Goal: Task Accomplishment & Management: Use online tool/utility

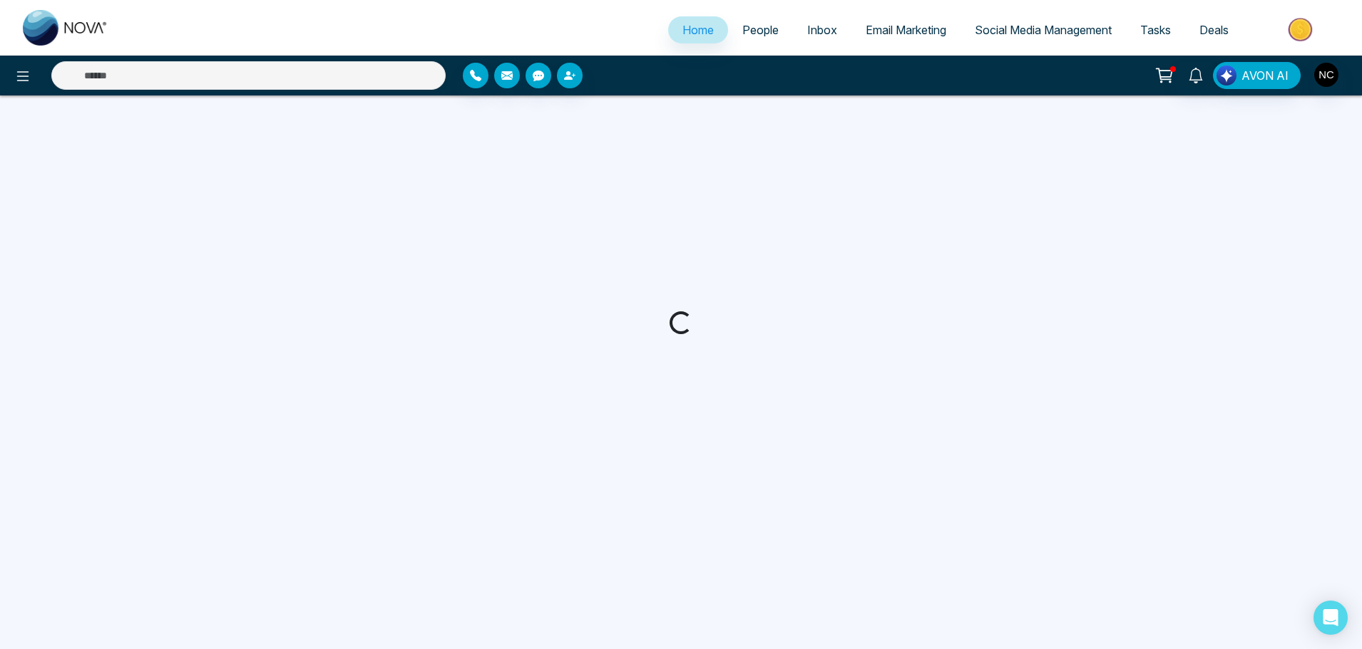
select select "*"
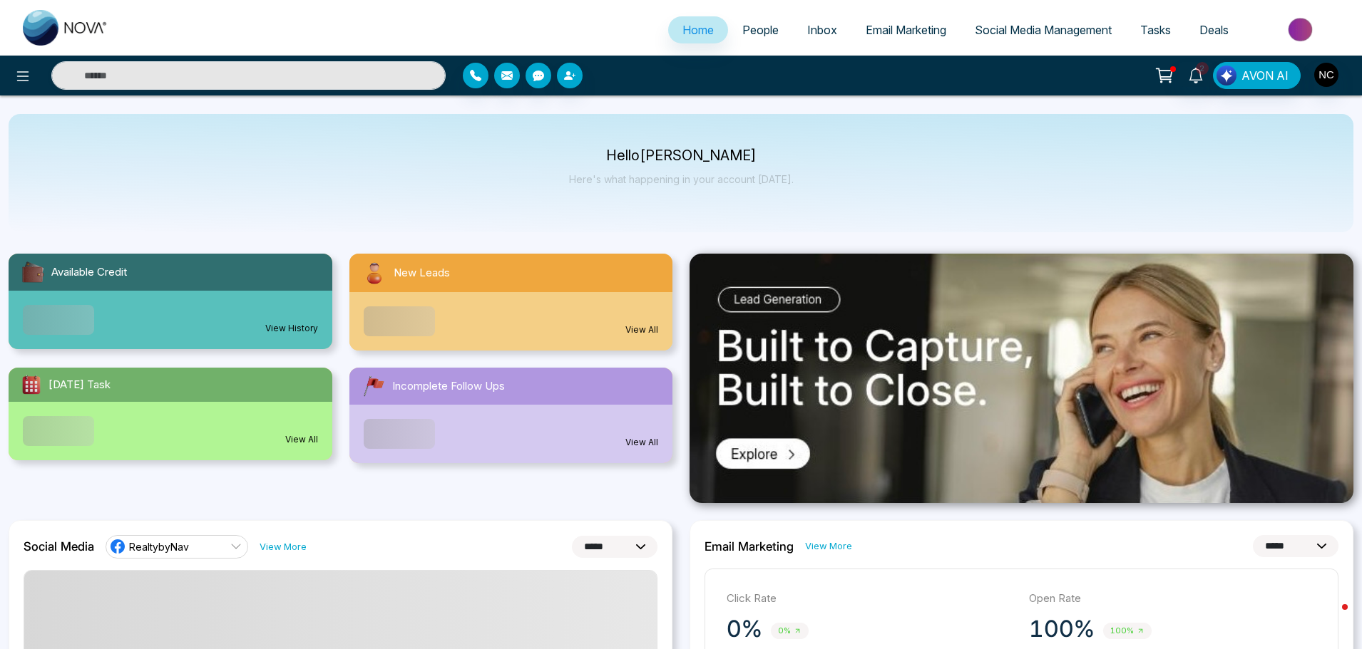
click at [877, 21] on link "Email Marketing" at bounding box center [905, 29] width 109 height 27
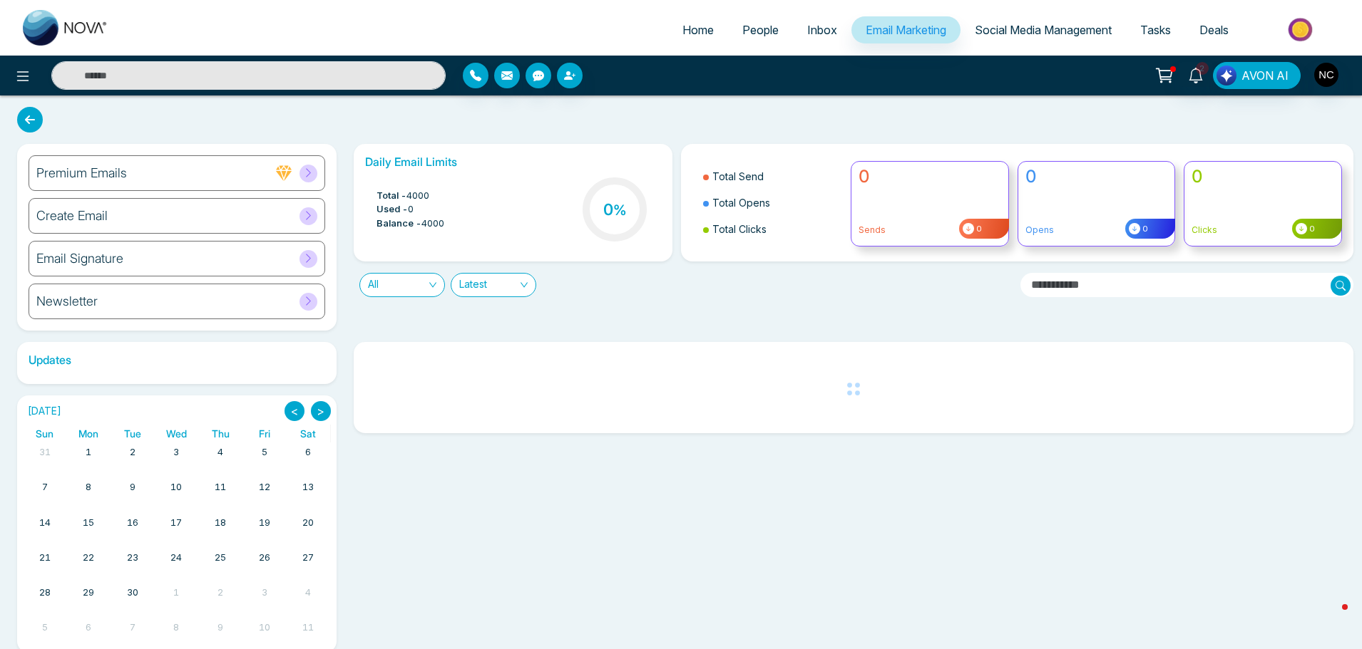
click at [1045, 38] on link "Social Media Management" at bounding box center [1042, 29] width 165 height 27
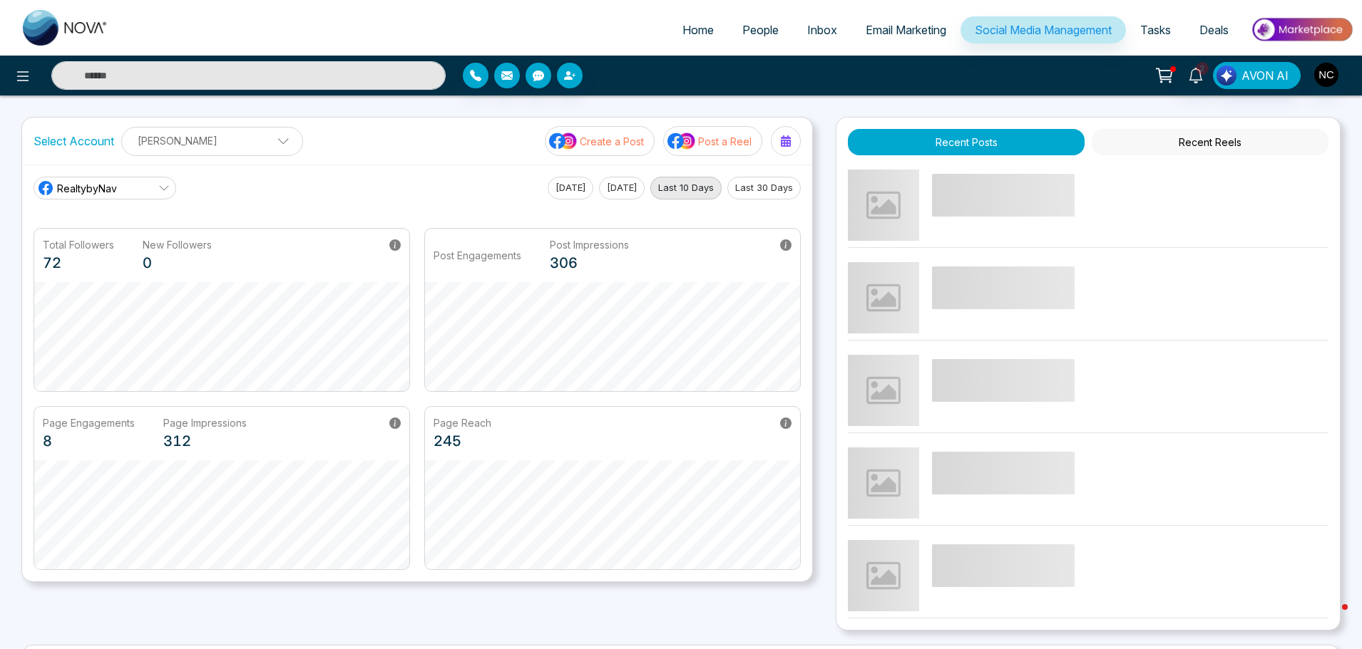
click at [920, 28] on span "Email Marketing" at bounding box center [905, 30] width 81 height 14
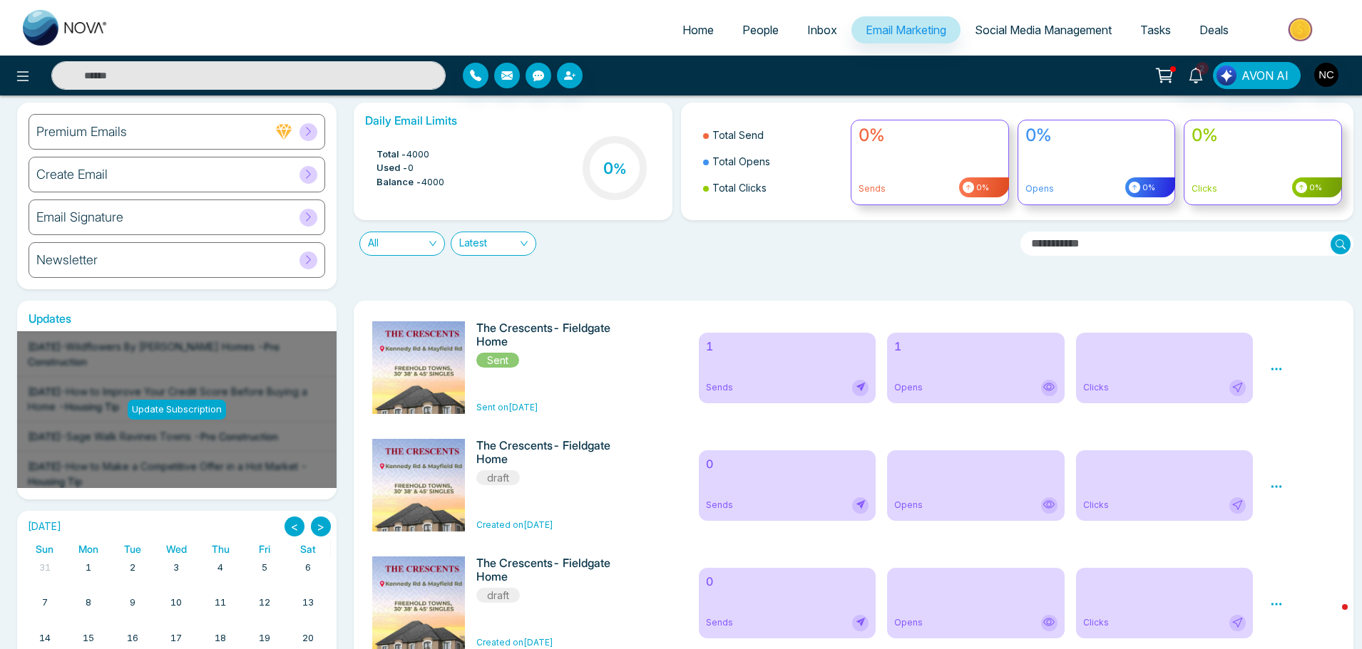
scroll to position [40, 0]
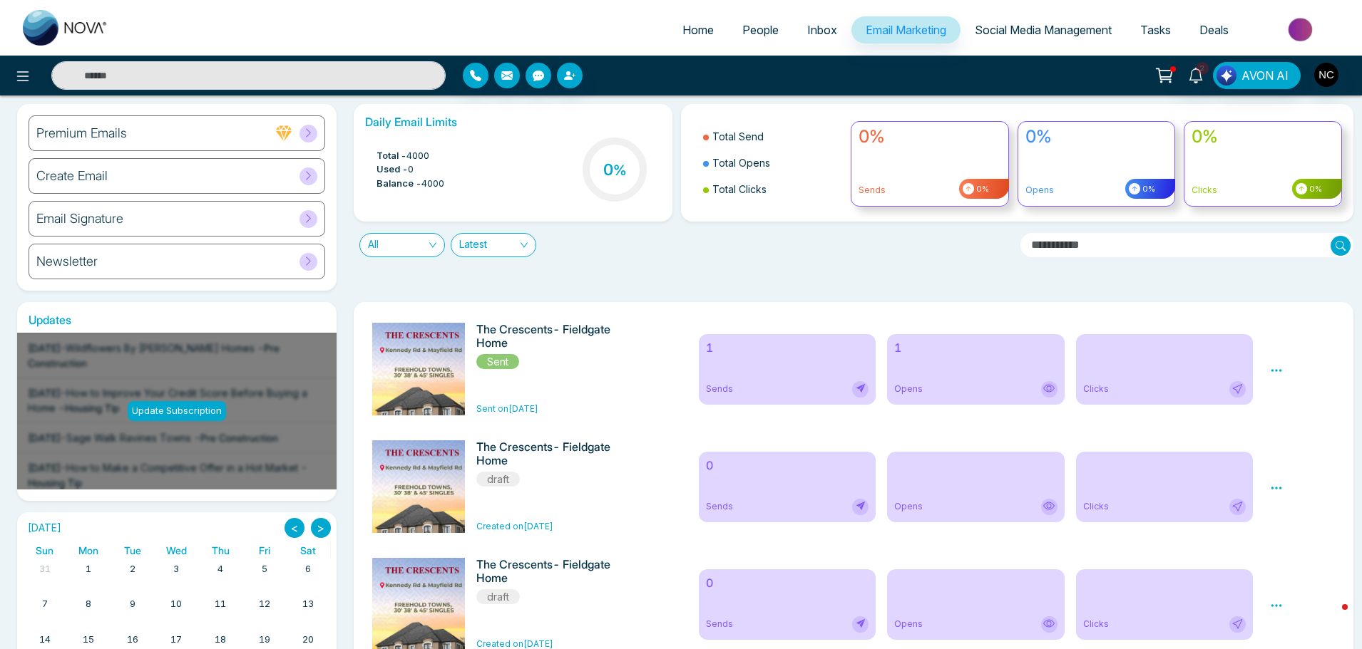
click at [166, 217] on div "Email Signature" at bounding box center [177, 219] width 297 height 36
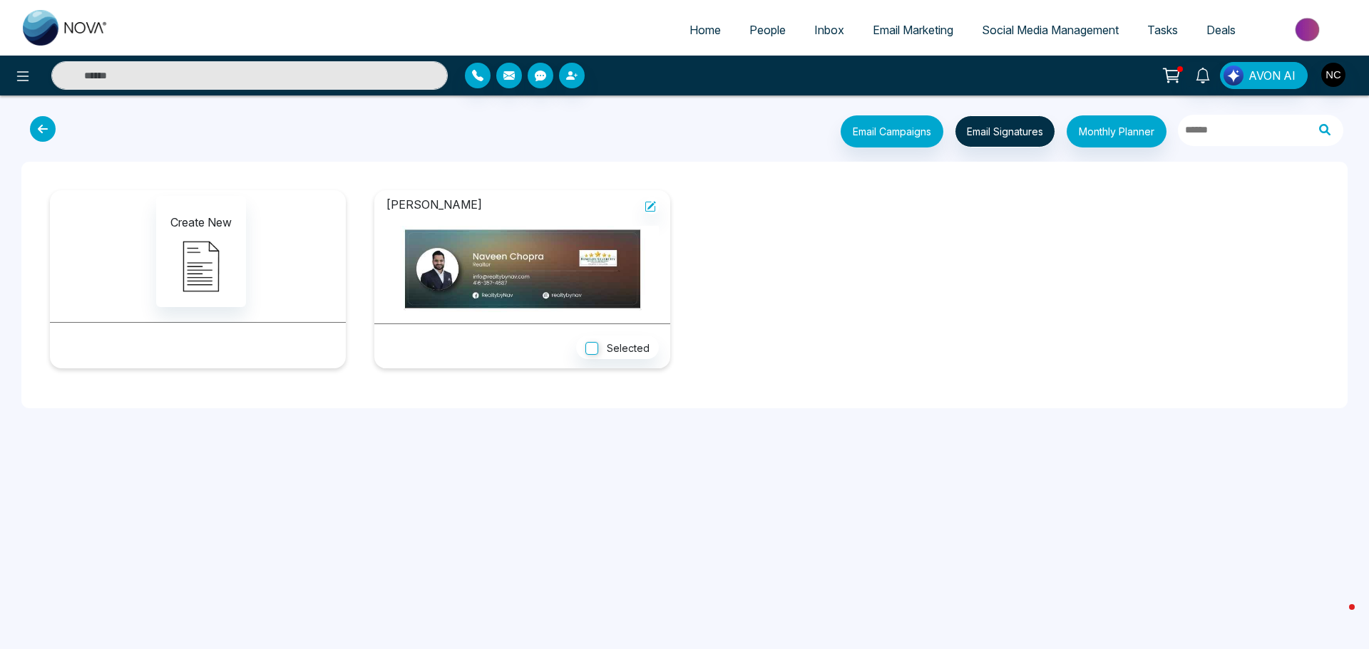
click at [26, 133] on button at bounding box center [46, 128] width 41 height 27
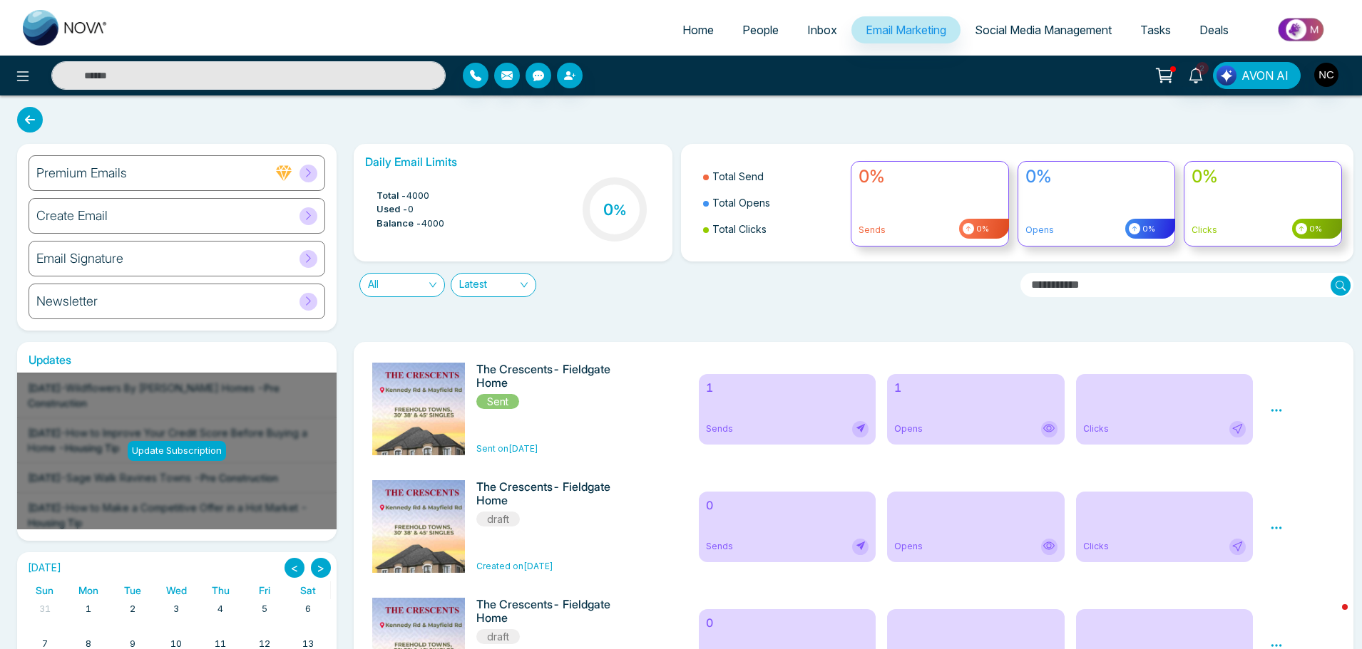
click at [164, 260] on div "Email Signature" at bounding box center [177, 259] width 297 height 36
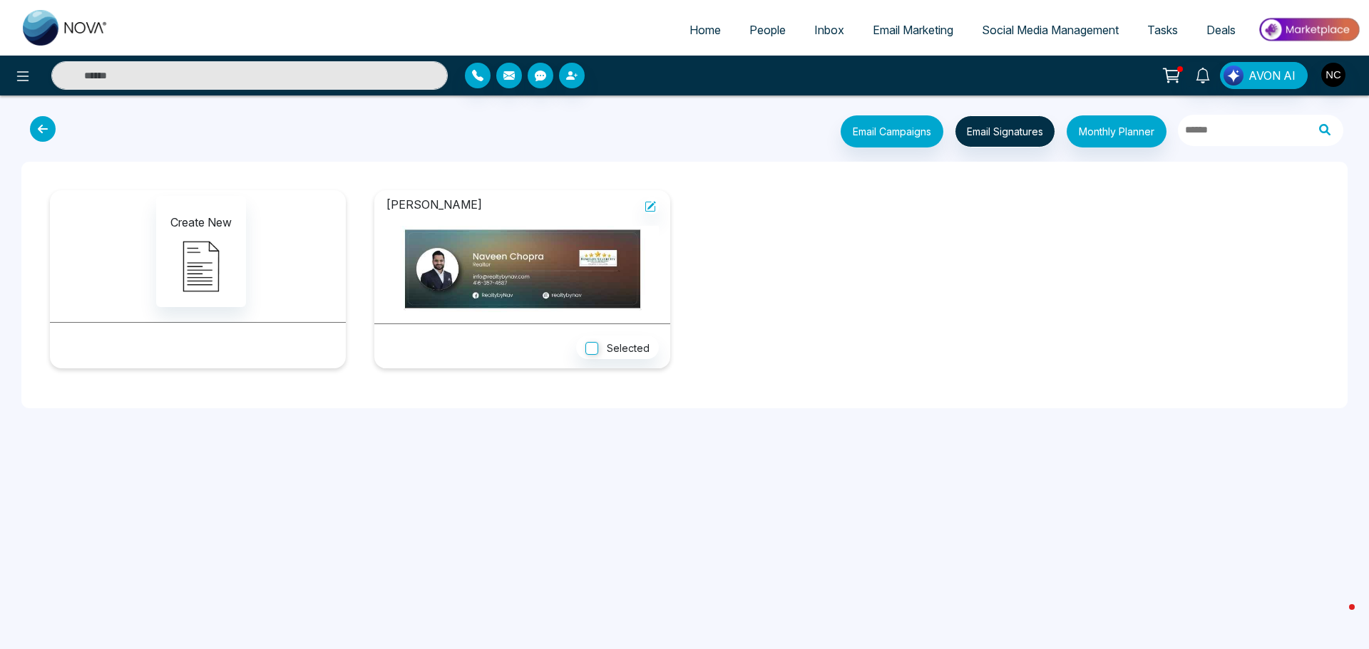
click at [566, 278] on img at bounding box center [522, 269] width 273 height 86
click at [992, 143] on button "Email Signatures" at bounding box center [1005, 131] width 101 height 32
click at [197, 261] on img at bounding box center [200, 266] width 71 height 71
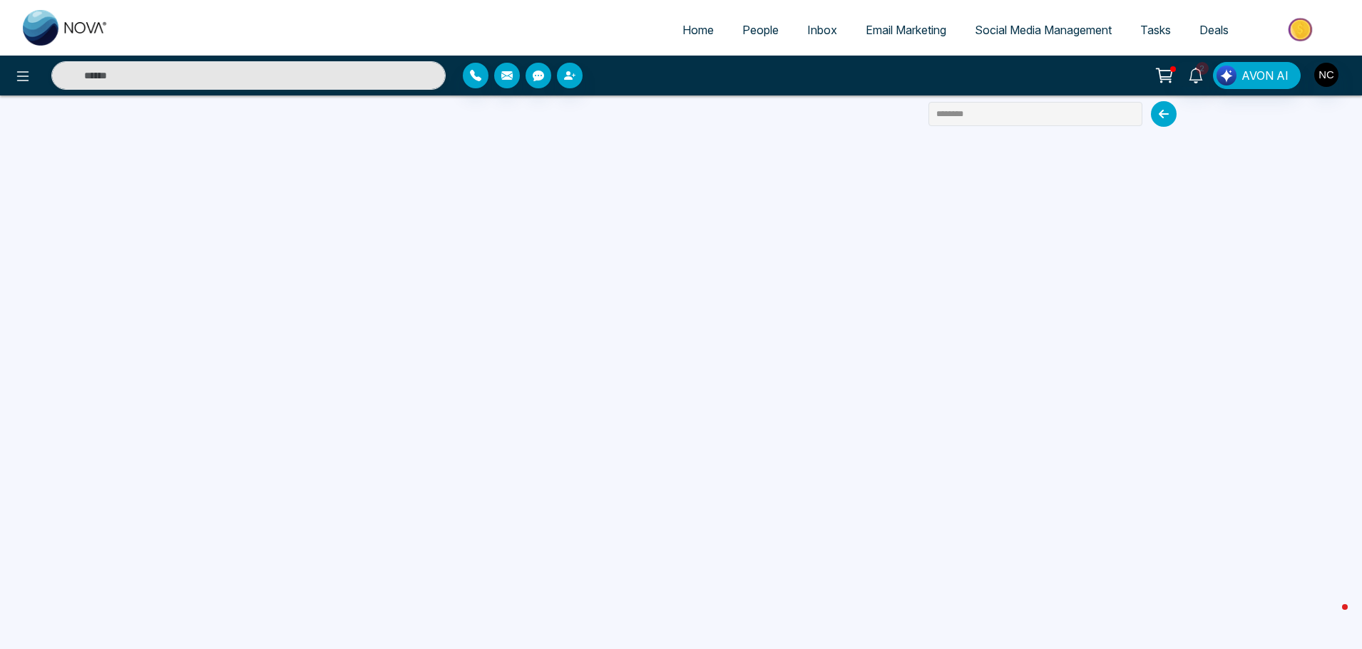
click at [994, 36] on span "Social Media Management" at bounding box center [1042, 30] width 137 height 14
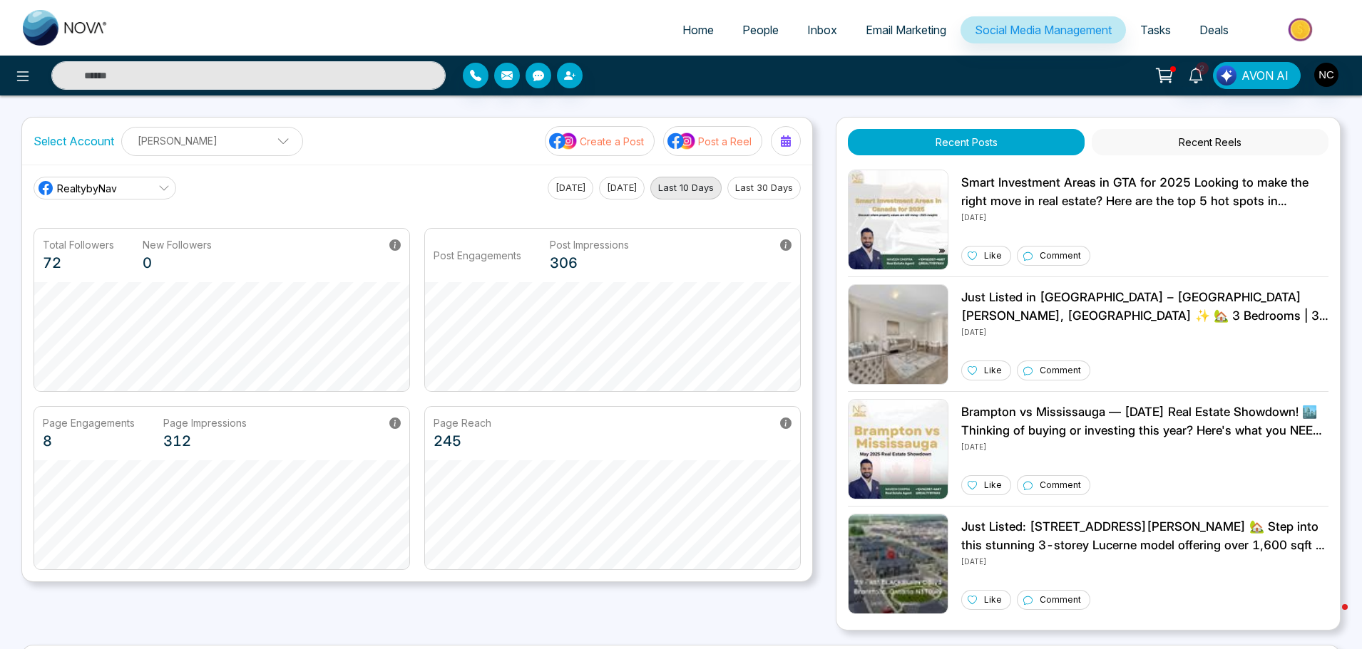
click at [902, 24] on span "Email Marketing" at bounding box center [905, 30] width 81 height 14
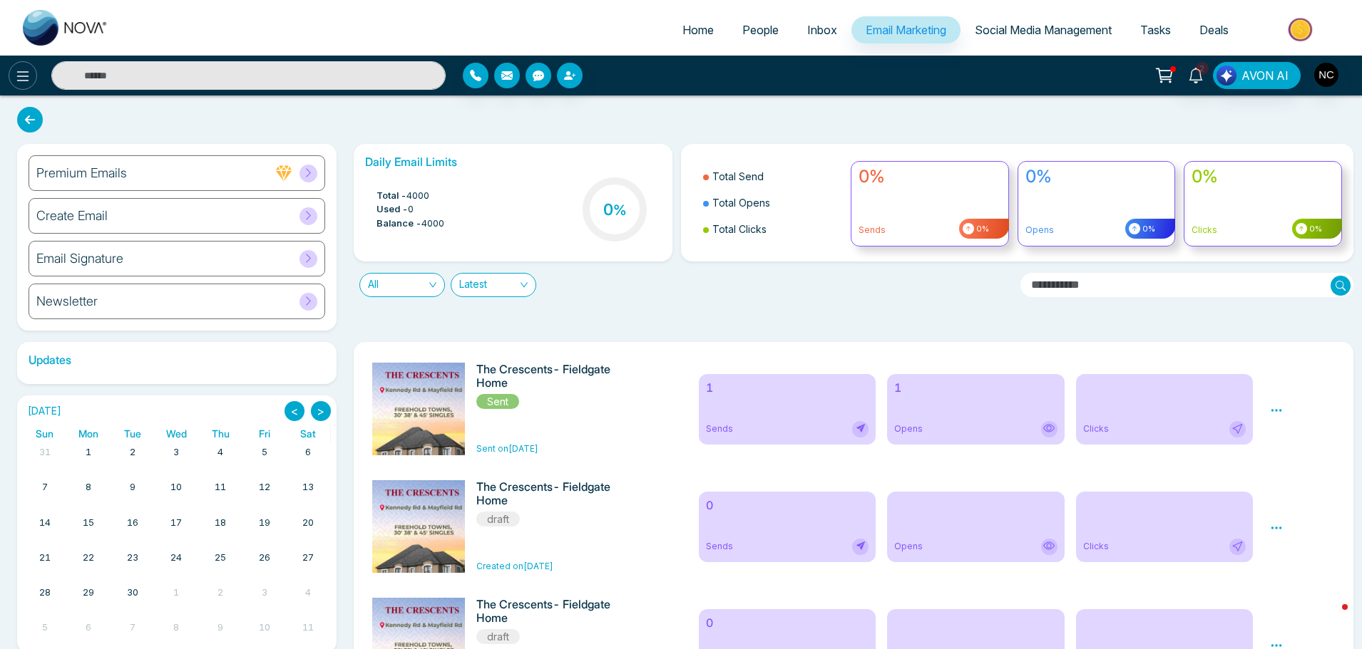
click at [29, 77] on icon at bounding box center [22, 76] width 17 height 17
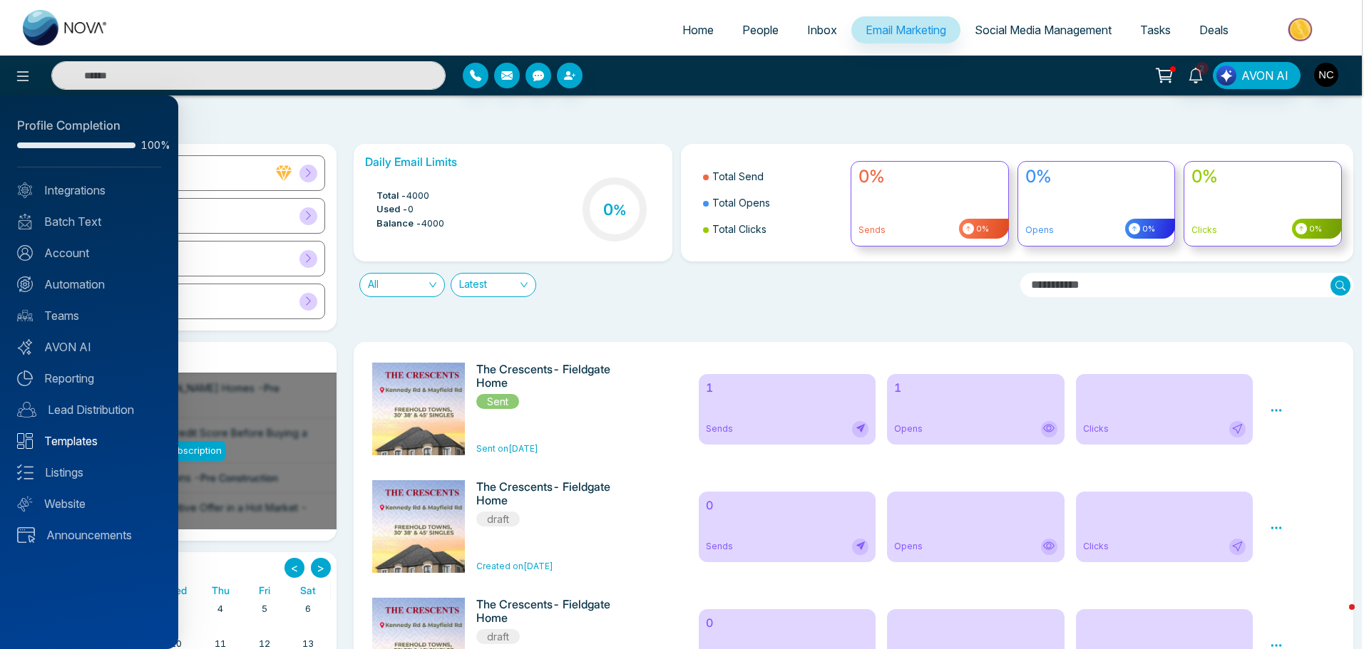
click at [83, 446] on link "Templates" at bounding box center [89, 441] width 144 height 17
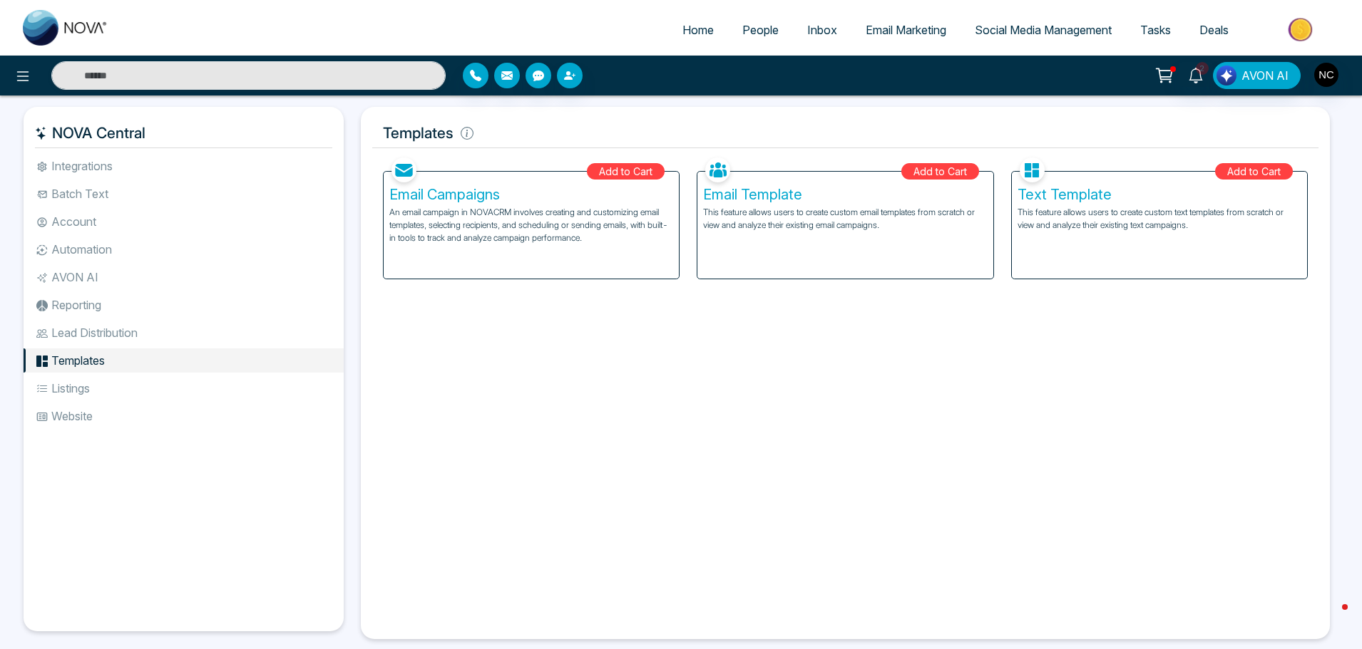
click at [450, 187] on h5 "Email Campaigns" at bounding box center [531, 194] width 284 height 17
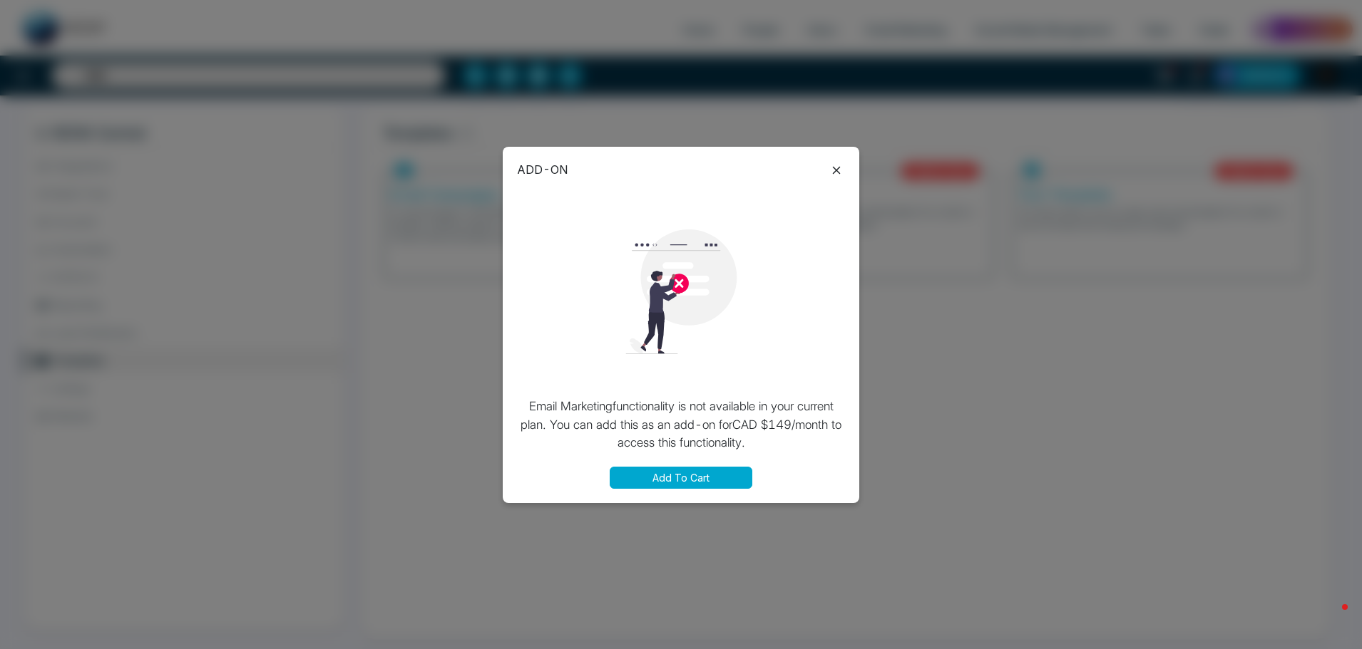
click at [833, 176] on icon at bounding box center [836, 170] width 17 height 17
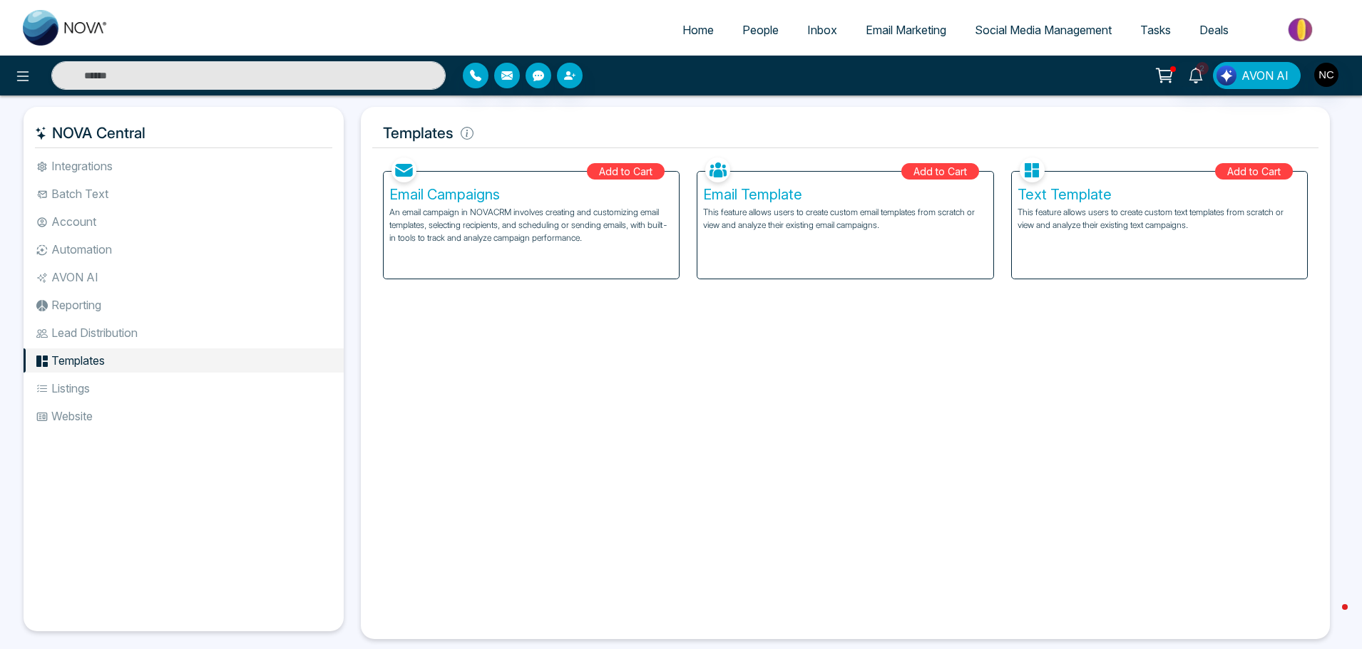
click at [88, 391] on li "Listings" at bounding box center [184, 388] width 320 height 24
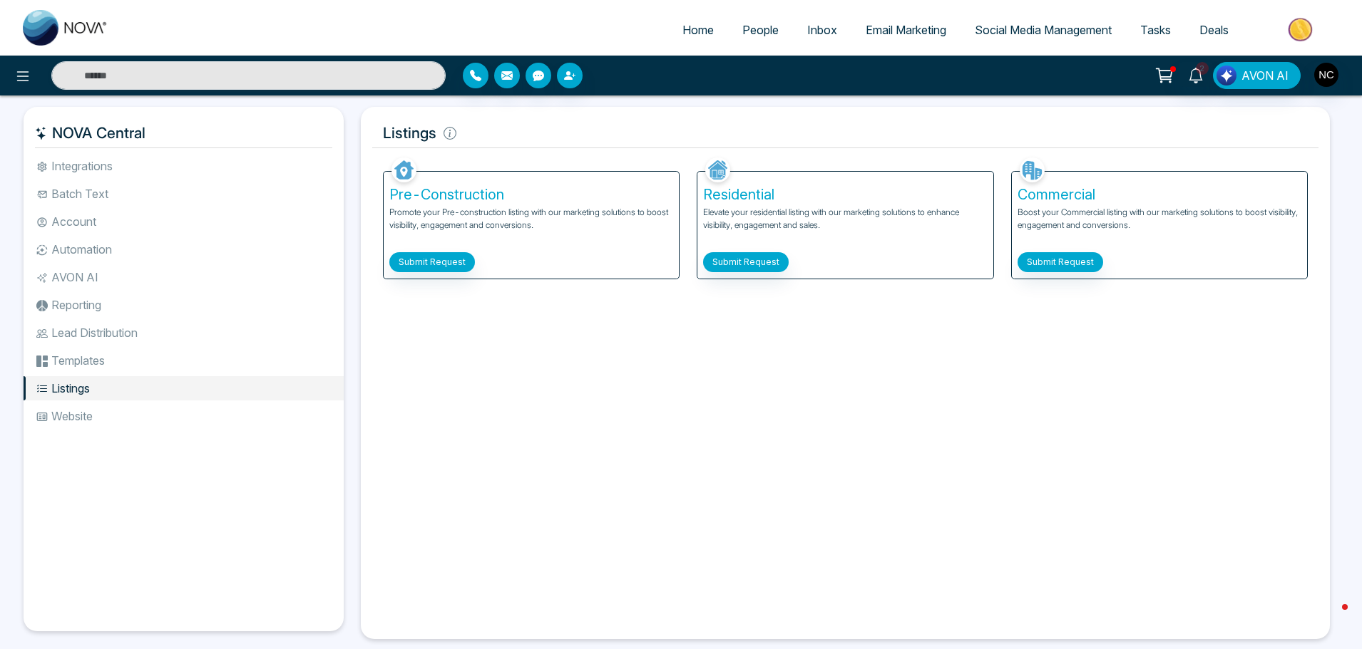
click at [86, 415] on li "Website" at bounding box center [184, 416] width 320 height 24
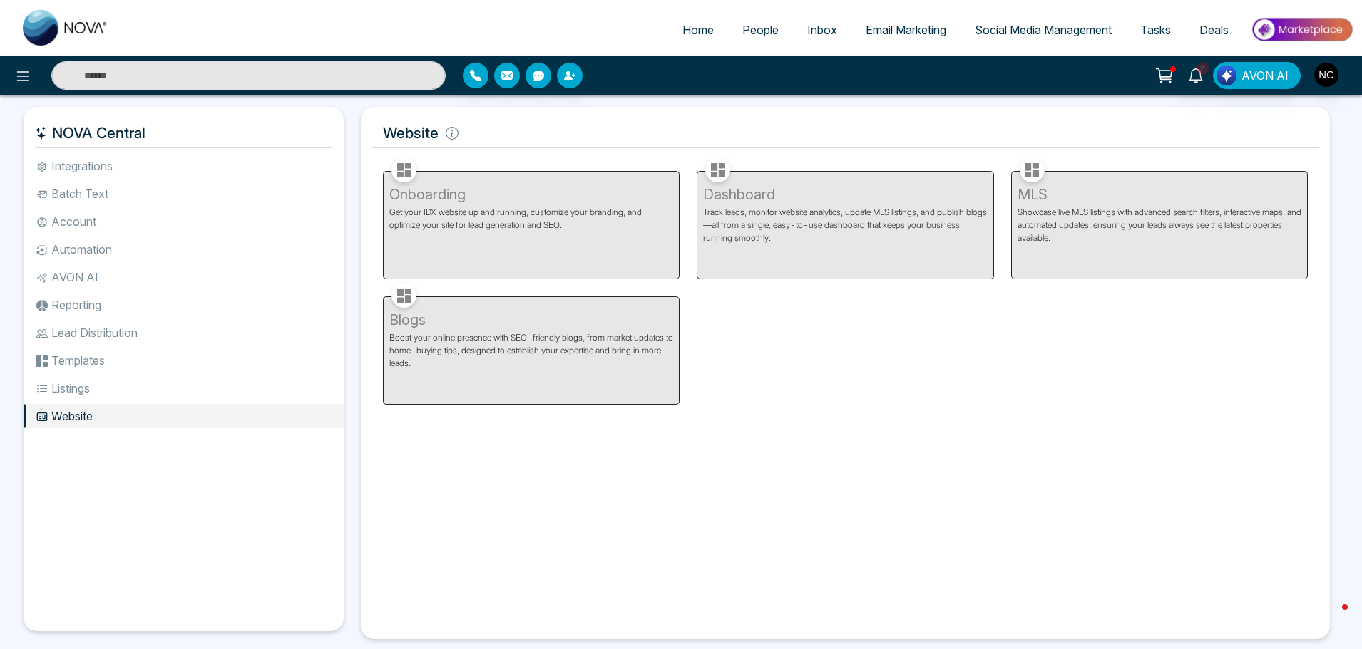
click at [96, 359] on li "Templates" at bounding box center [184, 361] width 320 height 24
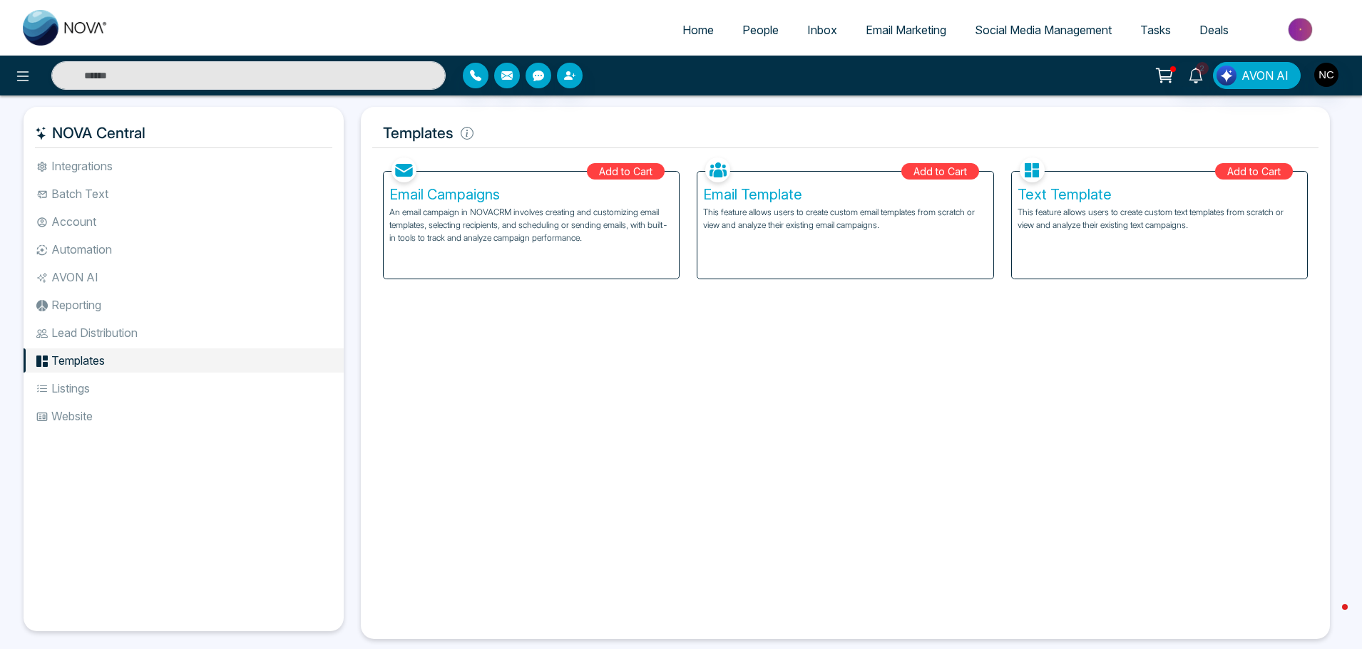
click at [108, 337] on li "Lead Distribution" at bounding box center [184, 333] width 320 height 24
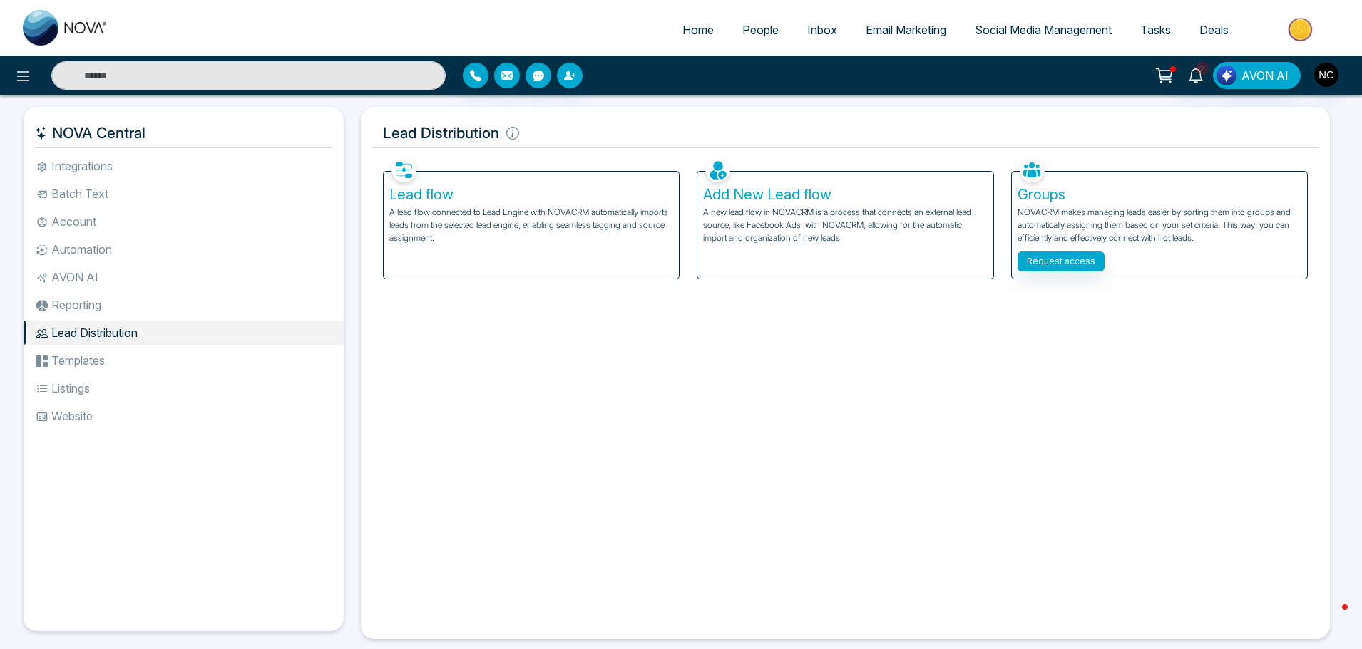
click at [112, 312] on li "Reporting" at bounding box center [184, 305] width 320 height 24
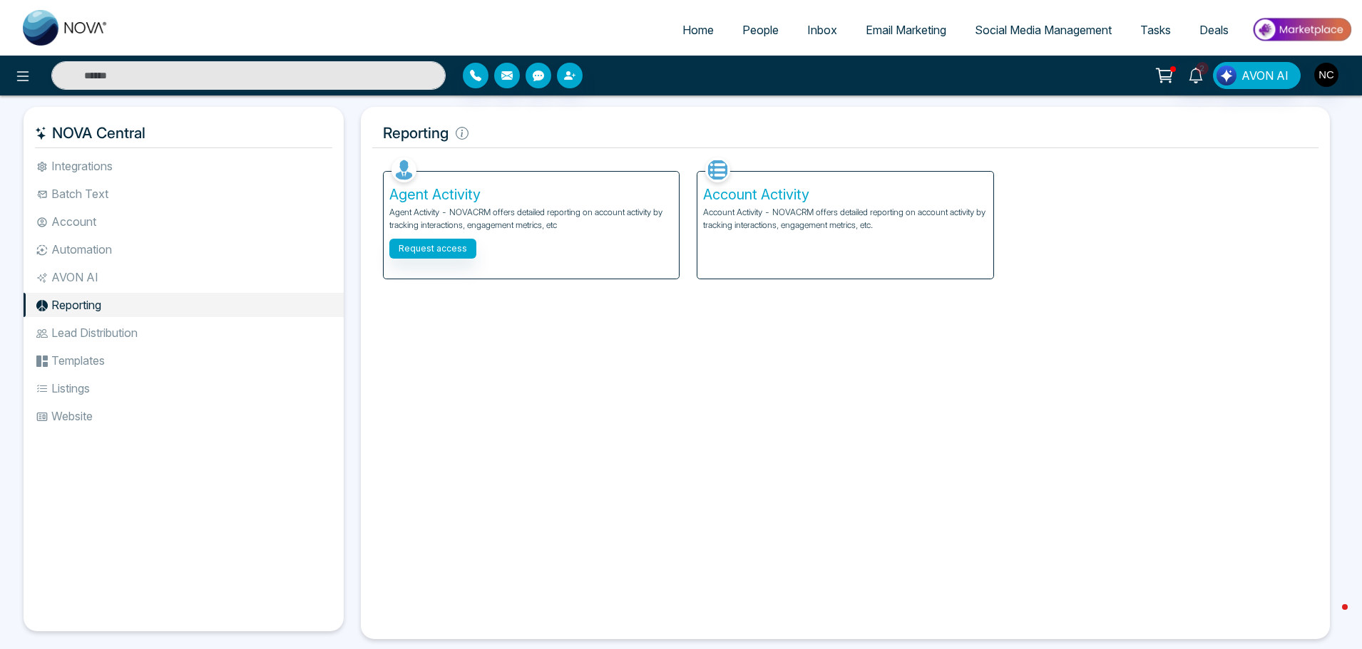
click at [106, 293] on li "Reporting" at bounding box center [184, 305] width 320 height 24
click at [107, 277] on li "AVON AI" at bounding box center [184, 277] width 320 height 24
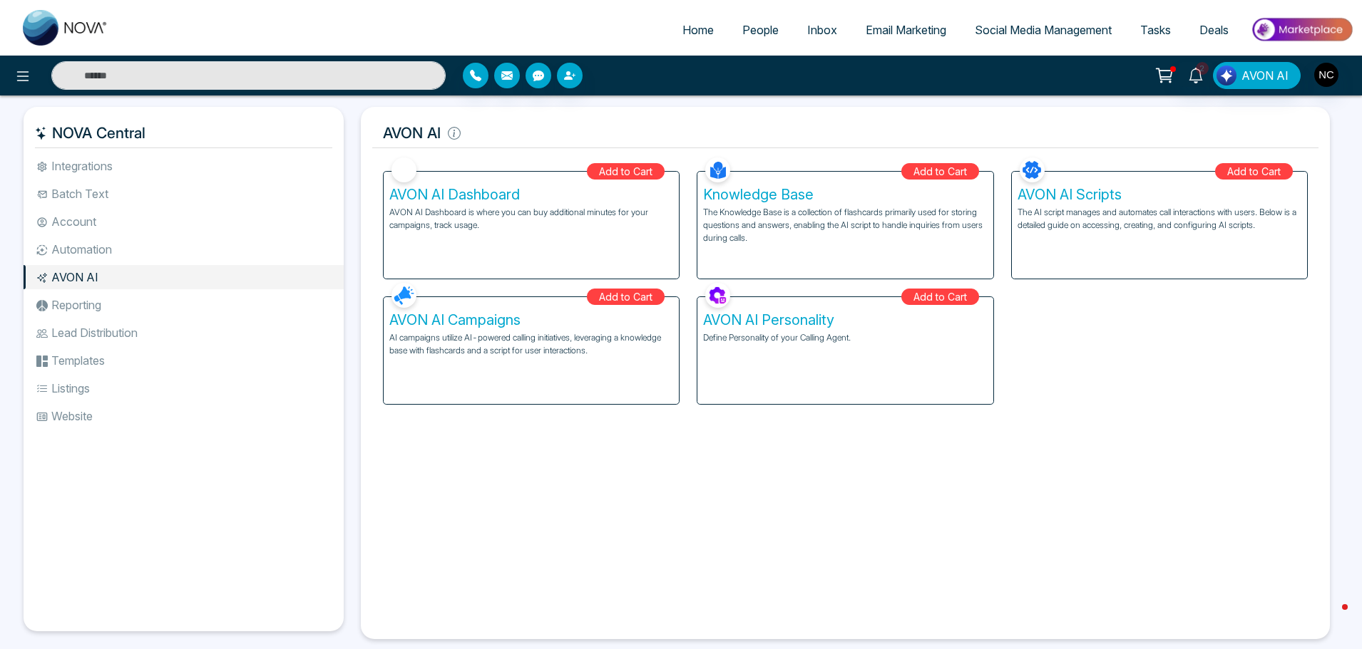
click at [106, 240] on li "Automation" at bounding box center [184, 249] width 320 height 24
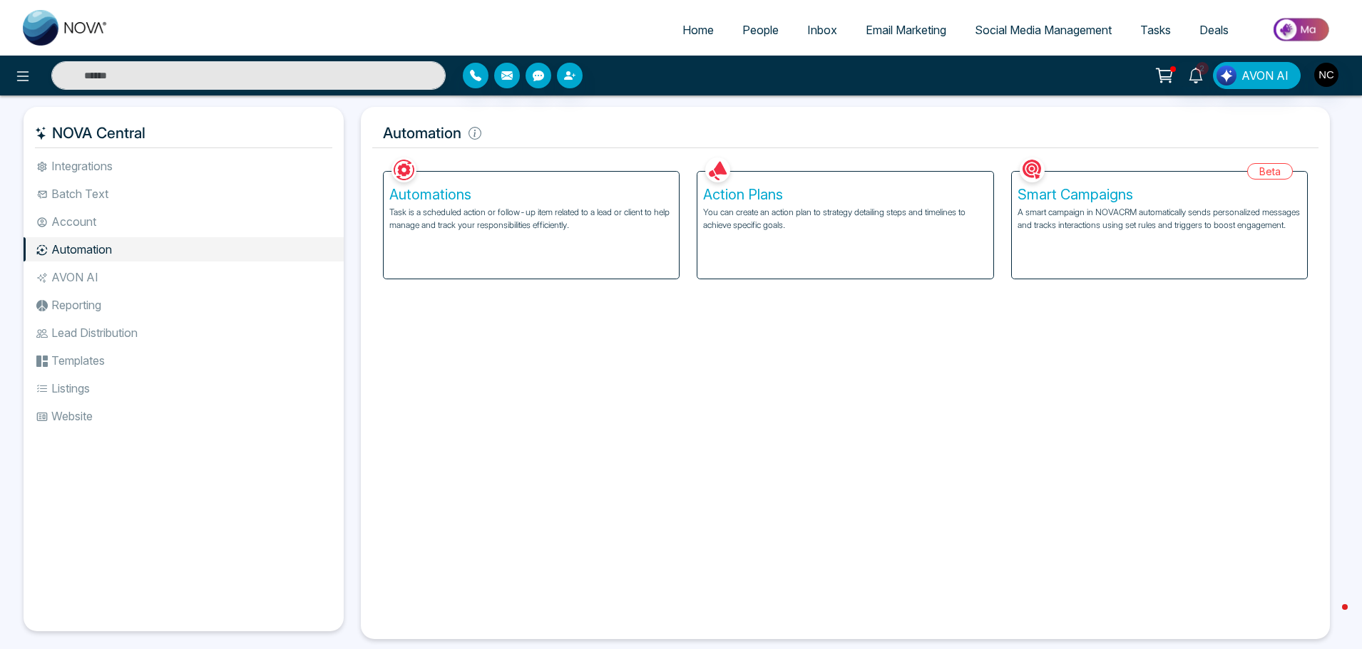
click at [101, 212] on li "Account" at bounding box center [184, 222] width 320 height 24
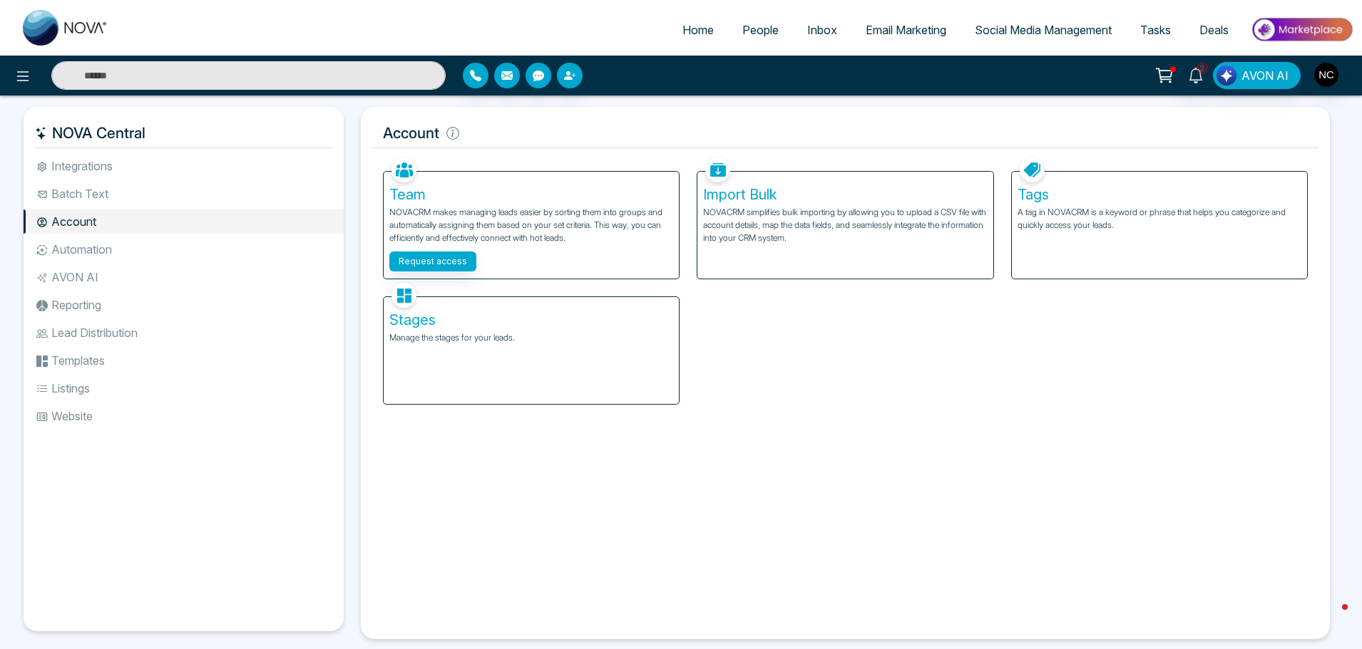
click at [113, 181] on ul "Integrations Batch Text Account Automation AVON AI Reporting Lead Distribution …" at bounding box center [184, 381] width 320 height 455
click at [115, 141] on h5 "NOVA Central" at bounding box center [183, 133] width 297 height 30
click at [97, 199] on li "Batch Text" at bounding box center [184, 194] width 320 height 24
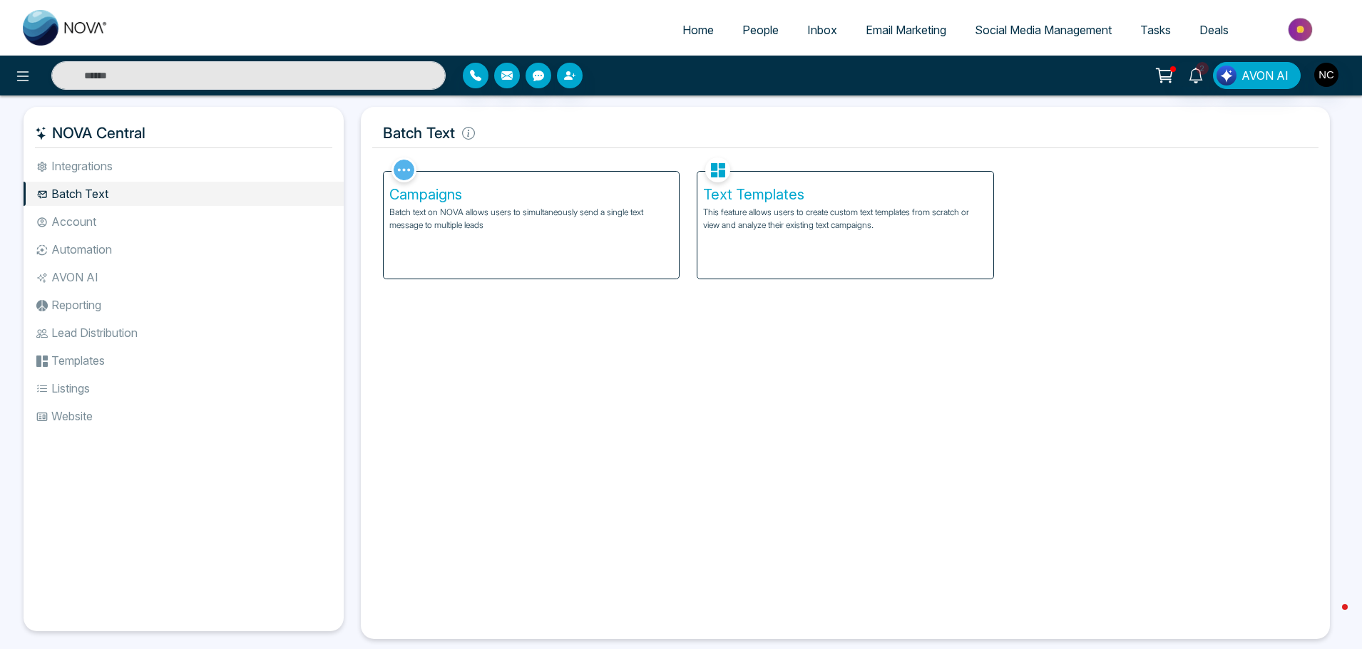
click at [108, 171] on li "Integrations" at bounding box center [184, 166] width 320 height 24
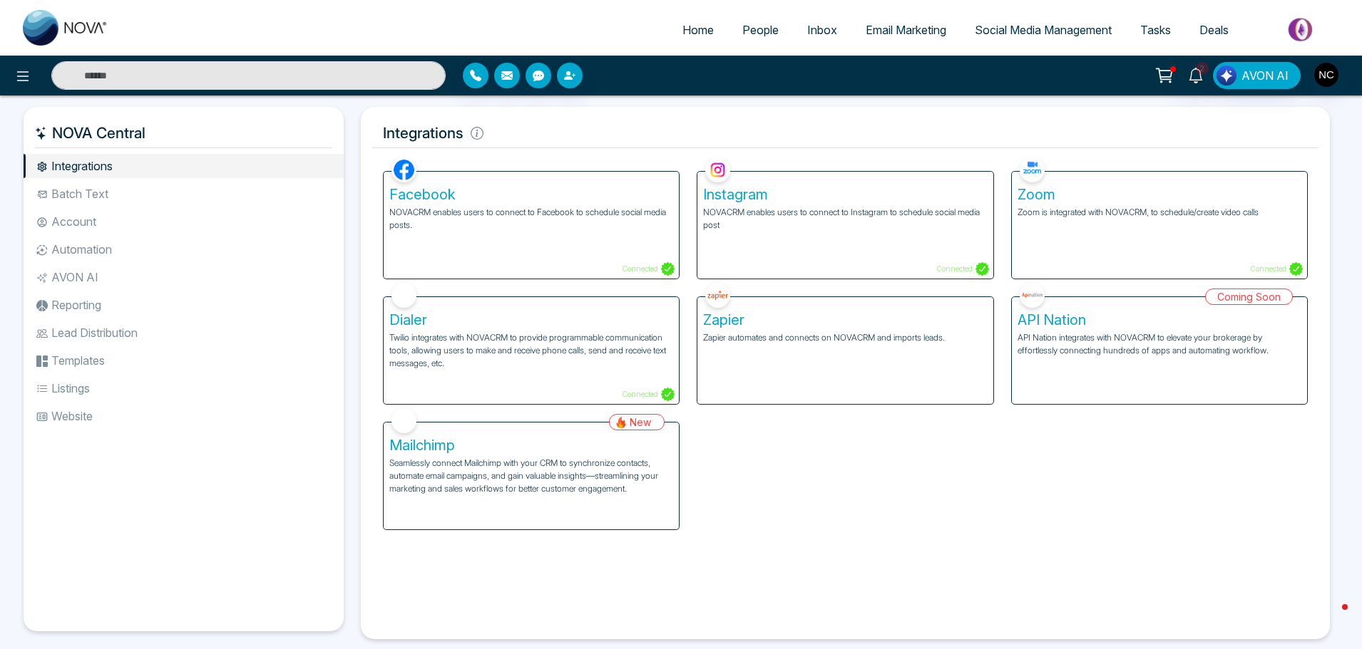
click at [106, 200] on li "Batch Text" at bounding box center [184, 194] width 320 height 24
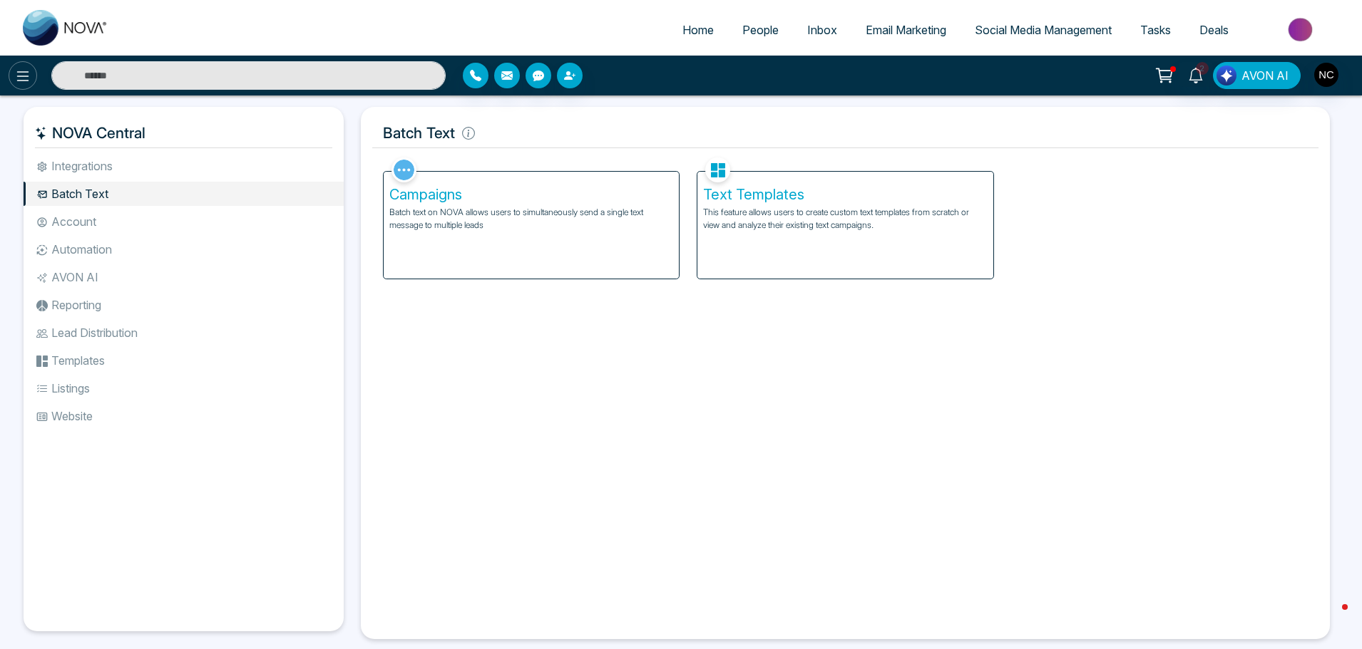
click at [16, 71] on icon at bounding box center [22, 76] width 17 height 17
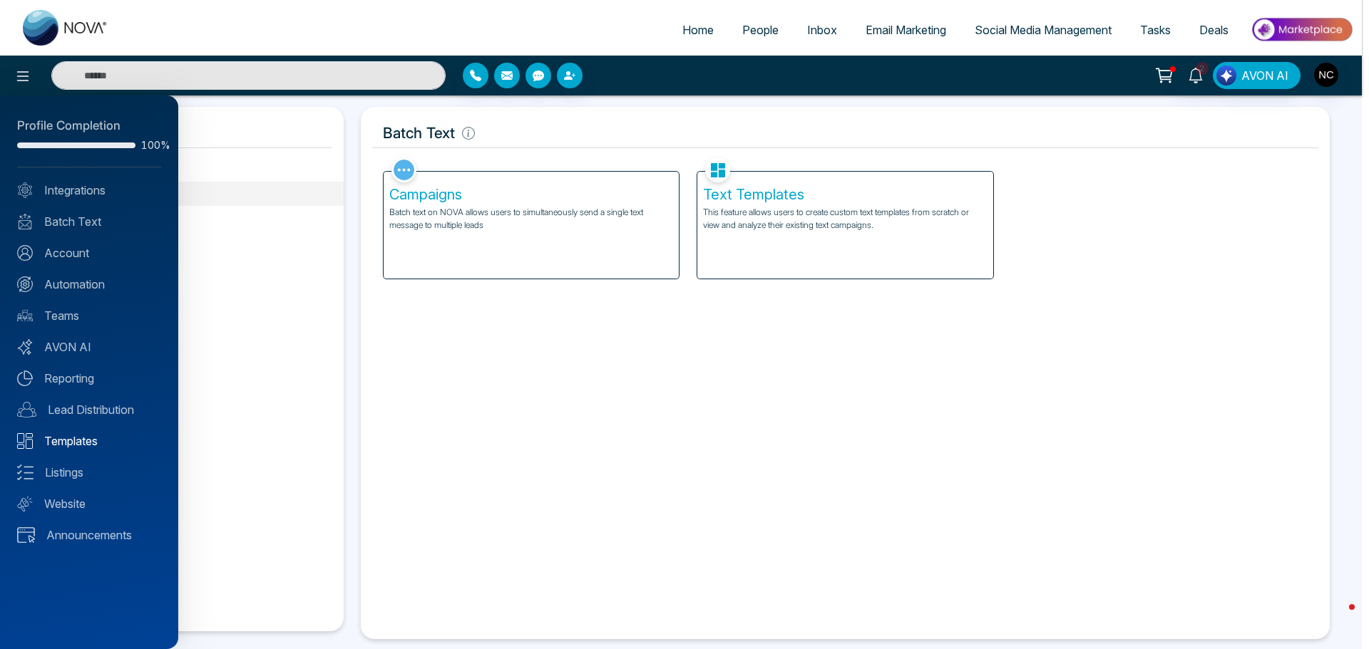
click at [90, 447] on link "Templates" at bounding box center [89, 441] width 144 height 17
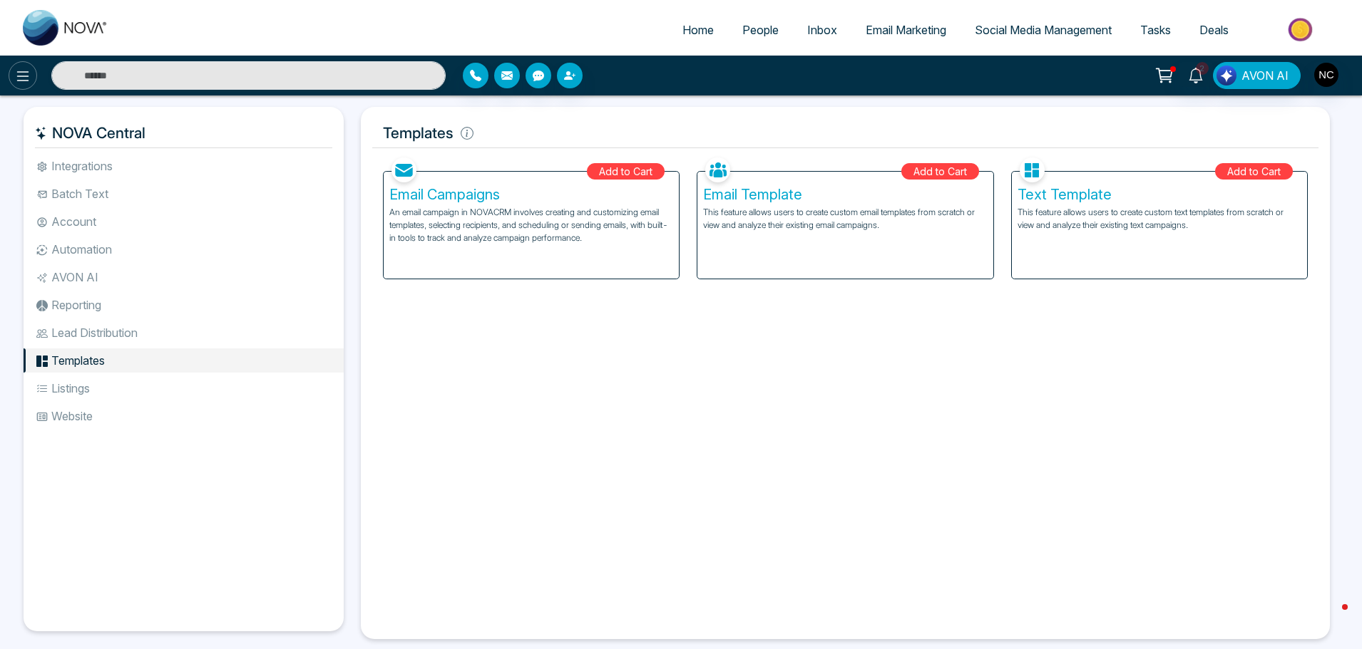
click at [18, 83] on icon at bounding box center [22, 76] width 17 height 17
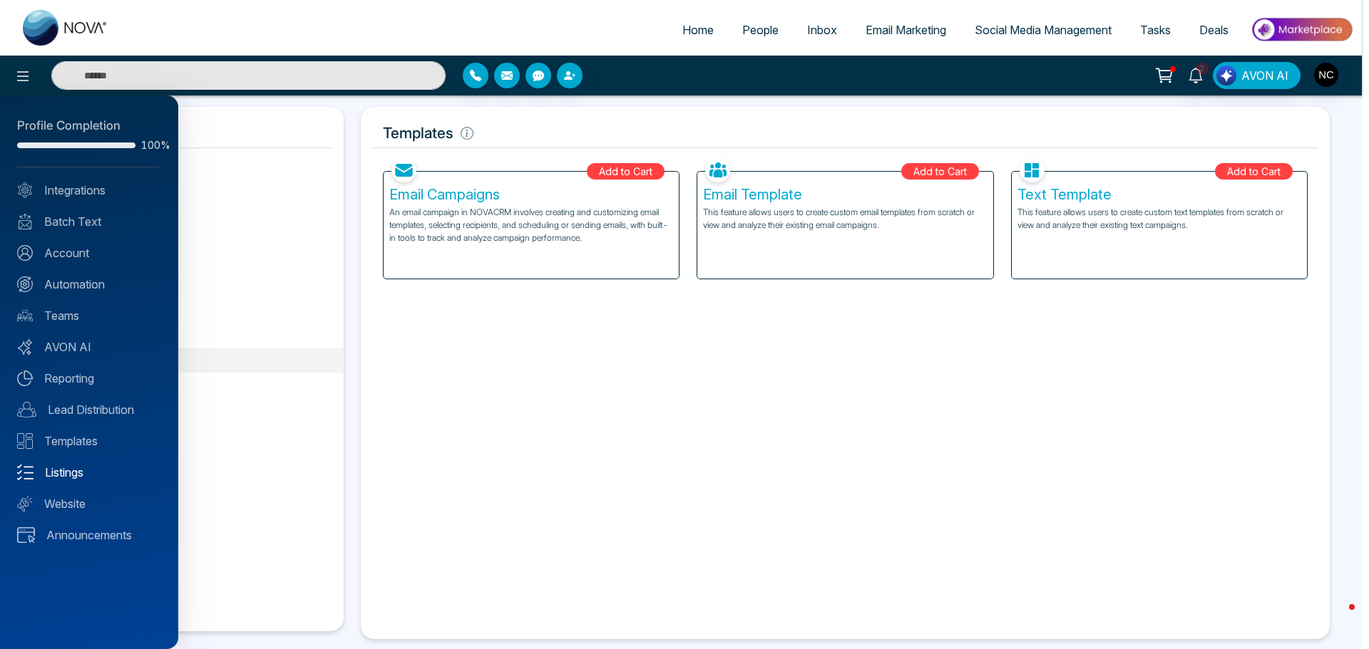
click at [93, 475] on link "Listings" at bounding box center [89, 472] width 144 height 17
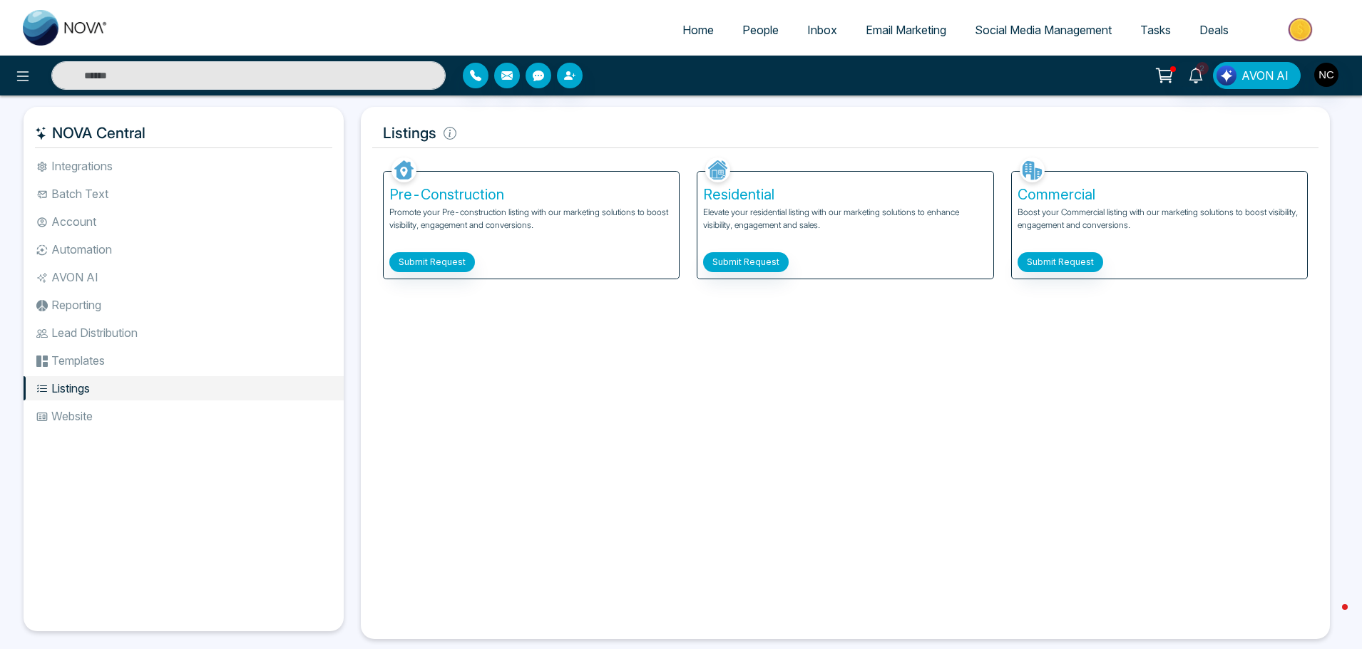
click at [514, 204] on div "Pre-Construction Promote your Pre-construction listing with our marketing solut…" at bounding box center [531, 225] width 295 height 107
click at [496, 212] on p "Promote your Pre-construction listing with our marketing solutions to boost vis…" at bounding box center [531, 225] width 284 height 39
click at [123, 355] on li "Templates" at bounding box center [184, 361] width 320 height 24
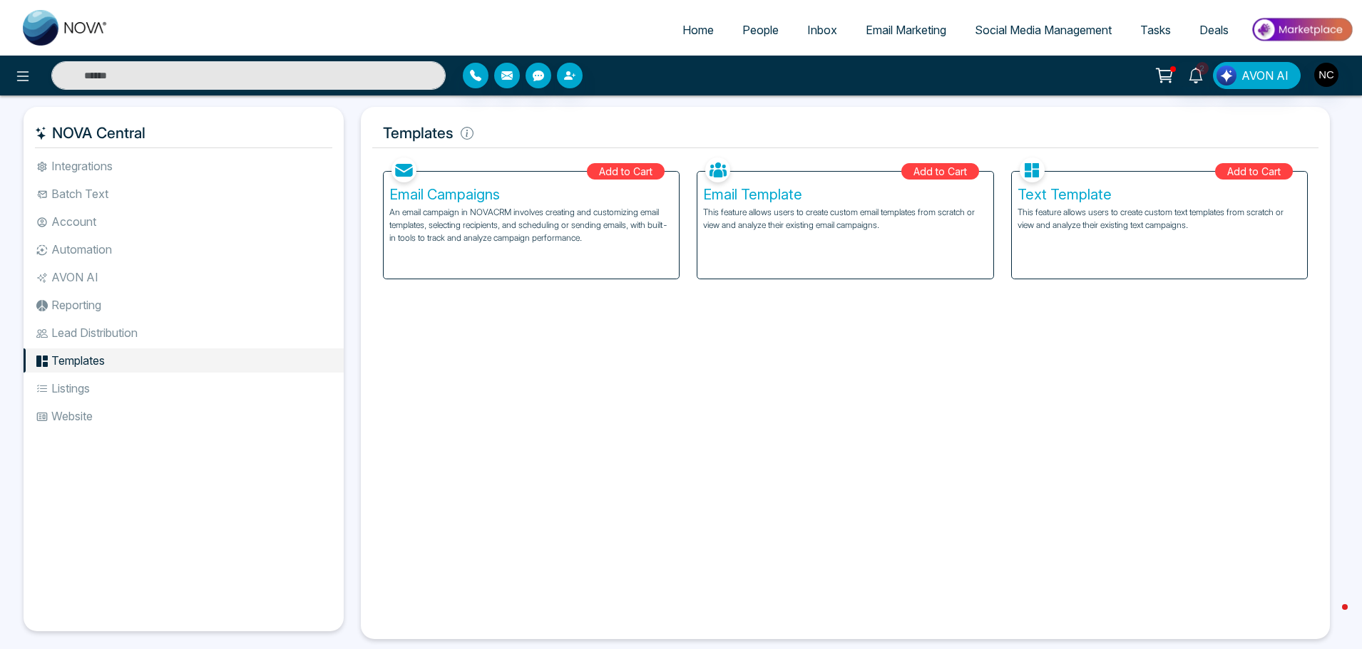
click at [840, 200] on h5 "Email Template" at bounding box center [845, 194] width 284 height 17
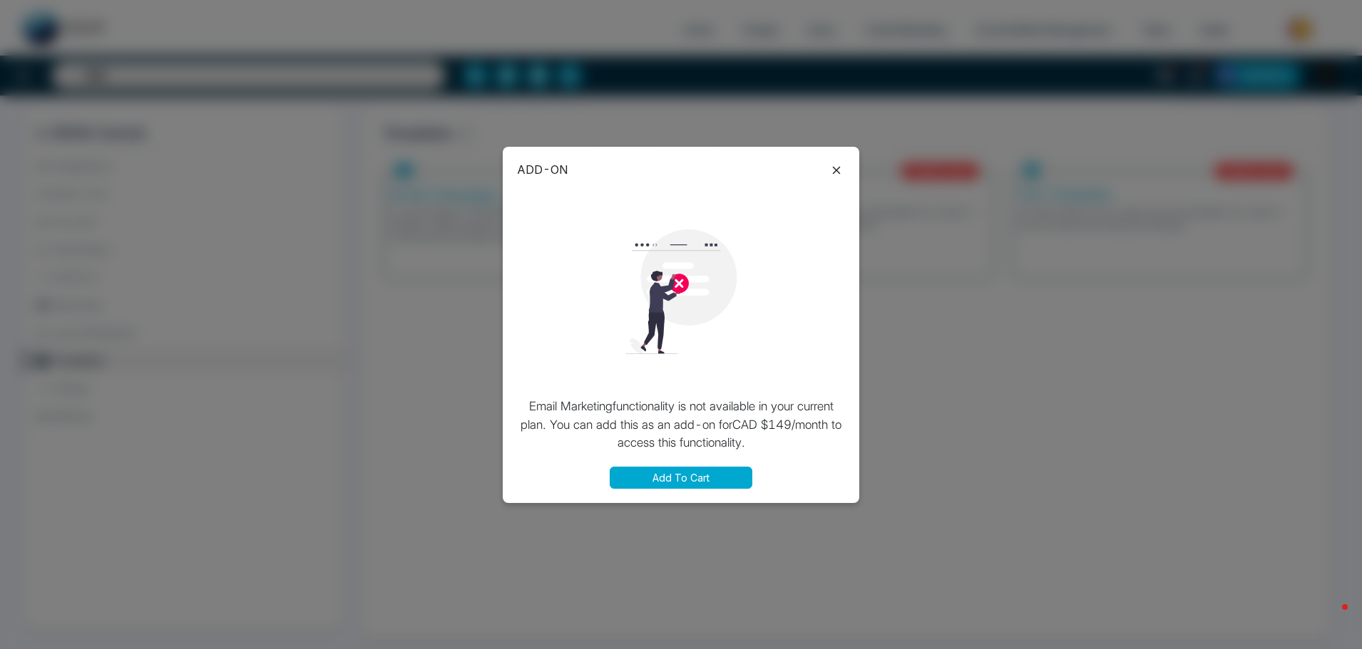
click at [836, 160] on div "ADD-ON Email Marketing functionality is not available in your current plan. You…" at bounding box center [681, 325] width 356 height 356
click at [835, 180] on div "ADD-ON Email Marketing functionality is not available in your current plan. You…" at bounding box center [681, 325] width 356 height 356
click at [838, 173] on icon at bounding box center [837, 171] width 8 height 8
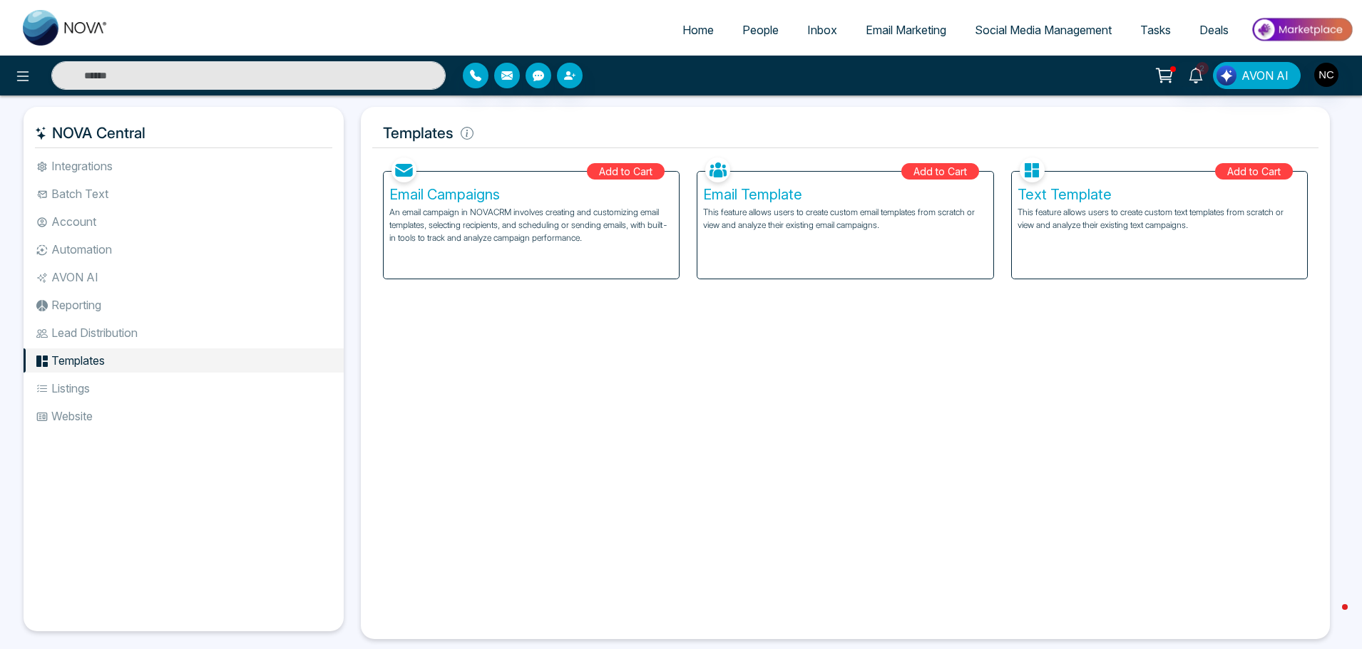
click at [976, 176] on div "Add to Cart" at bounding box center [940, 171] width 78 height 16
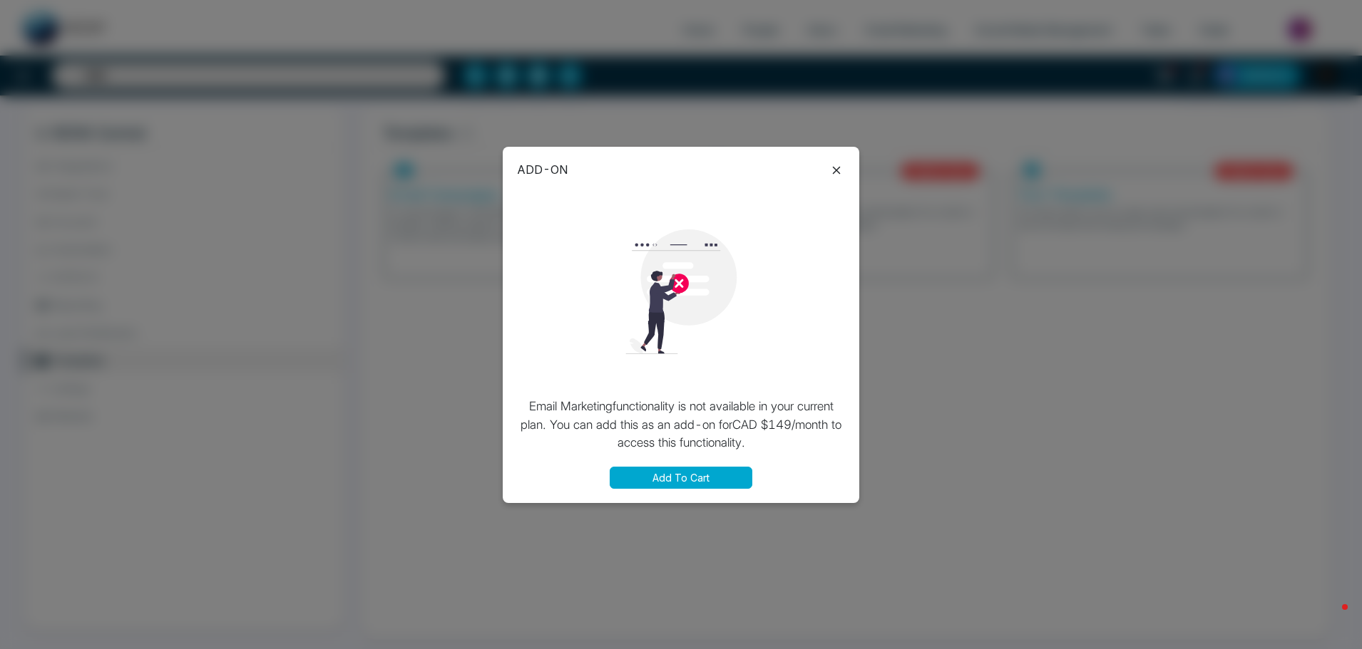
click at [843, 164] on icon at bounding box center [836, 170] width 17 height 17
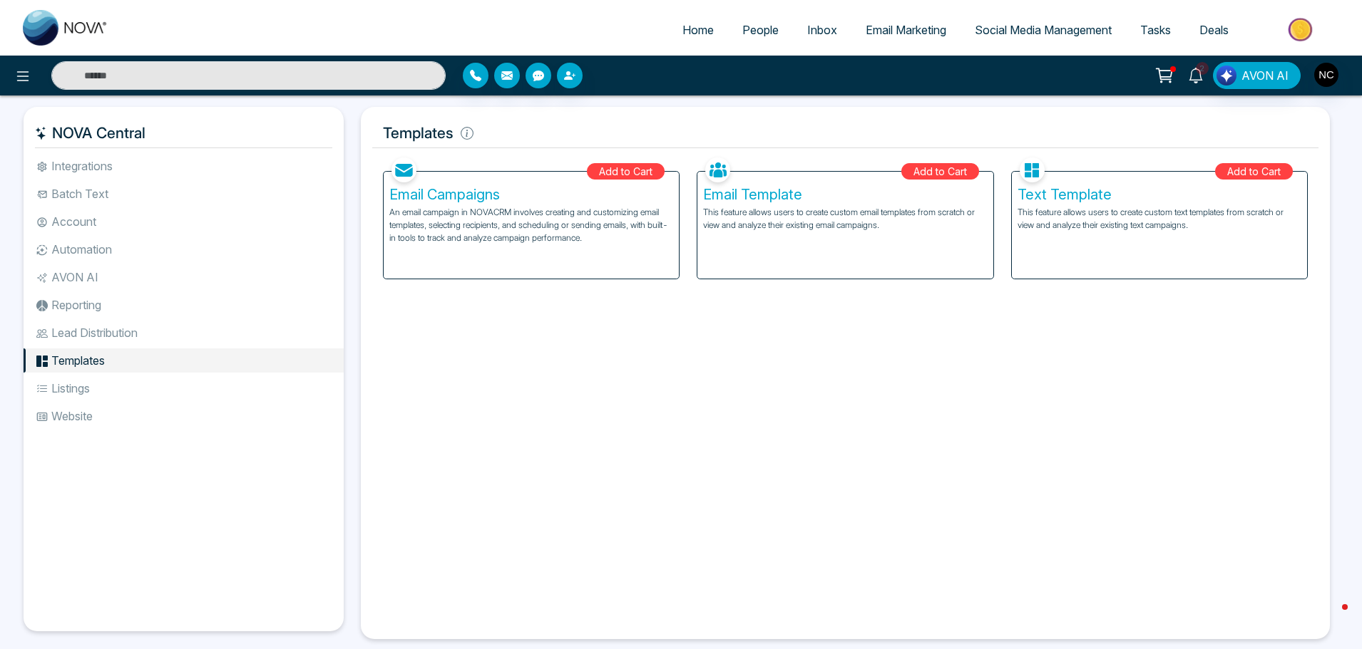
click at [1209, 73] on link "2" at bounding box center [1195, 74] width 34 height 25
click at [1344, 79] on div "2 Notifications (2) Mark all as Read Na New Lead Lead Name: test Via: Website […" at bounding box center [1078, 75] width 550 height 27
click at [1331, 81] on img "button" at bounding box center [1326, 75] width 24 height 24
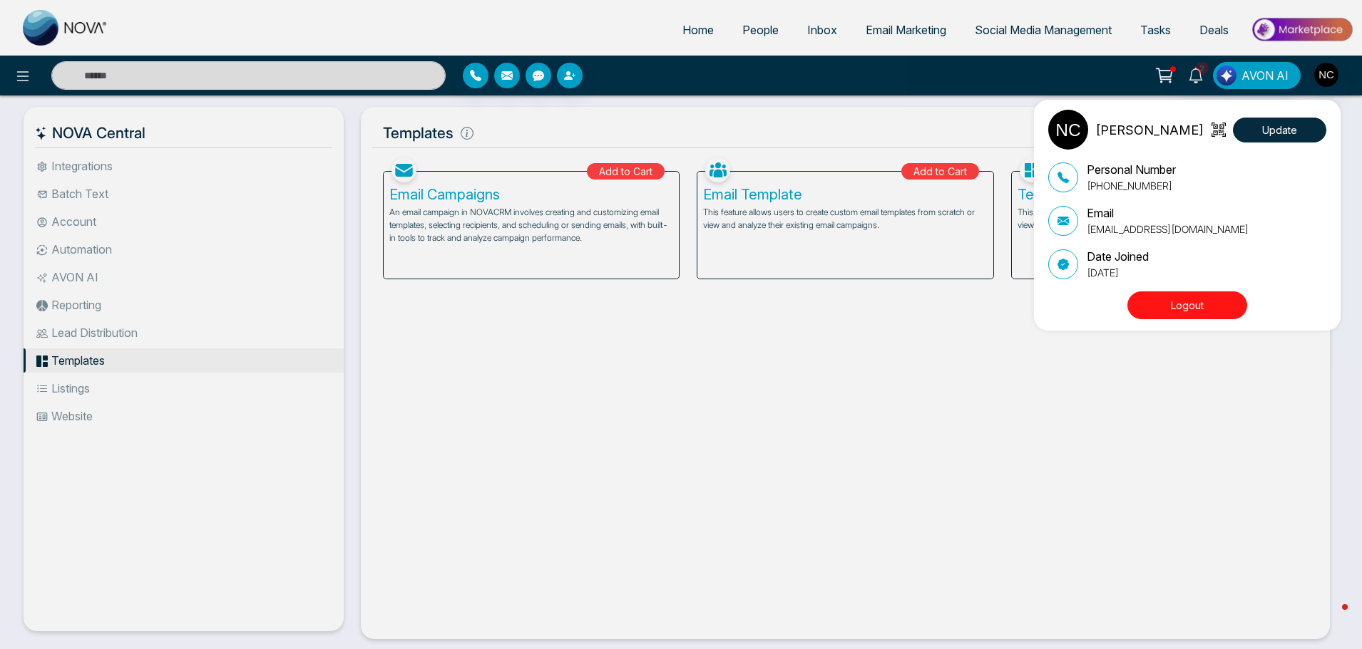
click at [1069, 14] on div "[PERSON_NAME] Update Personal Number [PHONE_NUMBER] Email [EMAIL_ADDRESS][DOMAI…" at bounding box center [681, 324] width 1362 height 649
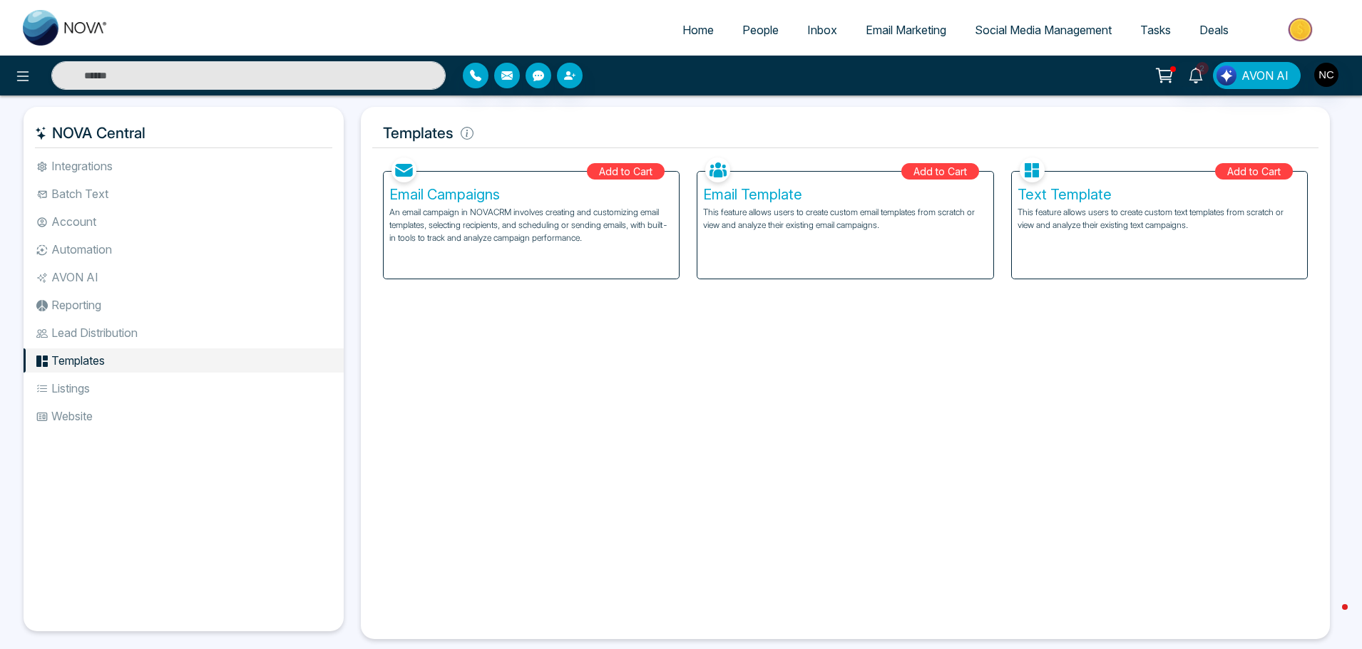
click at [1056, 38] on link "Social Media Management" at bounding box center [1042, 29] width 165 height 27
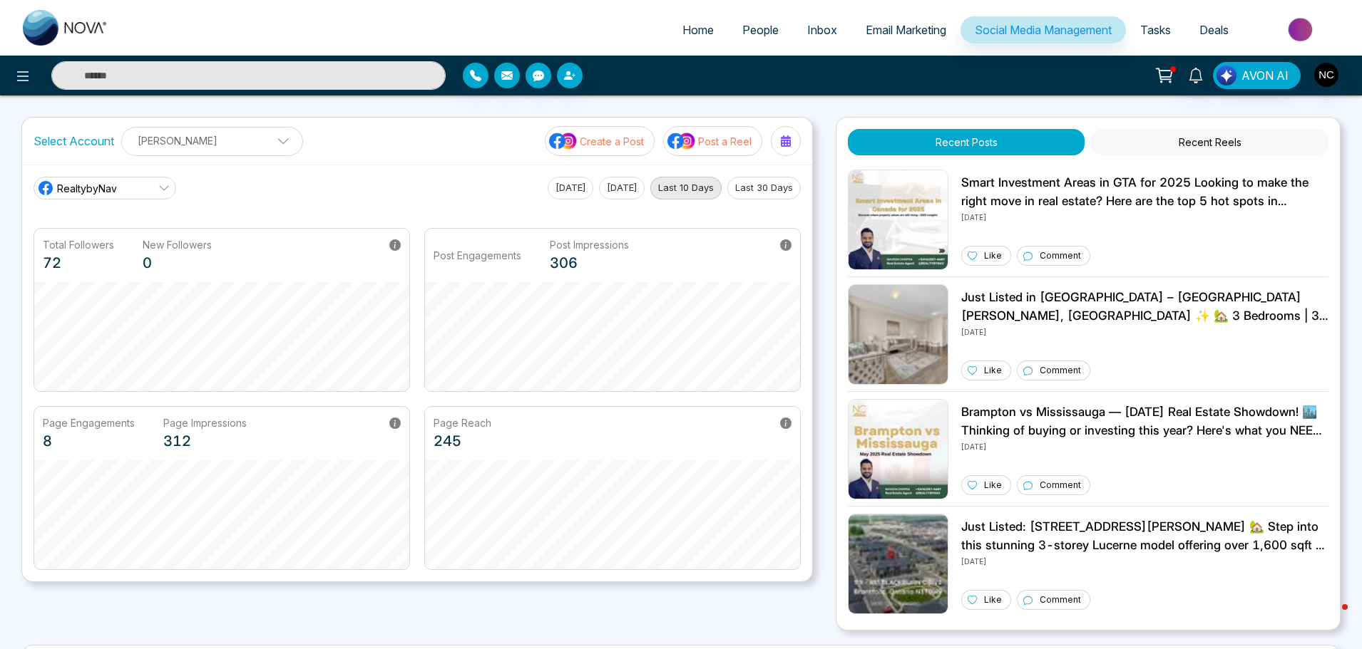
click at [1056, 38] on link "Social Media Management" at bounding box center [1042, 29] width 165 height 27
click at [865, 27] on span "Email Marketing" at bounding box center [905, 30] width 81 height 14
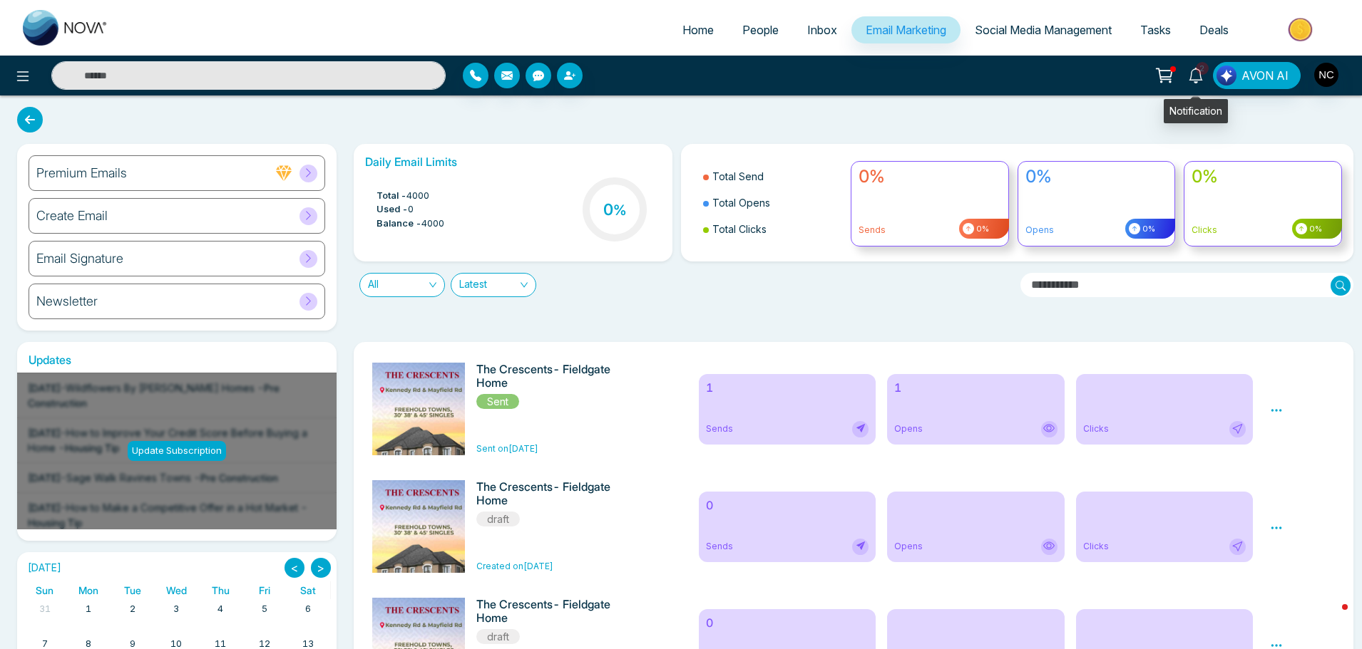
click at [1205, 73] on span "2" at bounding box center [1201, 68] width 13 height 13
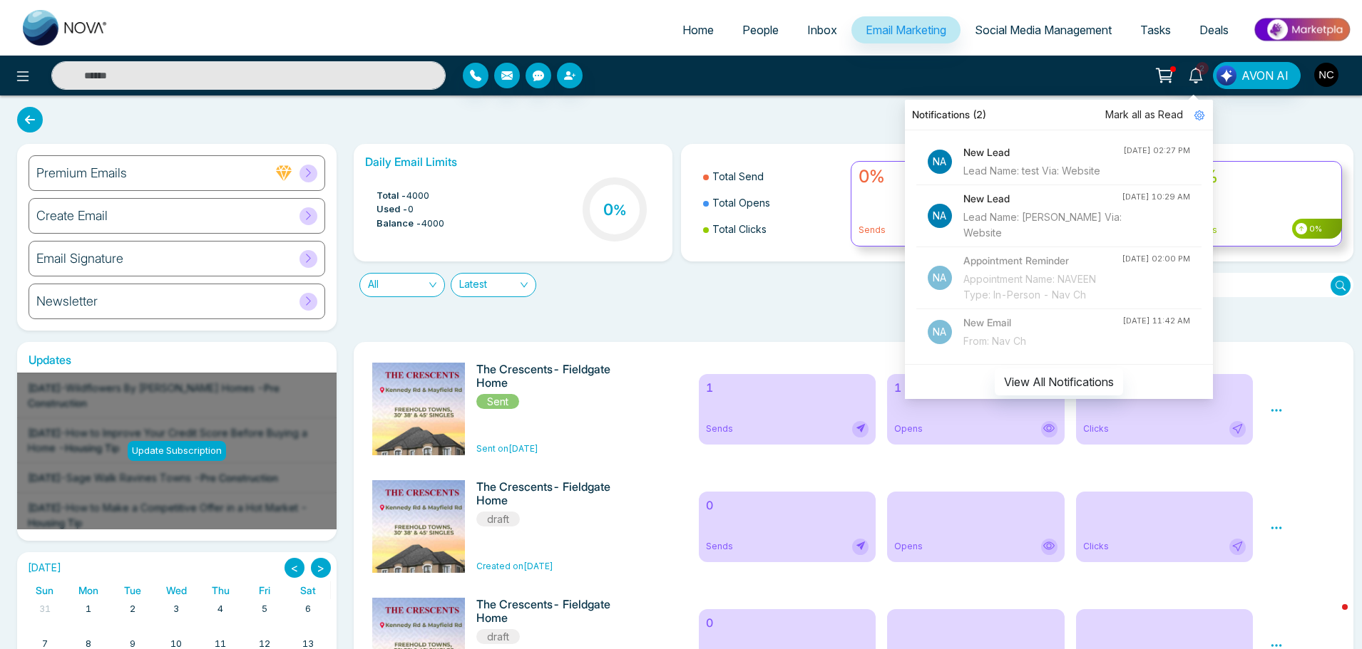
click at [1333, 76] on img "button" at bounding box center [1326, 75] width 24 height 24
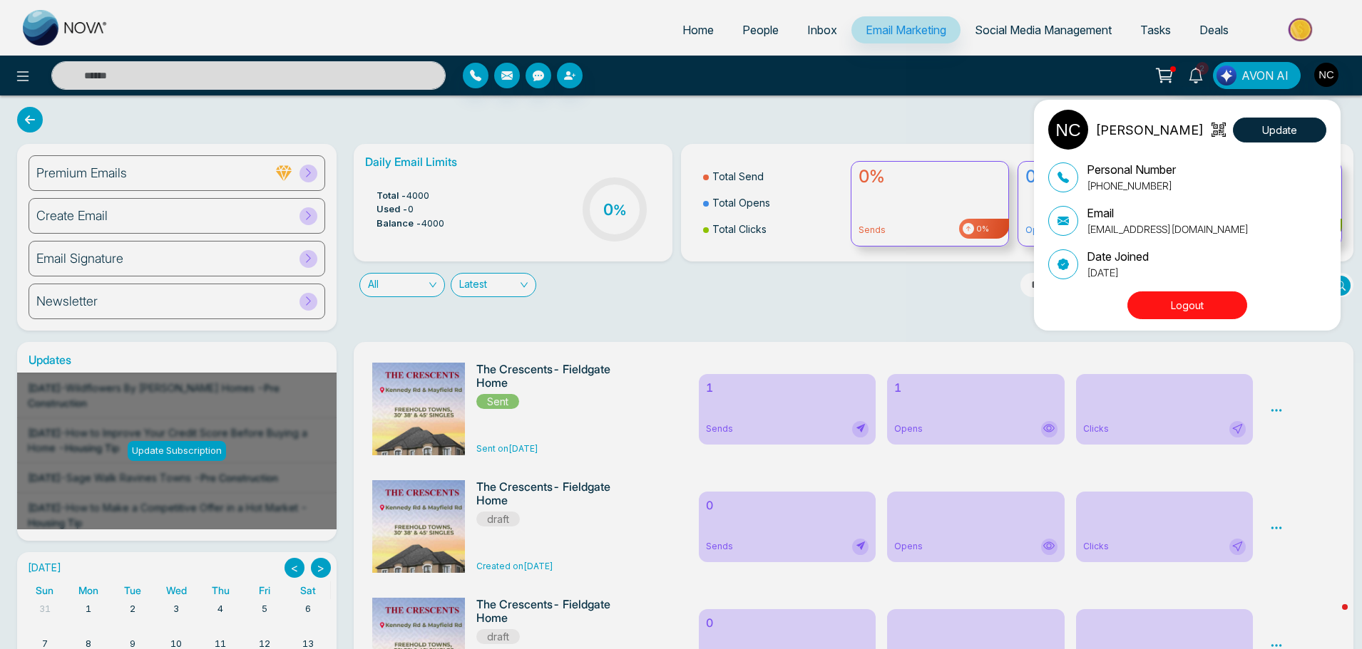
click at [7, 85] on div "[PERSON_NAME] Update Personal Number [PHONE_NUMBER] Email [EMAIL_ADDRESS][DOMAI…" at bounding box center [681, 324] width 1362 height 649
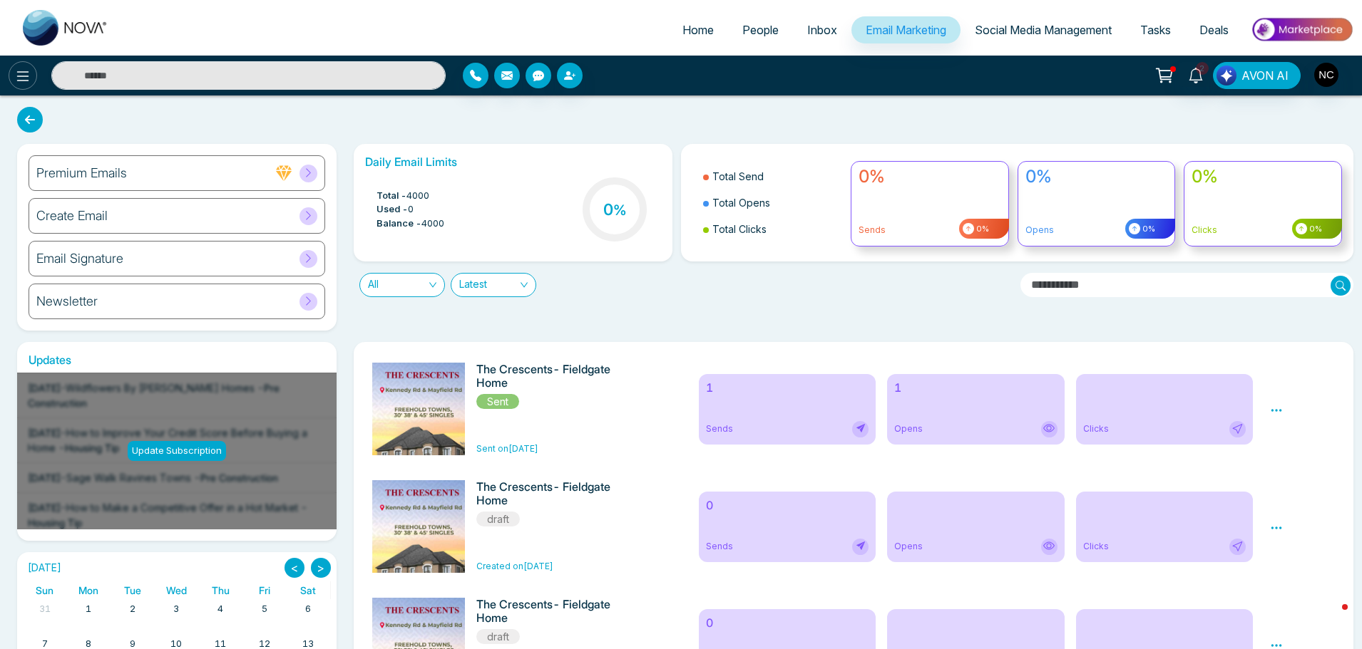
click at [26, 79] on icon at bounding box center [22, 76] width 17 height 17
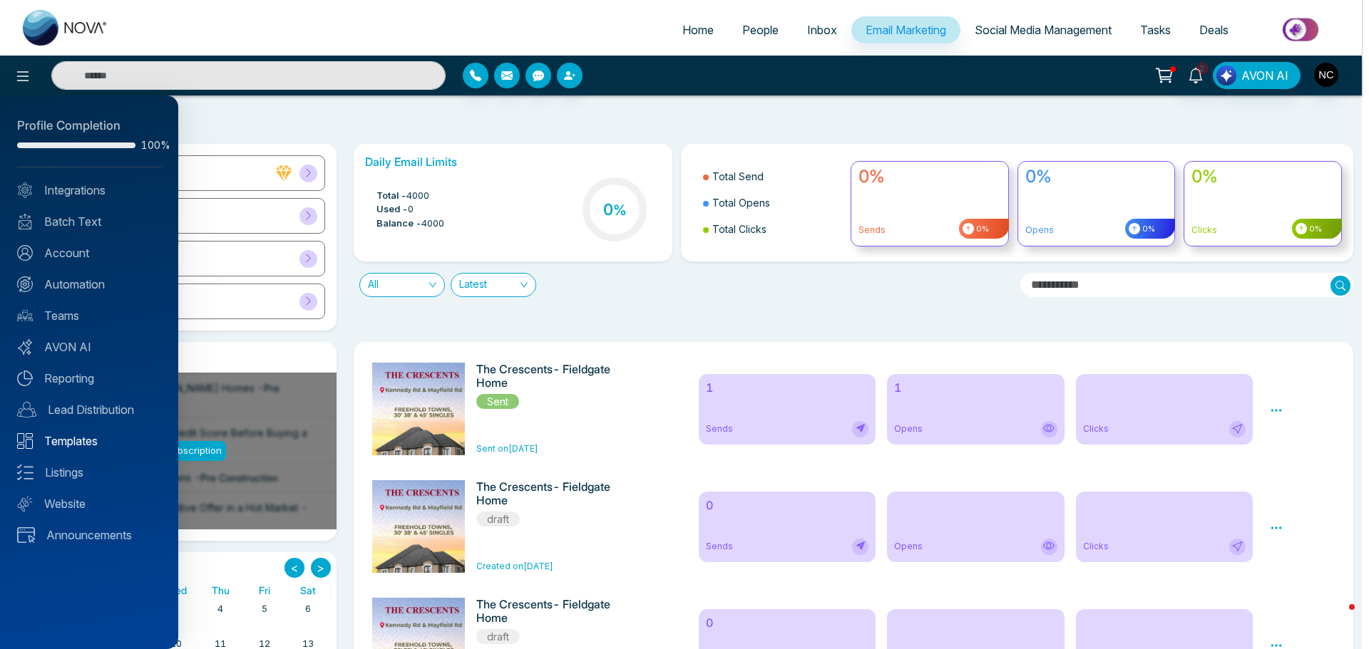
click at [86, 436] on link "Templates" at bounding box center [89, 441] width 144 height 17
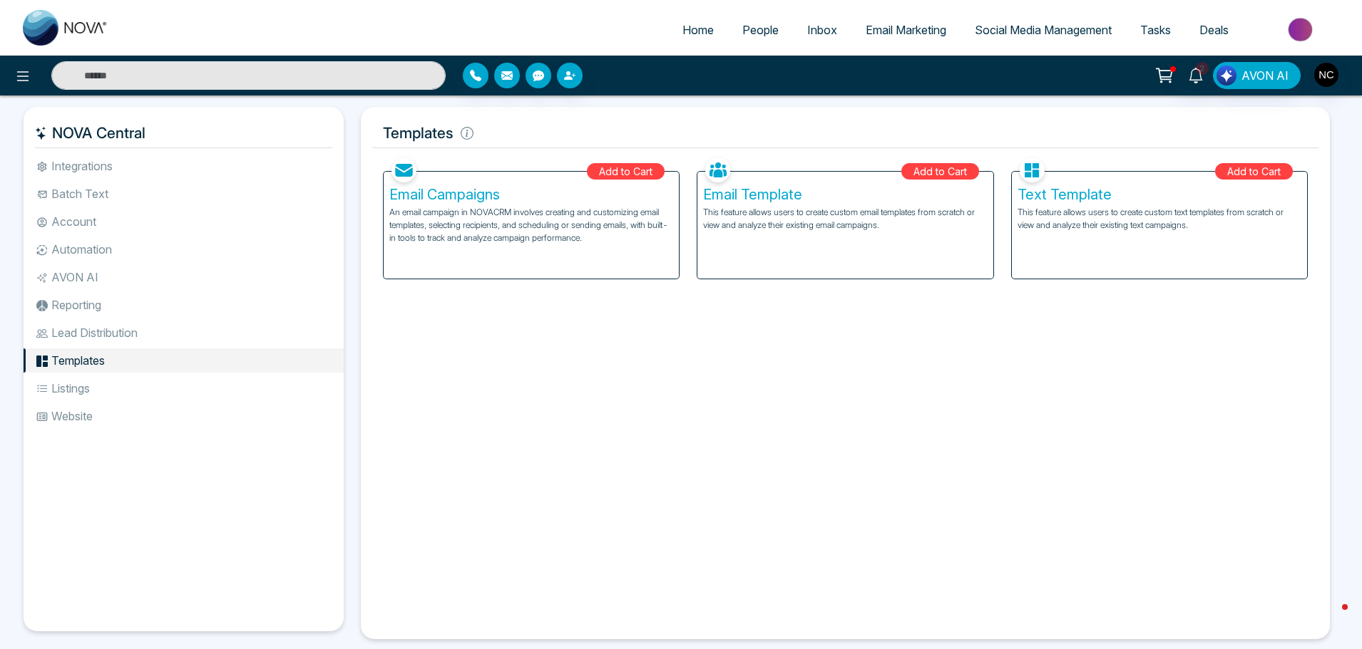
click at [495, 250] on div "Email Campaigns An email campaign in NOVACRM involves creating and customizing …" at bounding box center [531, 225] width 295 height 107
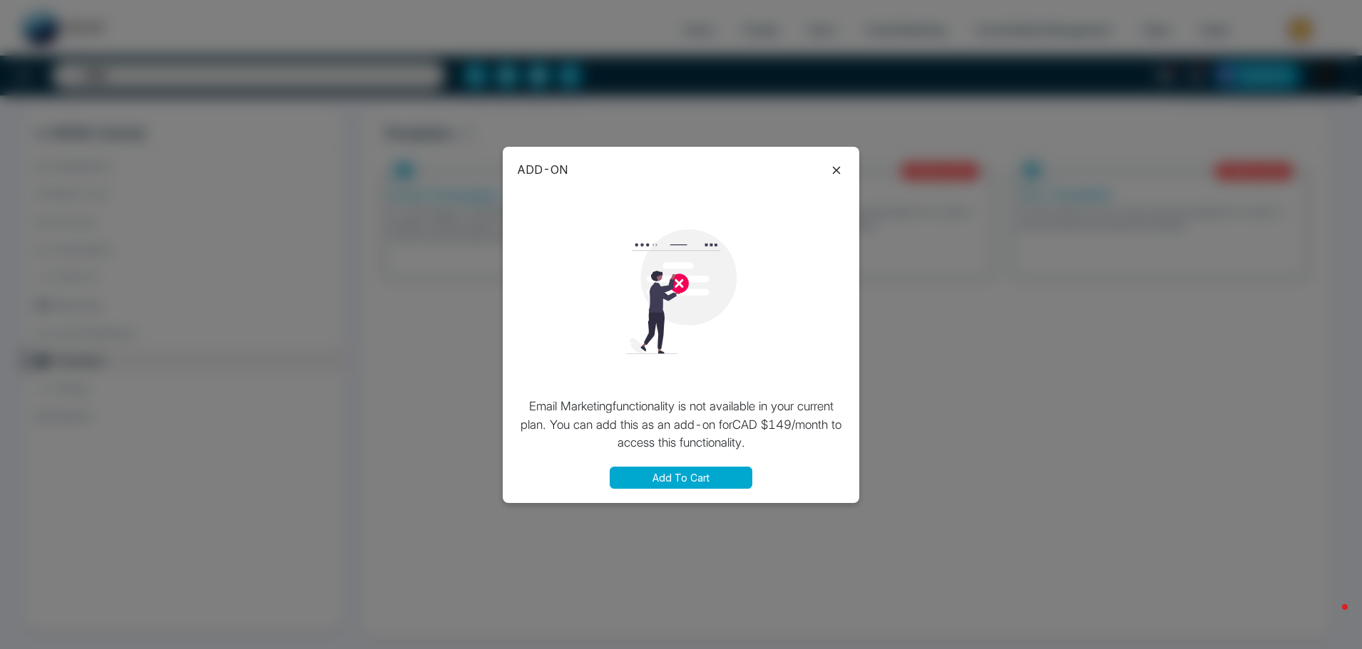
click at [832, 168] on icon at bounding box center [836, 170] width 17 height 17
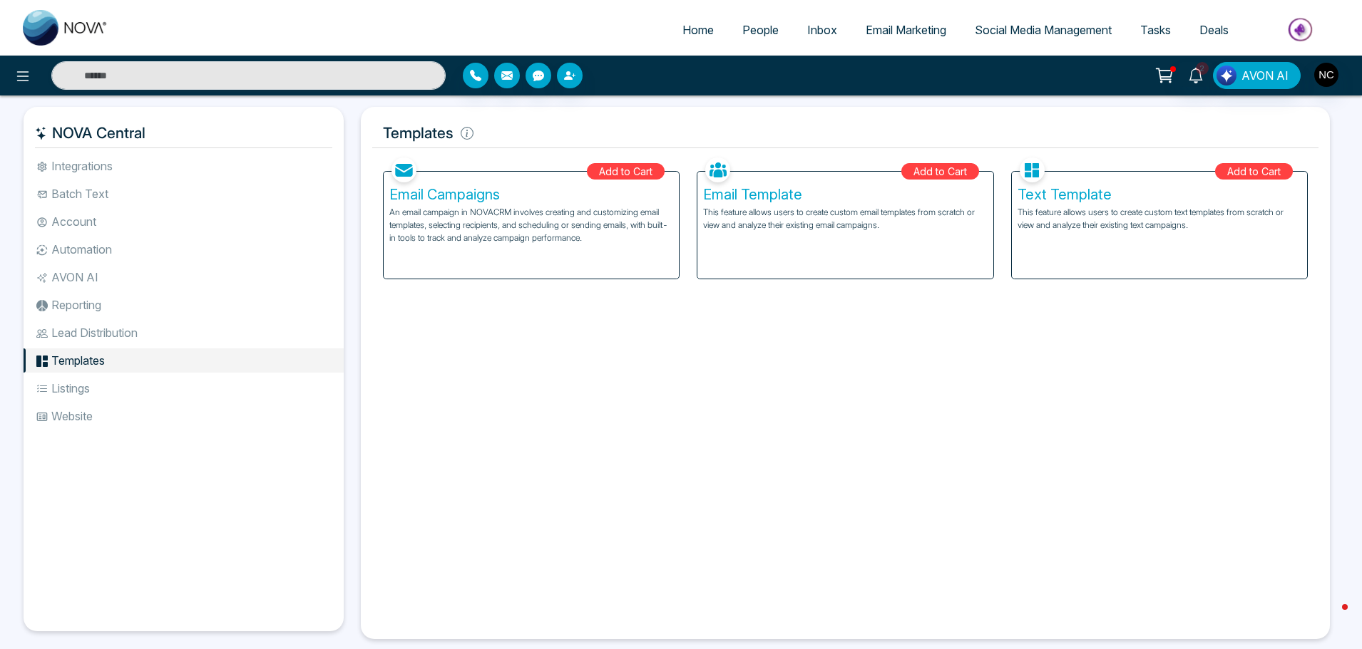
click at [145, 379] on li "Listings" at bounding box center [184, 388] width 320 height 24
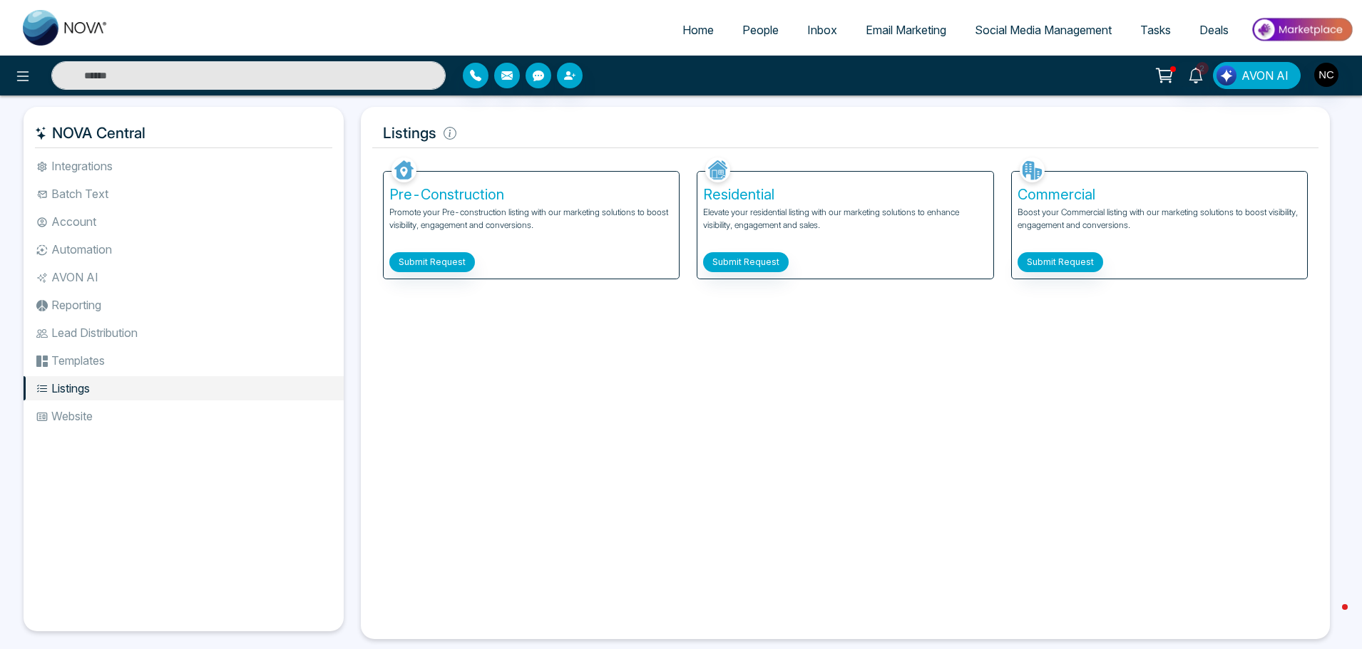
click at [136, 413] on li "Website" at bounding box center [184, 416] width 320 height 24
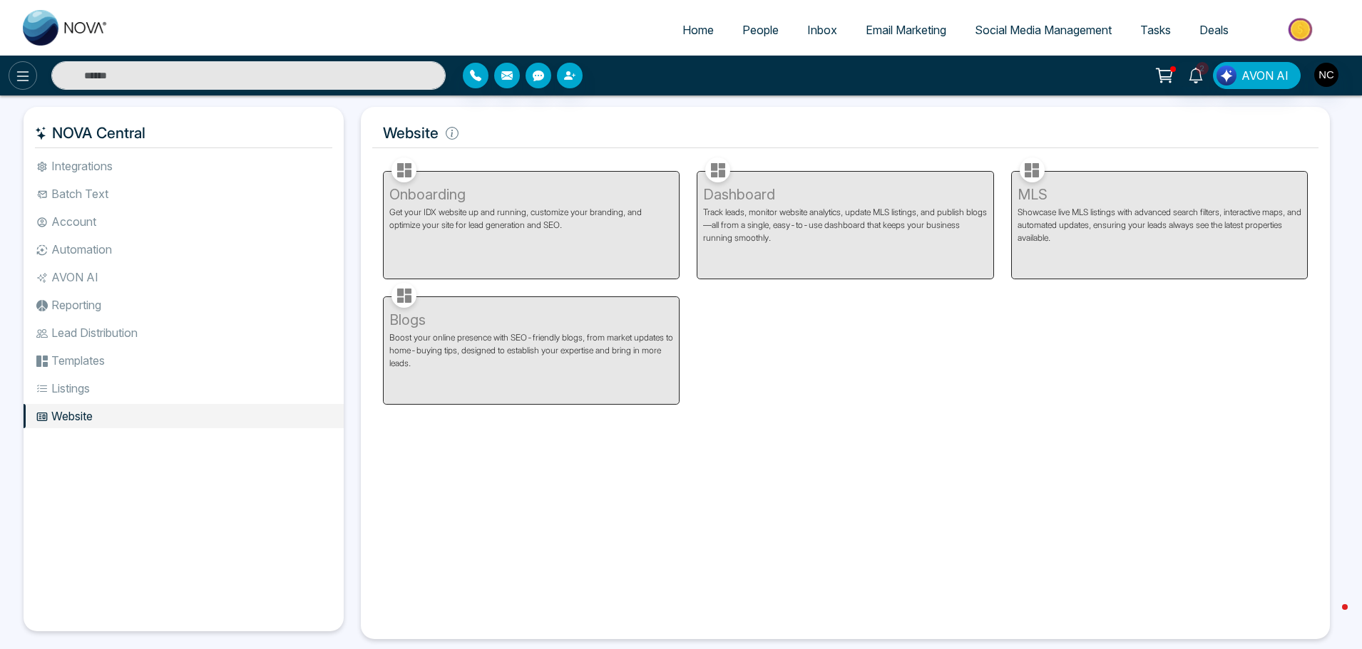
click at [21, 69] on icon at bounding box center [22, 76] width 17 height 17
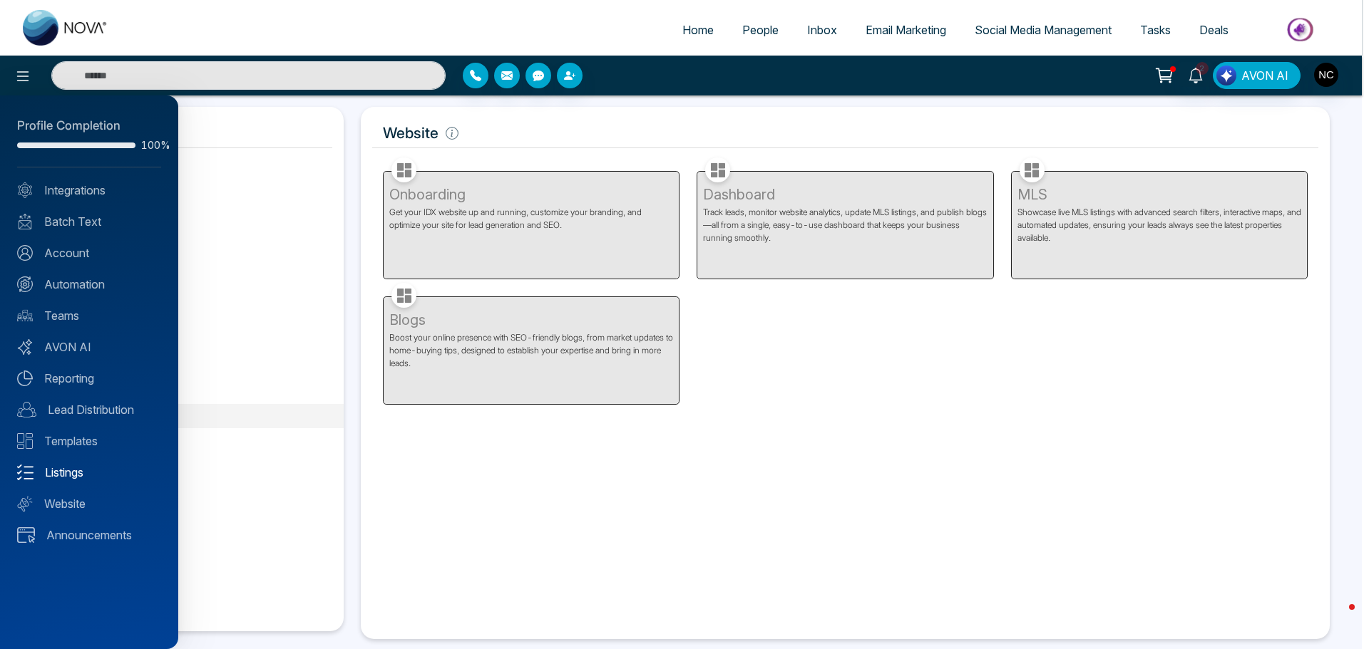
click at [86, 475] on link "Listings" at bounding box center [89, 472] width 144 height 17
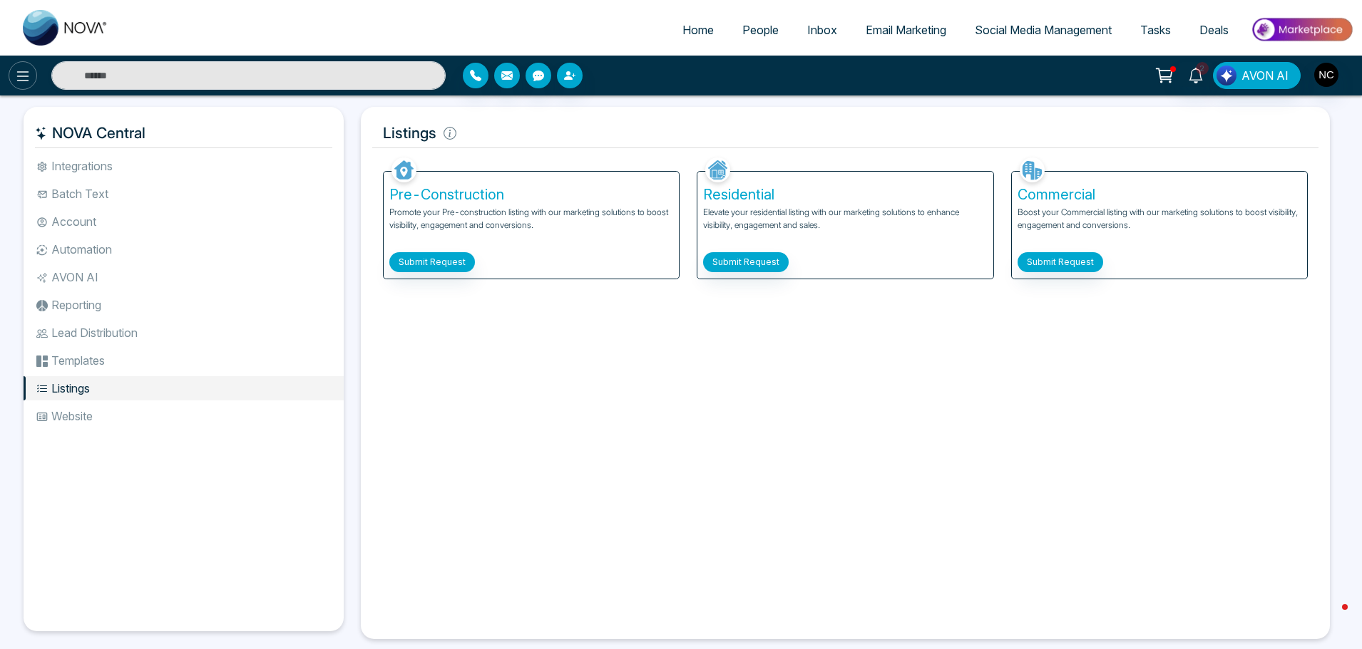
click at [14, 73] on icon at bounding box center [22, 76] width 17 height 17
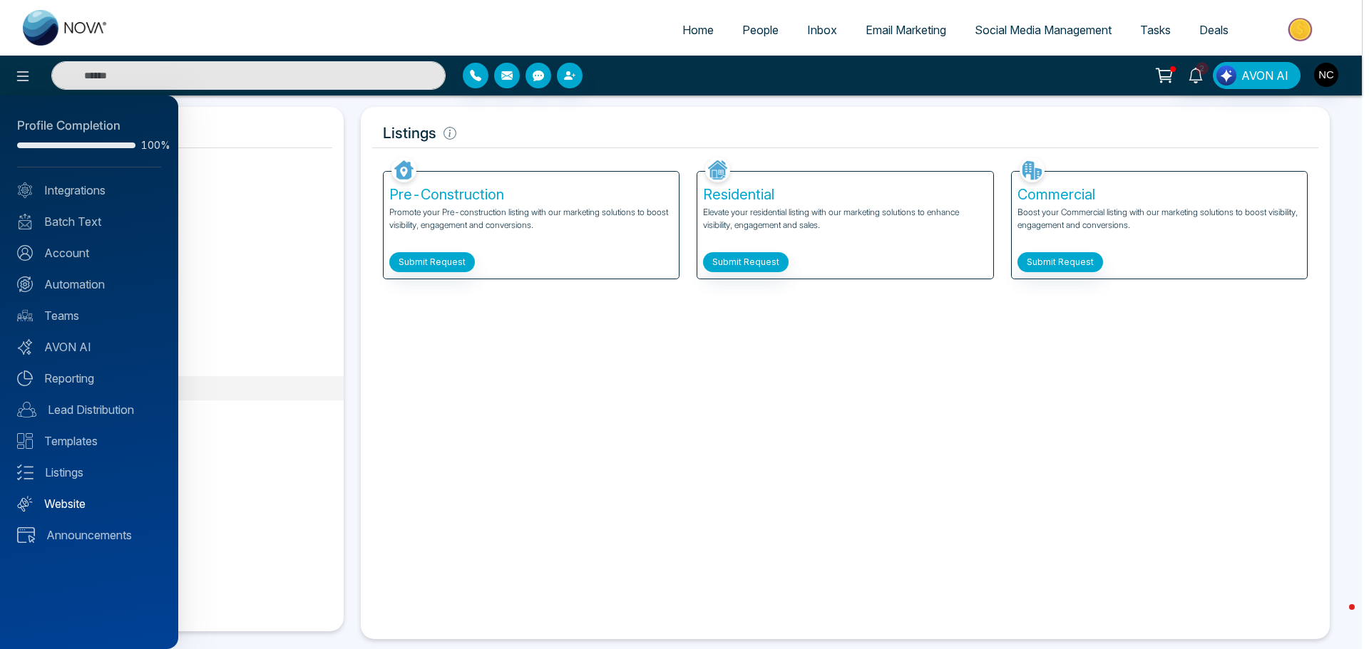
click at [69, 505] on link "Website" at bounding box center [89, 503] width 144 height 17
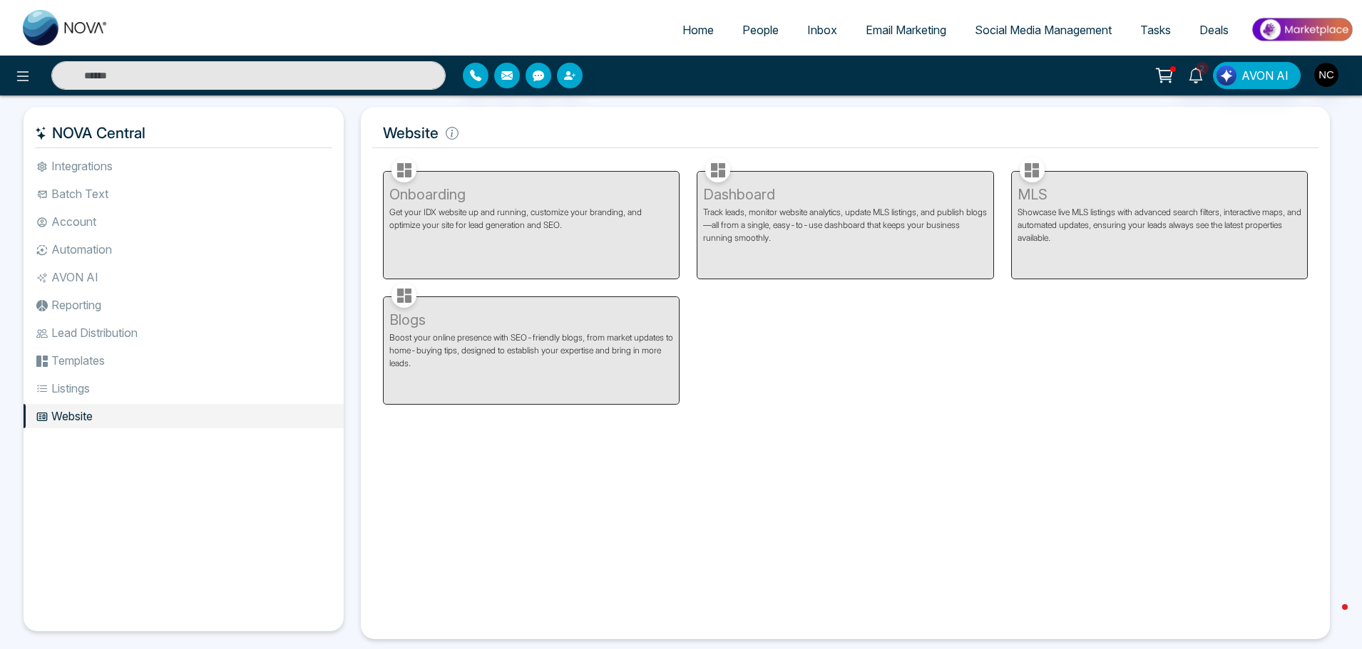
click at [95, 393] on li "Listings" at bounding box center [184, 388] width 320 height 24
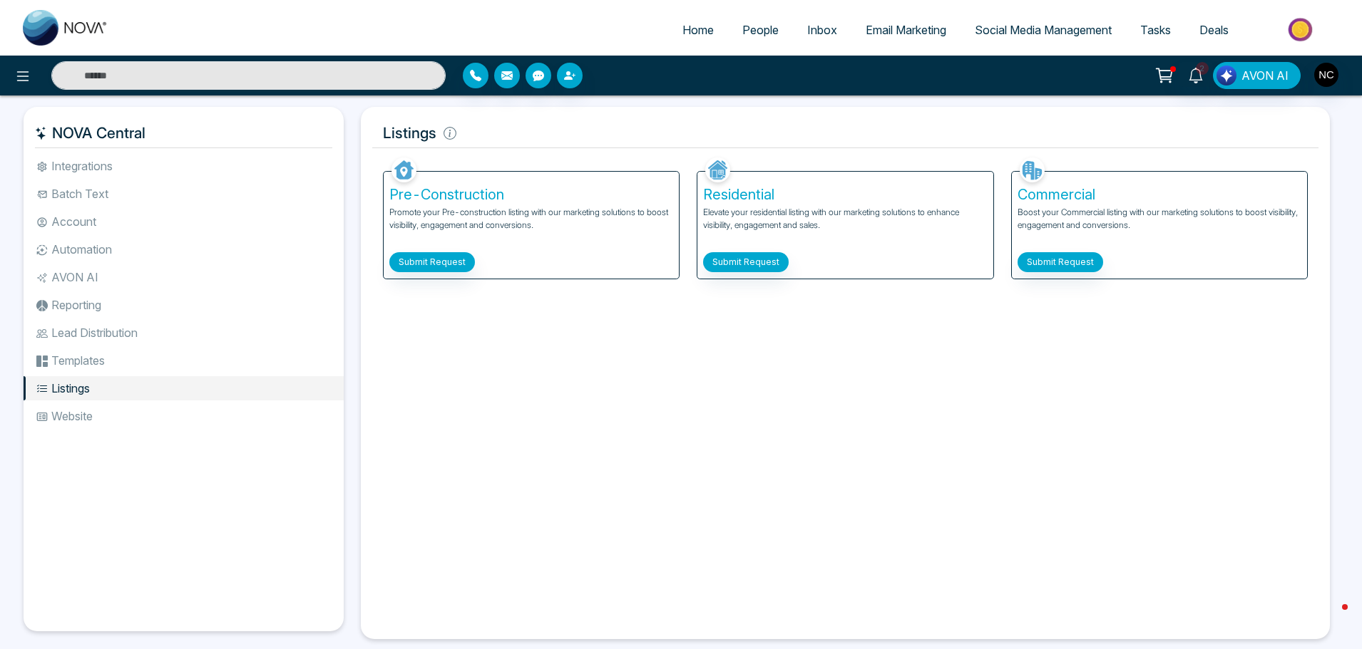
click at [93, 377] on li "Listings" at bounding box center [184, 388] width 320 height 24
click at [96, 363] on li "Templates" at bounding box center [184, 361] width 320 height 24
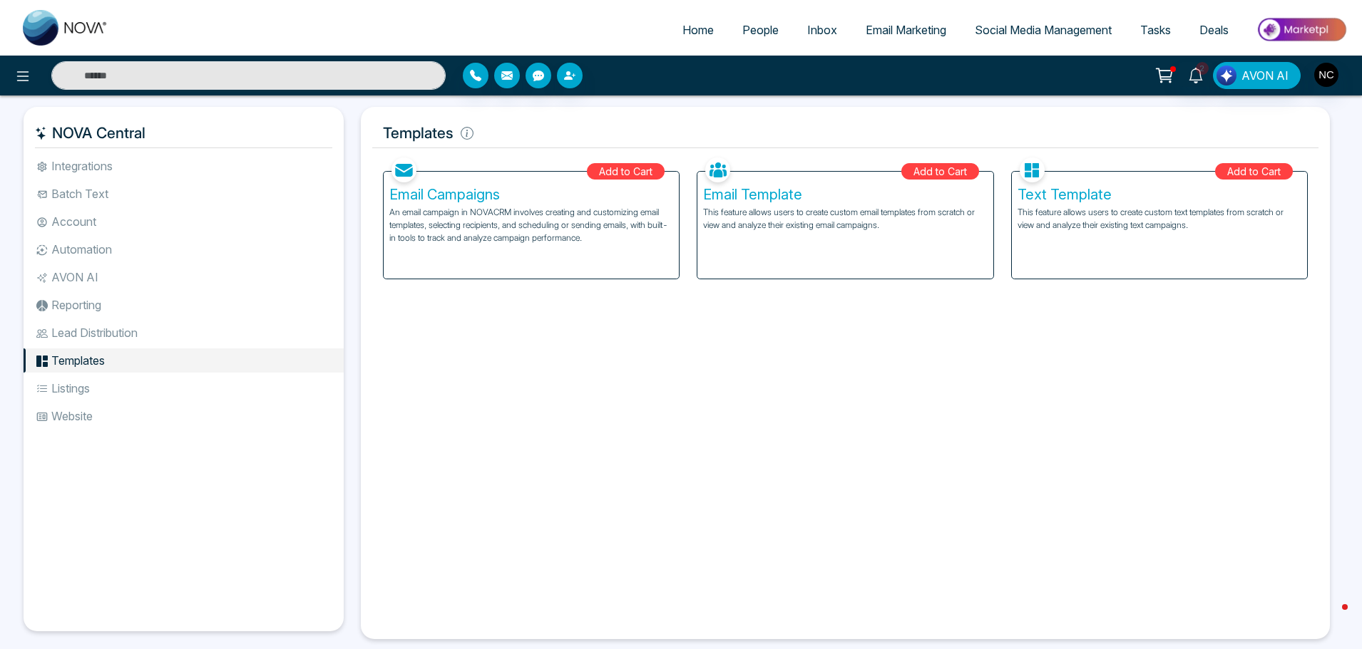
click at [101, 327] on li "Lead Distribution" at bounding box center [184, 333] width 320 height 24
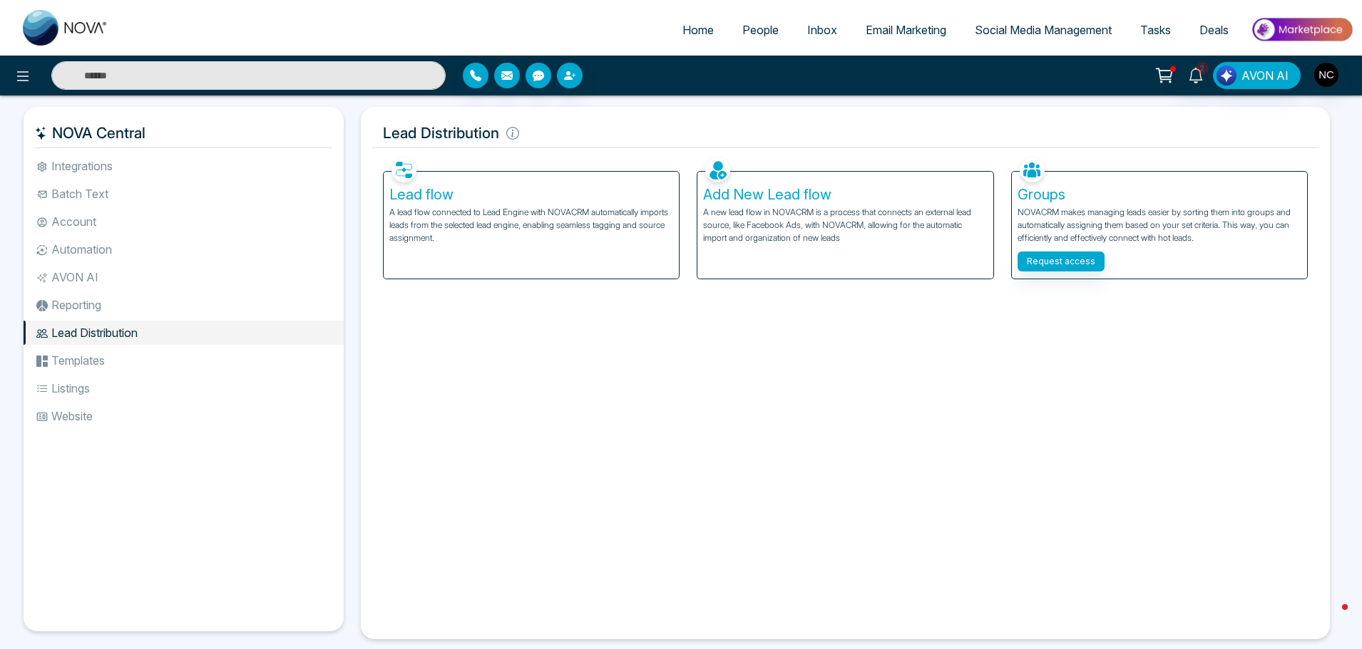
click at [90, 303] on li "Reporting" at bounding box center [184, 305] width 320 height 24
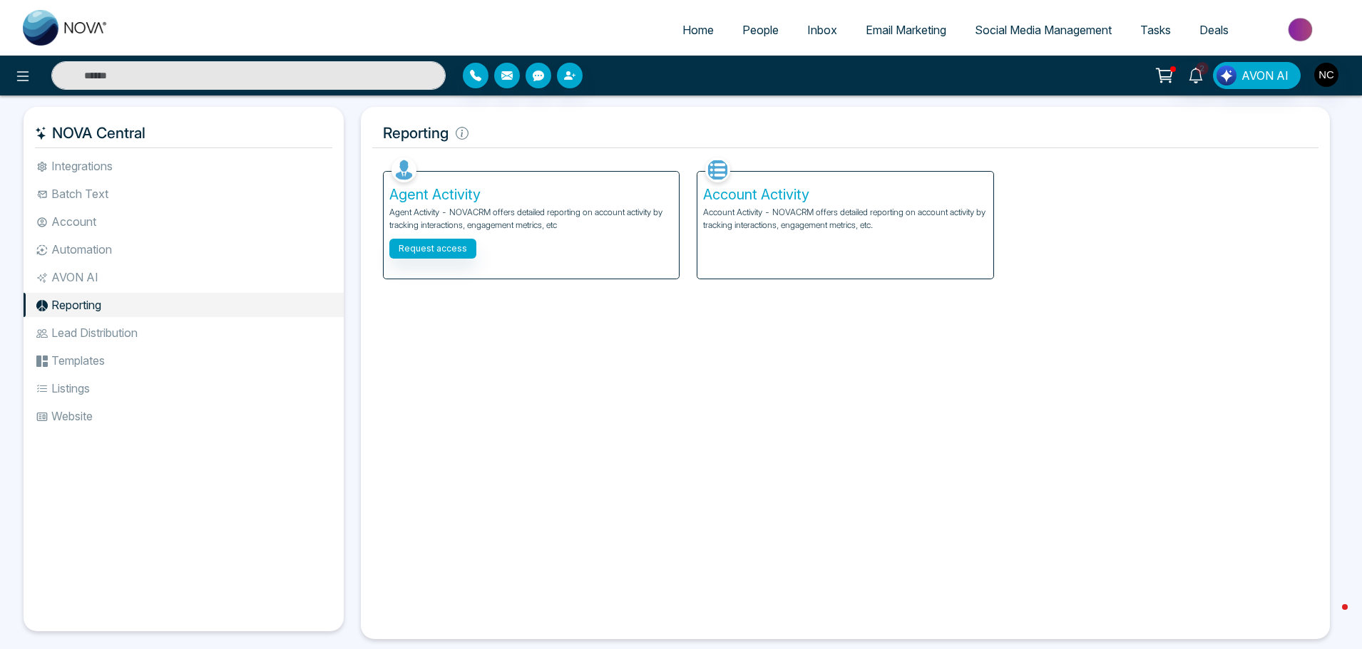
click at [89, 265] on li "AVON AI" at bounding box center [184, 277] width 320 height 24
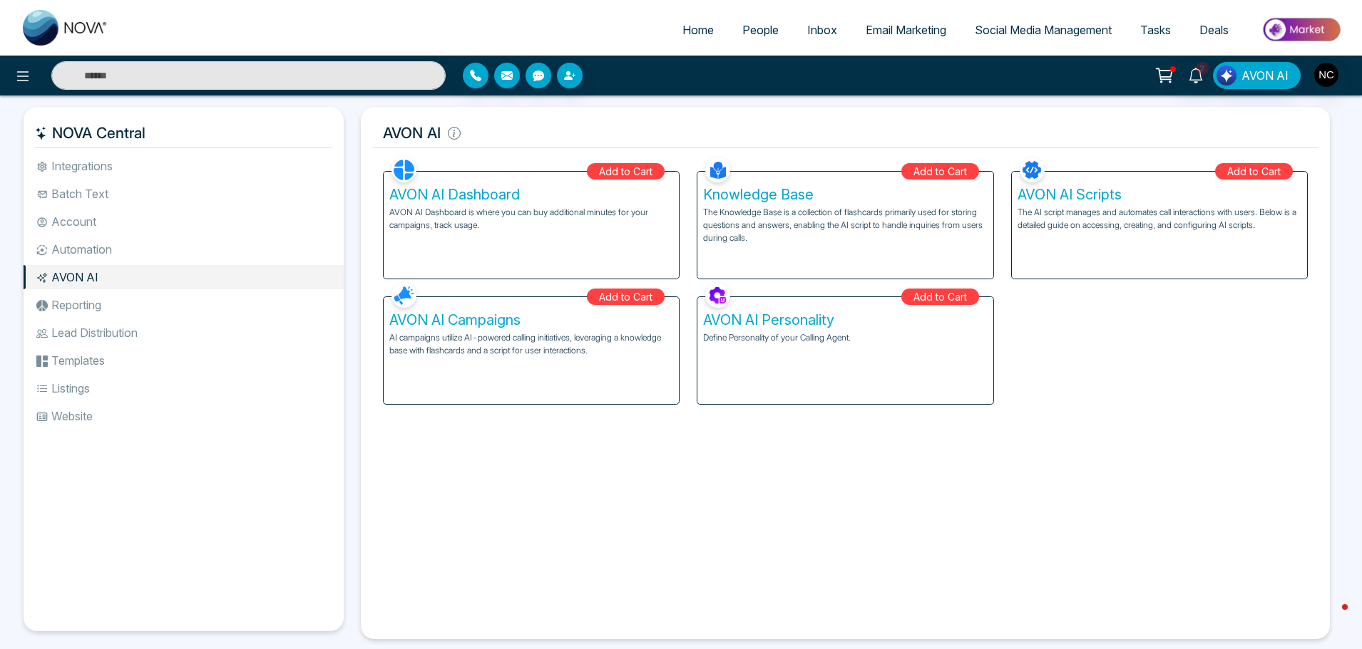
click at [89, 249] on li "Automation" at bounding box center [184, 249] width 320 height 24
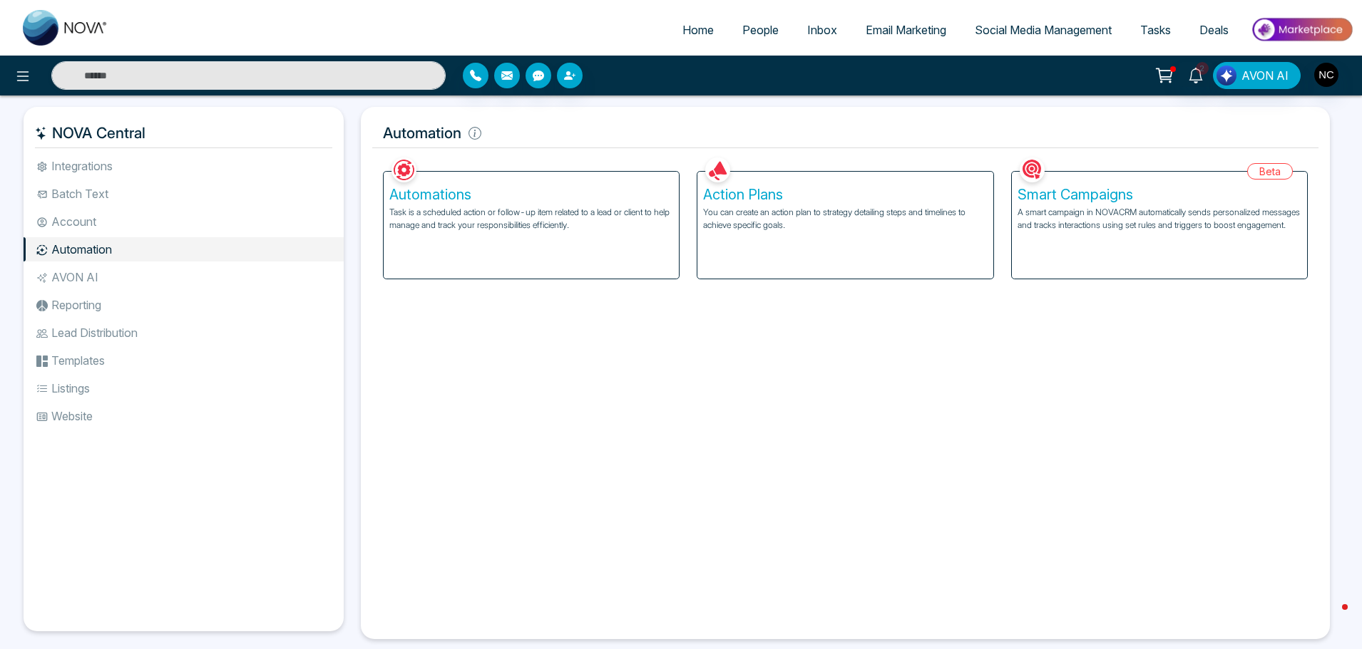
click at [88, 210] on li "Account" at bounding box center [184, 222] width 320 height 24
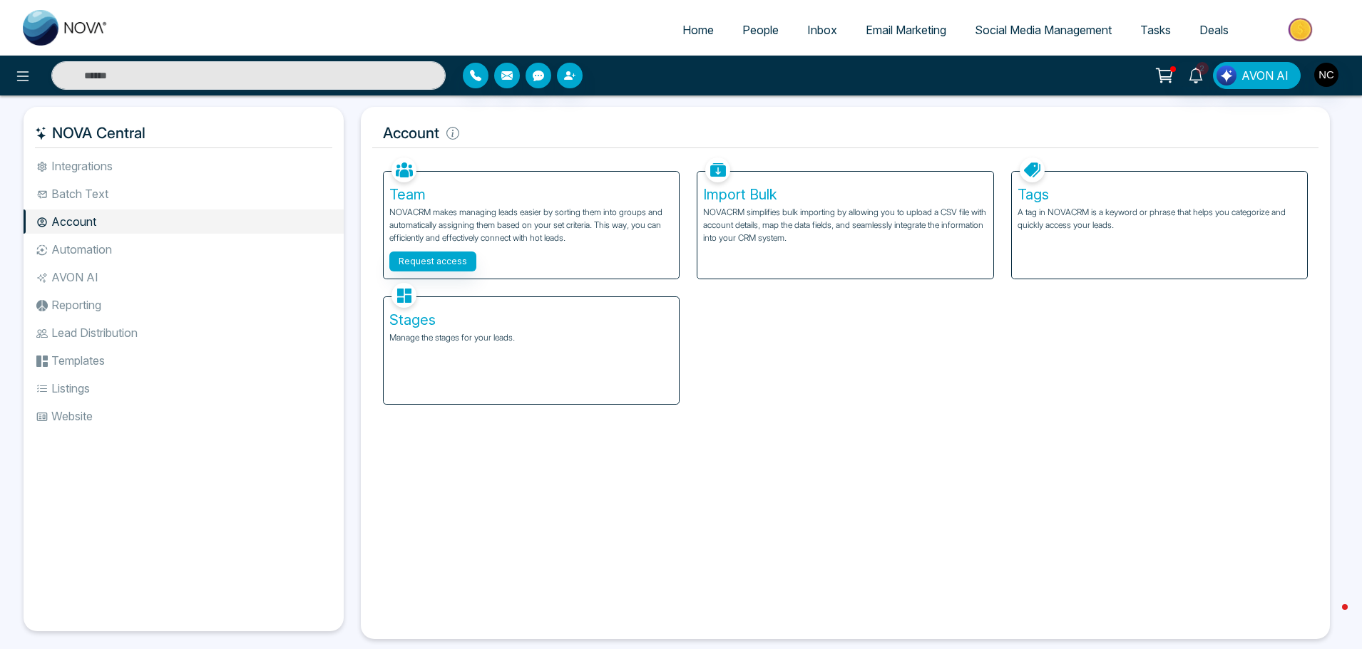
click at [94, 163] on li "Integrations" at bounding box center [184, 166] width 320 height 24
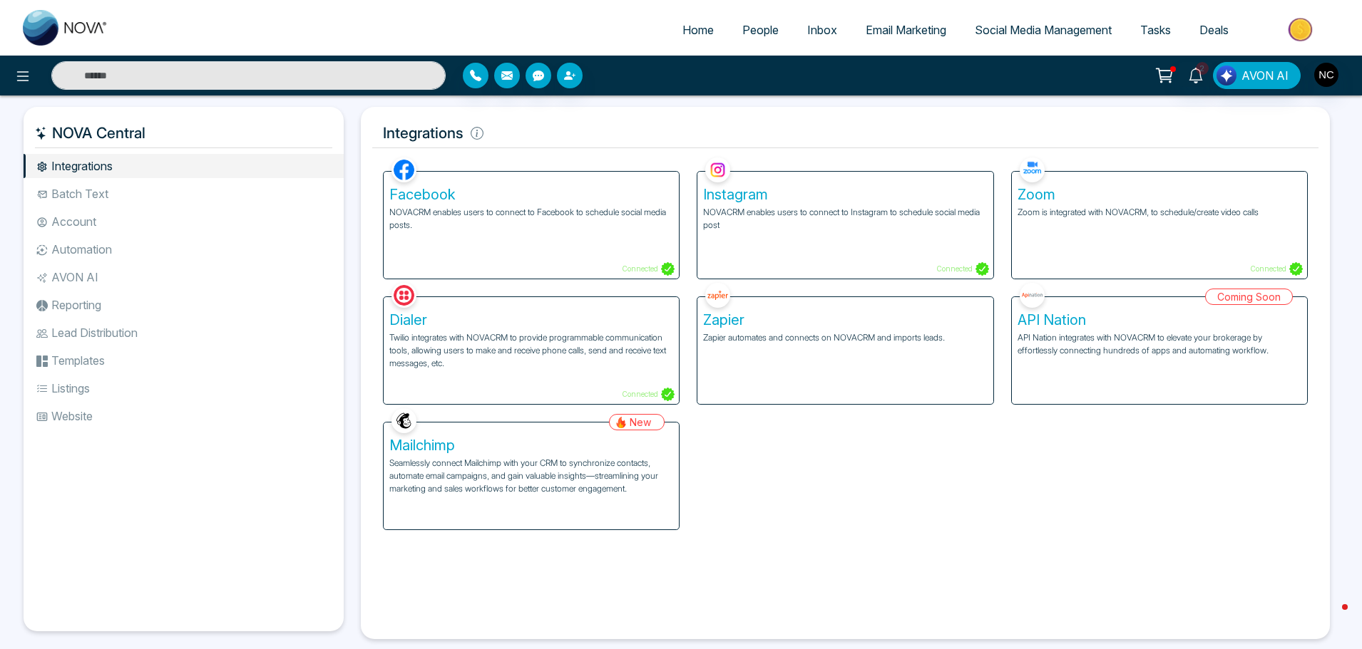
click at [78, 191] on li "Batch Text" at bounding box center [184, 194] width 320 height 24
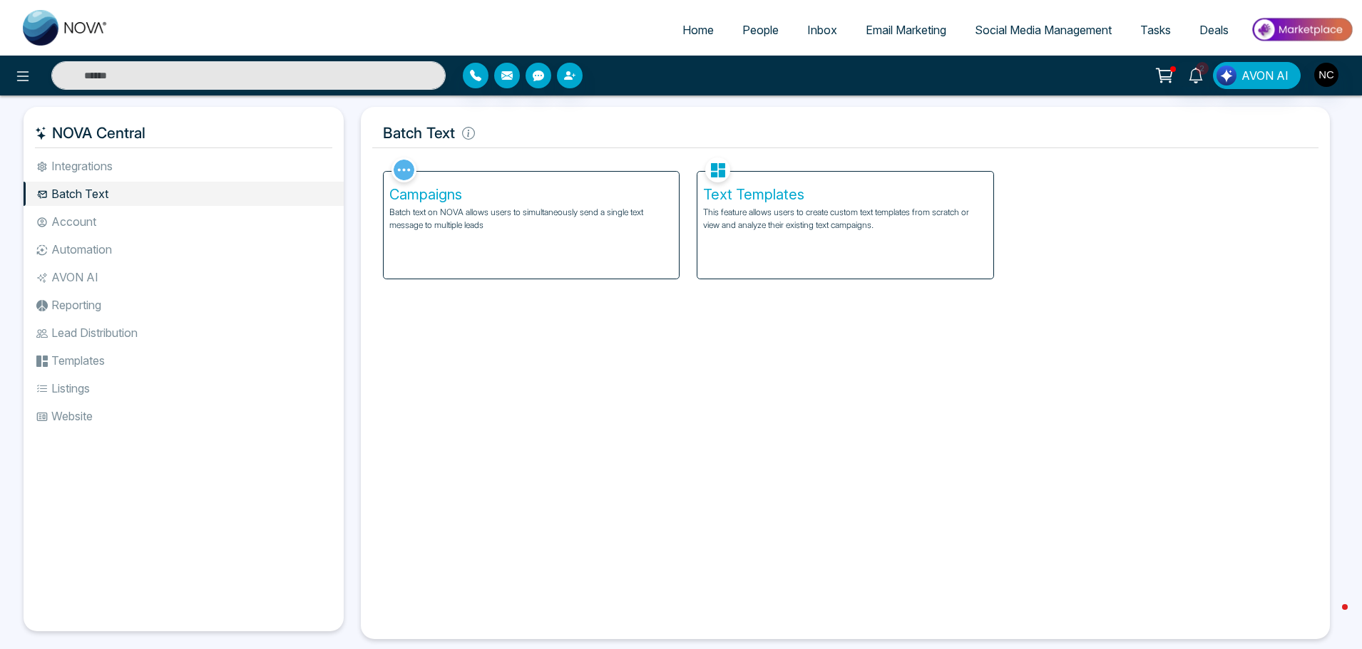
click at [78, 220] on li "Account" at bounding box center [184, 222] width 320 height 24
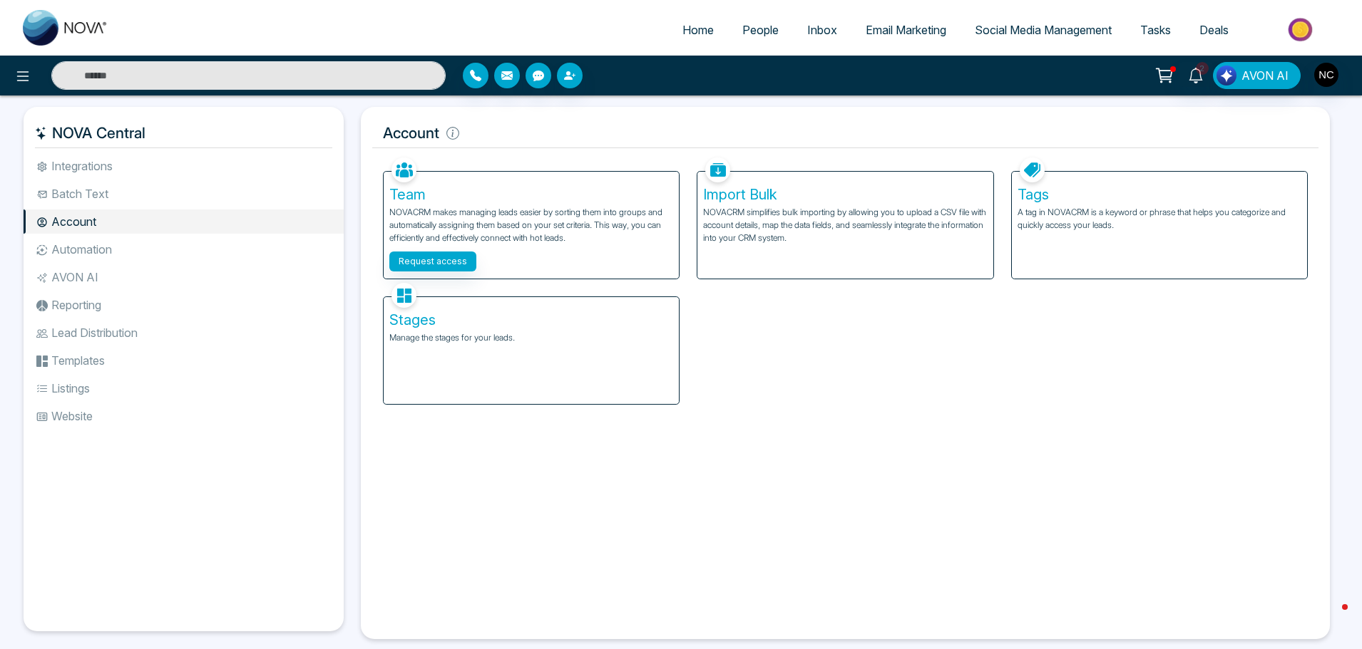
click at [76, 253] on li "Automation" at bounding box center [184, 249] width 320 height 24
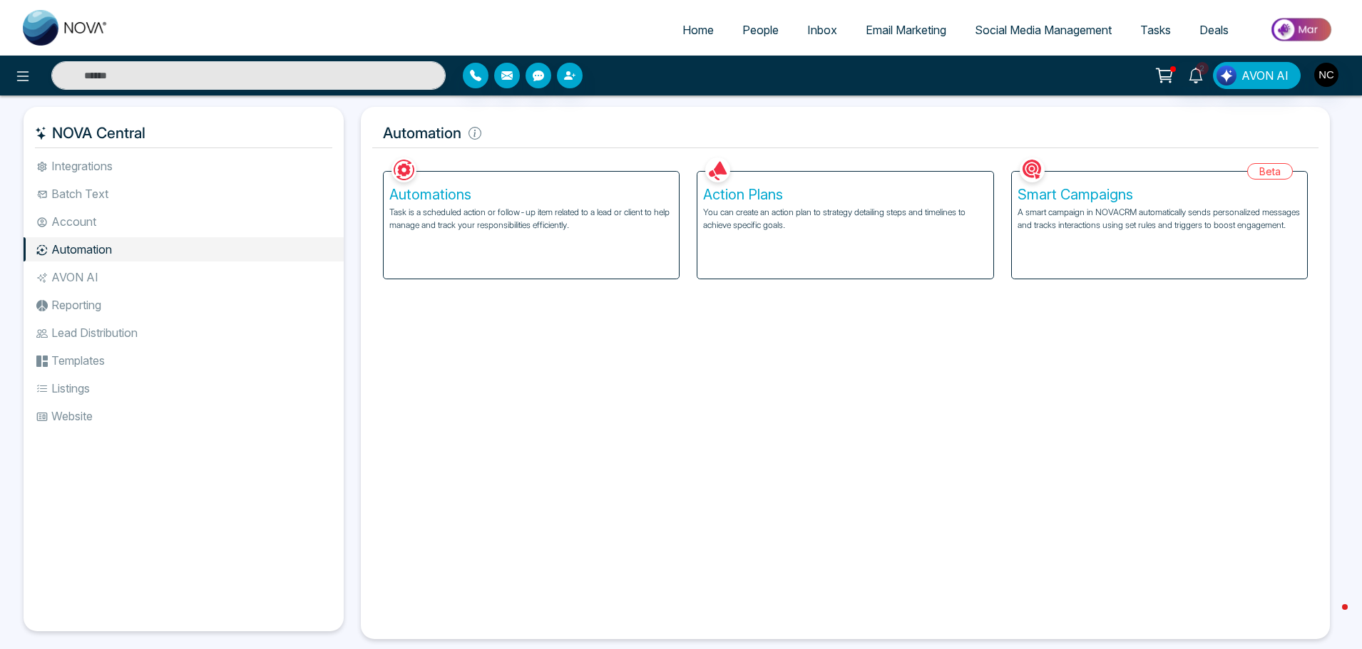
click at [886, 33] on span "Email Marketing" at bounding box center [905, 30] width 81 height 14
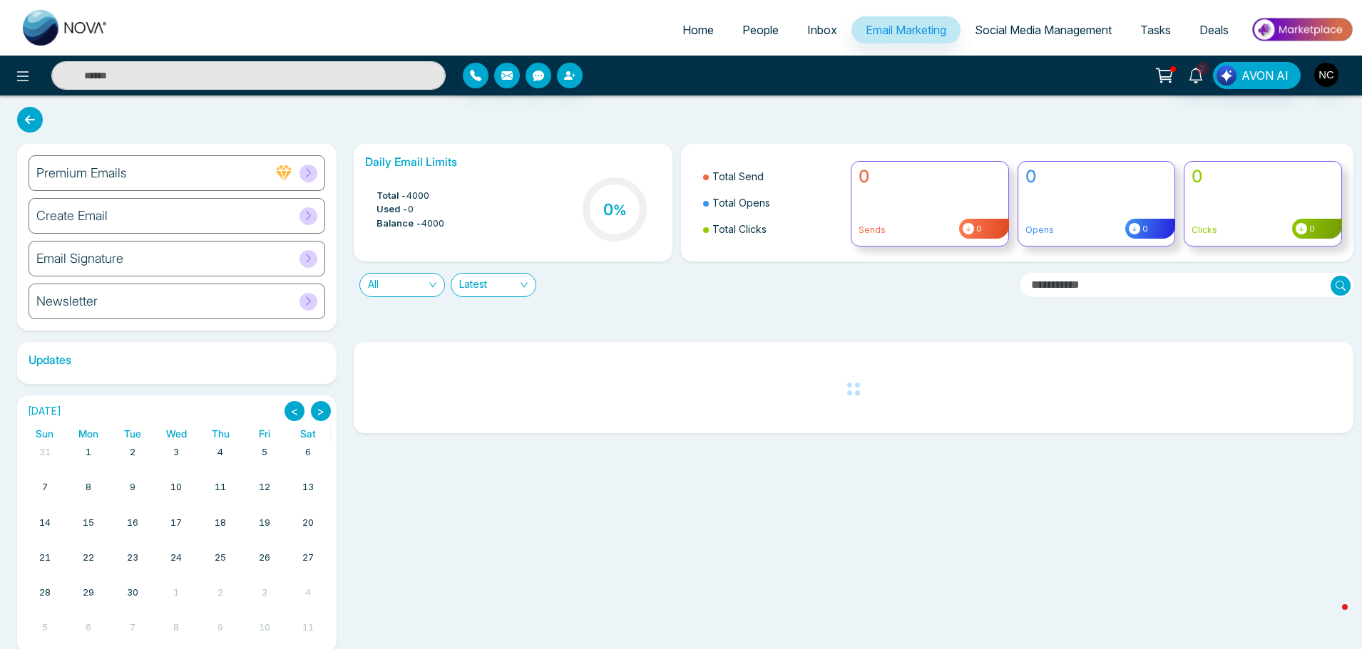
click at [210, 173] on div "Premium Emails" at bounding box center [177, 173] width 297 height 36
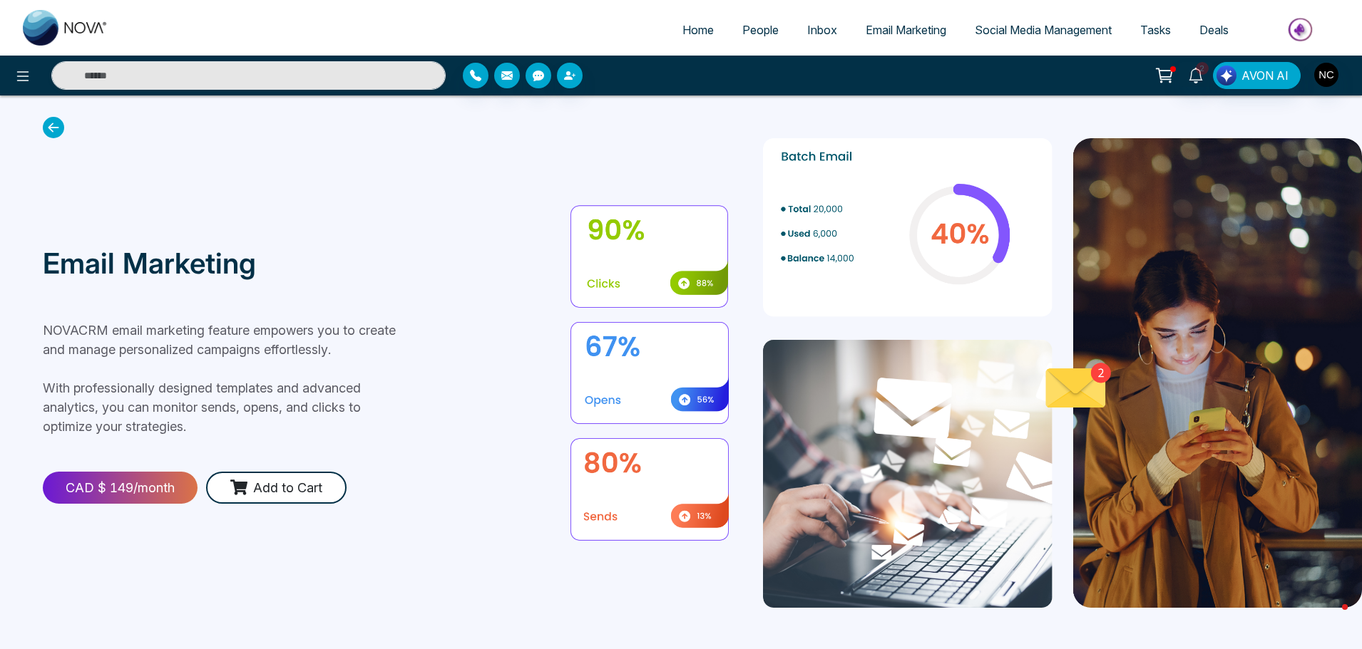
click at [58, 106] on section "Email Marketing NOVACRM email marketing feature empowers you to create and mana…" at bounding box center [681, 373] width 1362 height 555
click at [36, 143] on section "Email Marketing NOVACRM email marketing feature empowers you to create and mana…" at bounding box center [681, 373] width 1362 height 555
click at [53, 124] on icon at bounding box center [53, 127] width 21 height 21
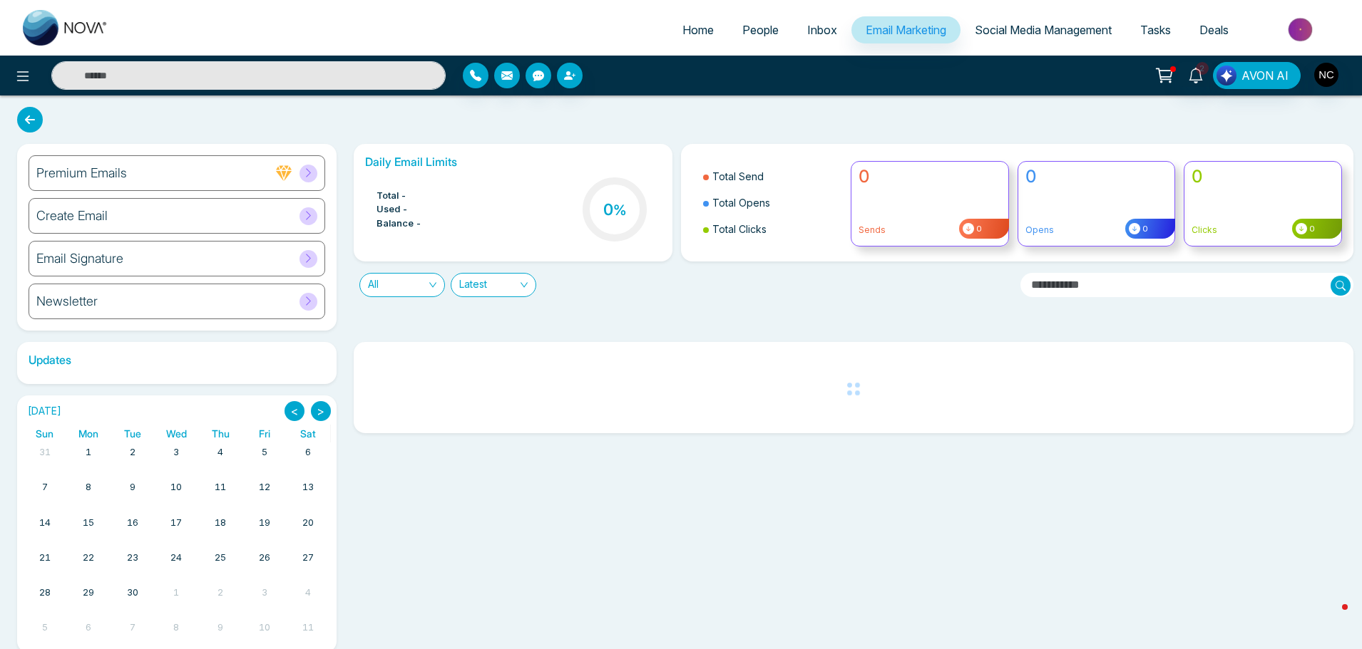
click at [314, 176] on span at bounding box center [308, 174] width 18 height 18
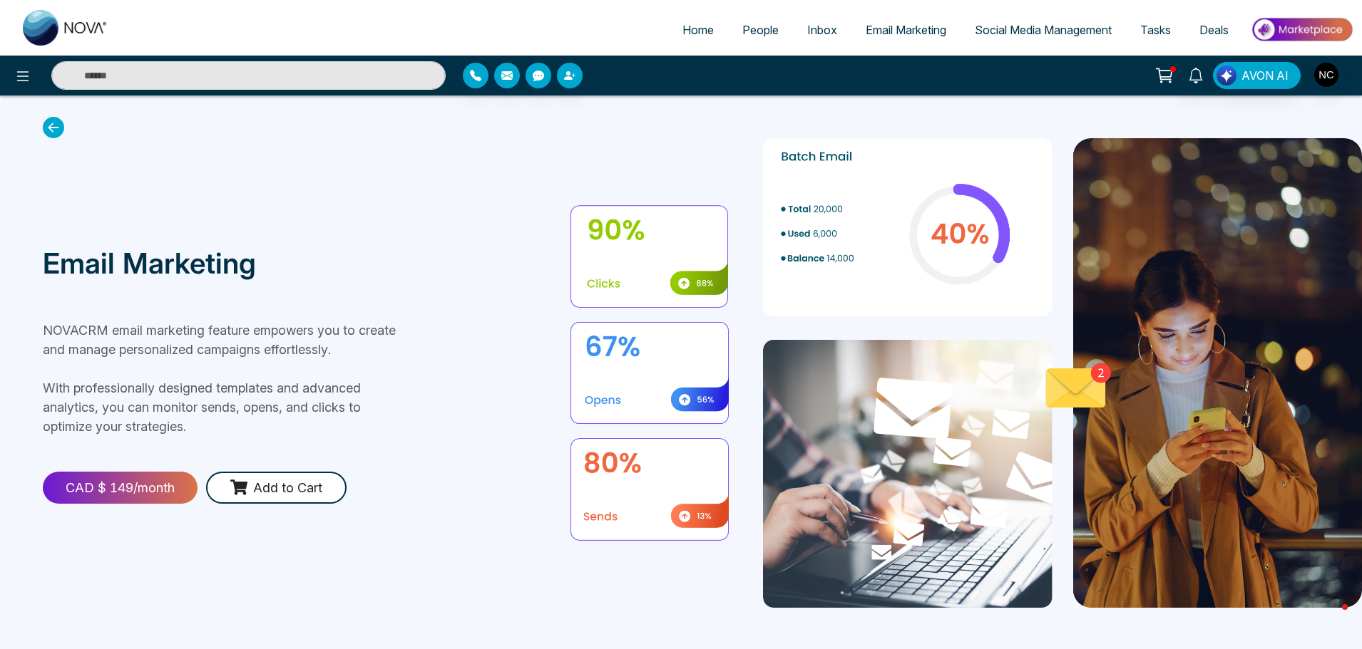
click at [54, 131] on icon at bounding box center [53, 127] width 21 height 21
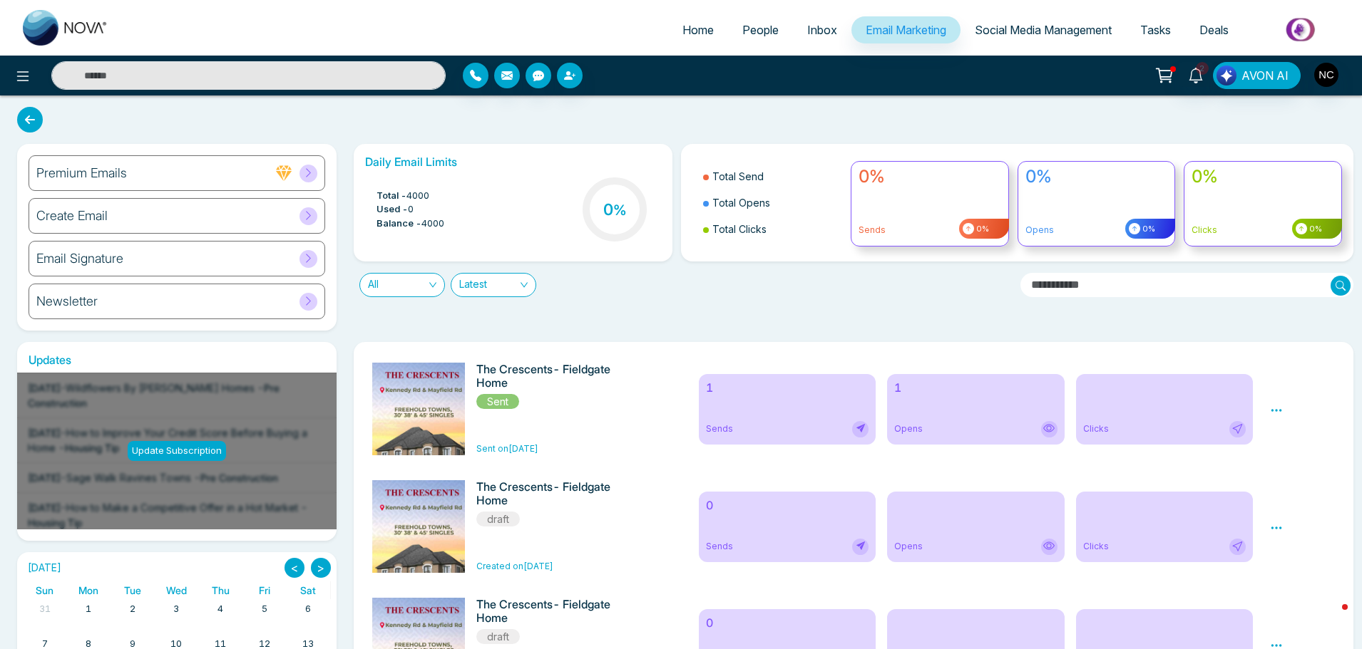
click at [305, 308] on span at bounding box center [308, 302] width 18 height 18
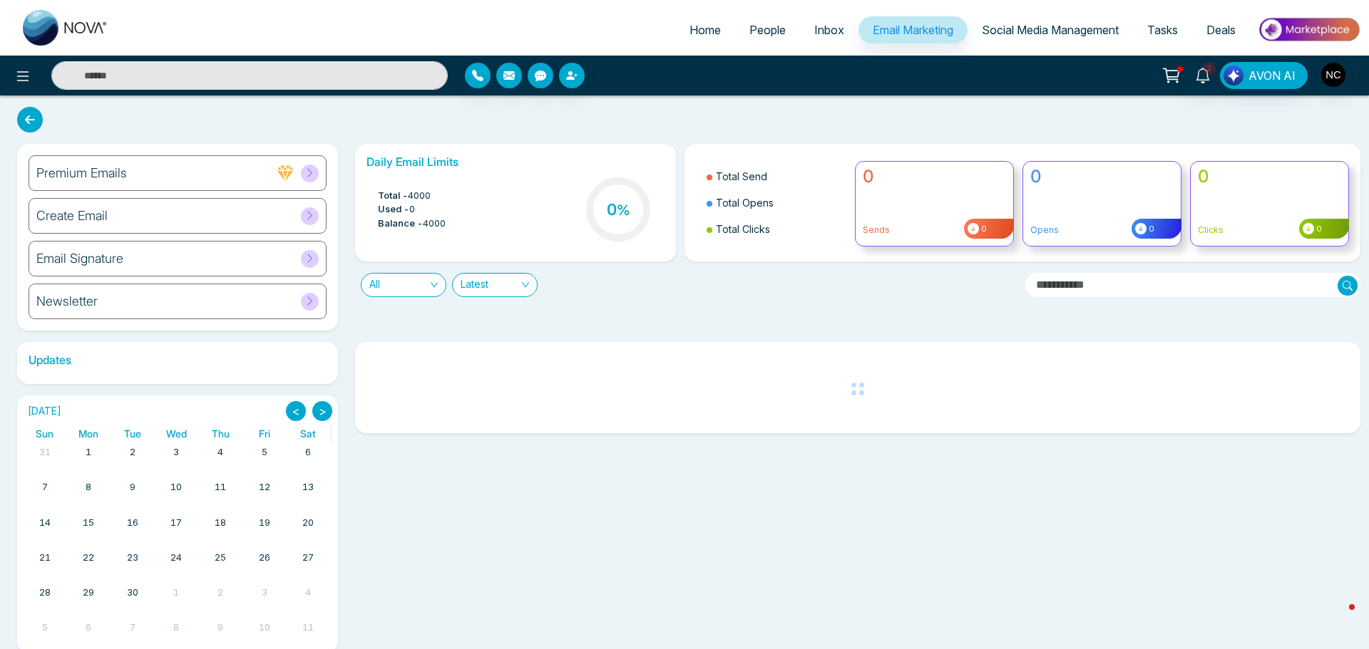
click at [311, 177] on icon at bounding box center [309, 173] width 11 height 11
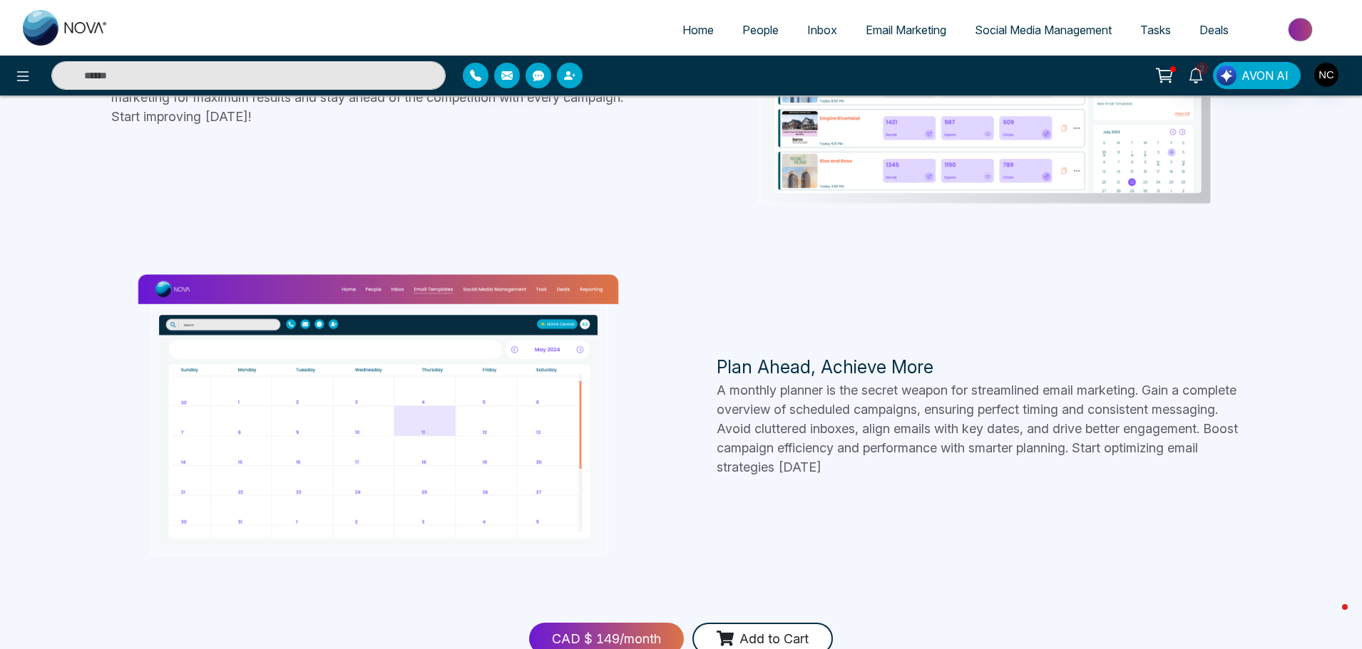
scroll to position [1497, 0]
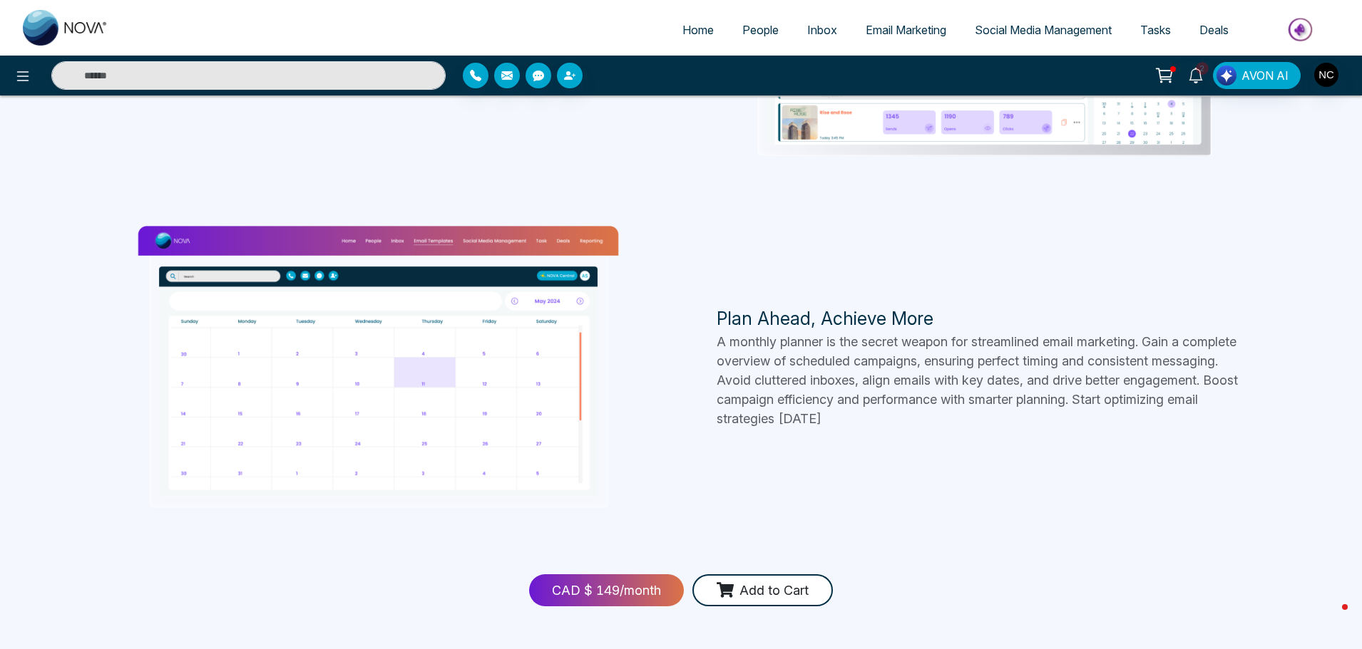
click at [915, 20] on link "Email Marketing" at bounding box center [905, 29] width 109 height 27
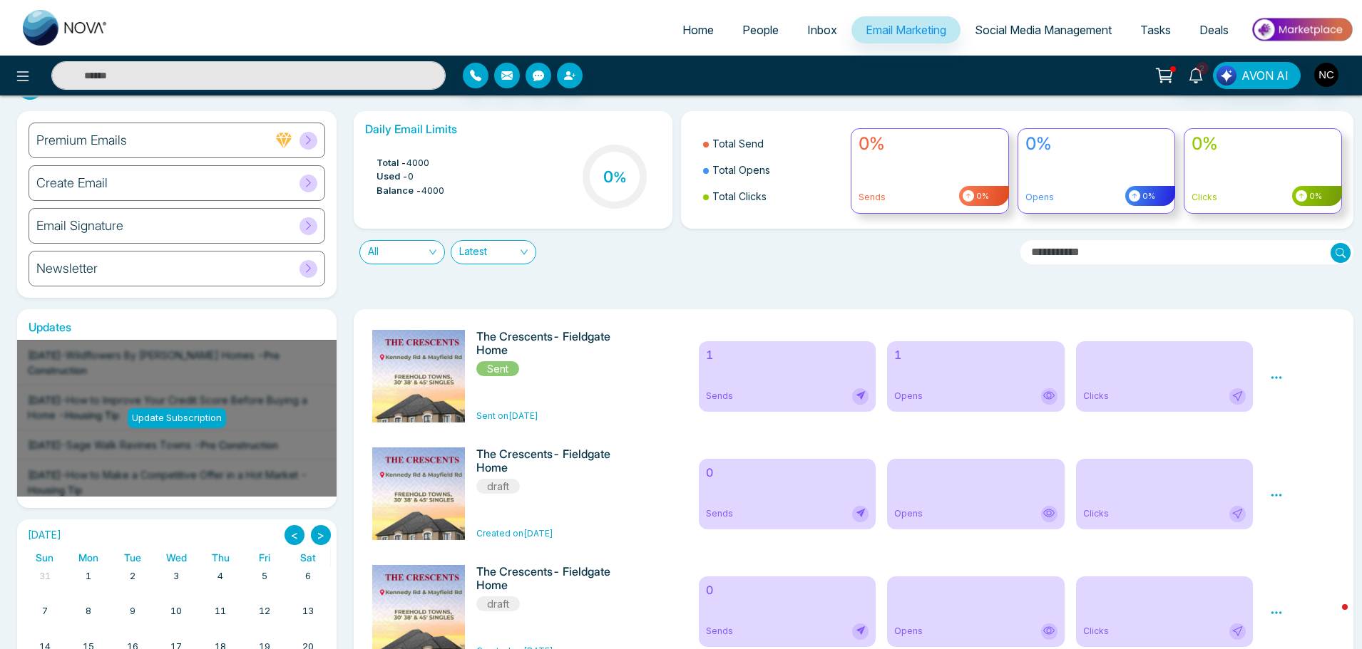
scroll to position [32, 0]
click at [396, 258] on span "All" at bounding box center [402, 253] width 68 height 23
click at [1165, 77] on icon at bounding box center [1165, 74] width 12 height 6
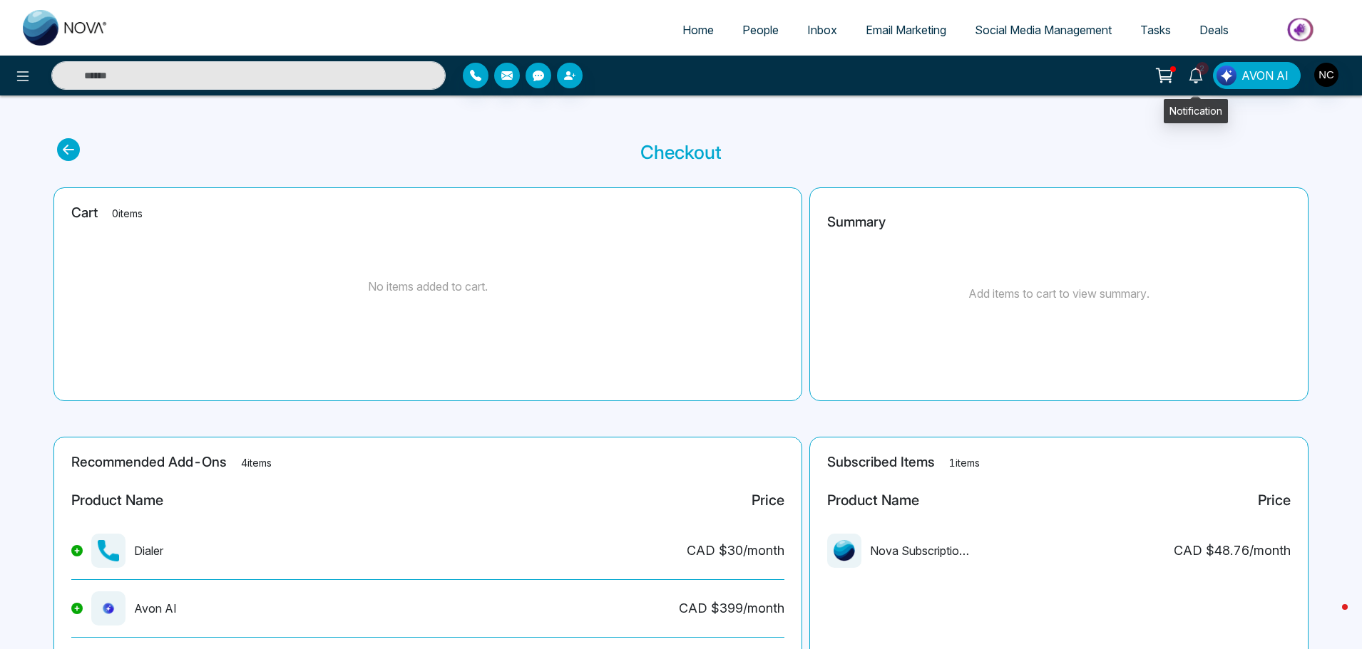
click at [1205, 78] on link "2" at bounding box center [1195, 74] width 34 height 25
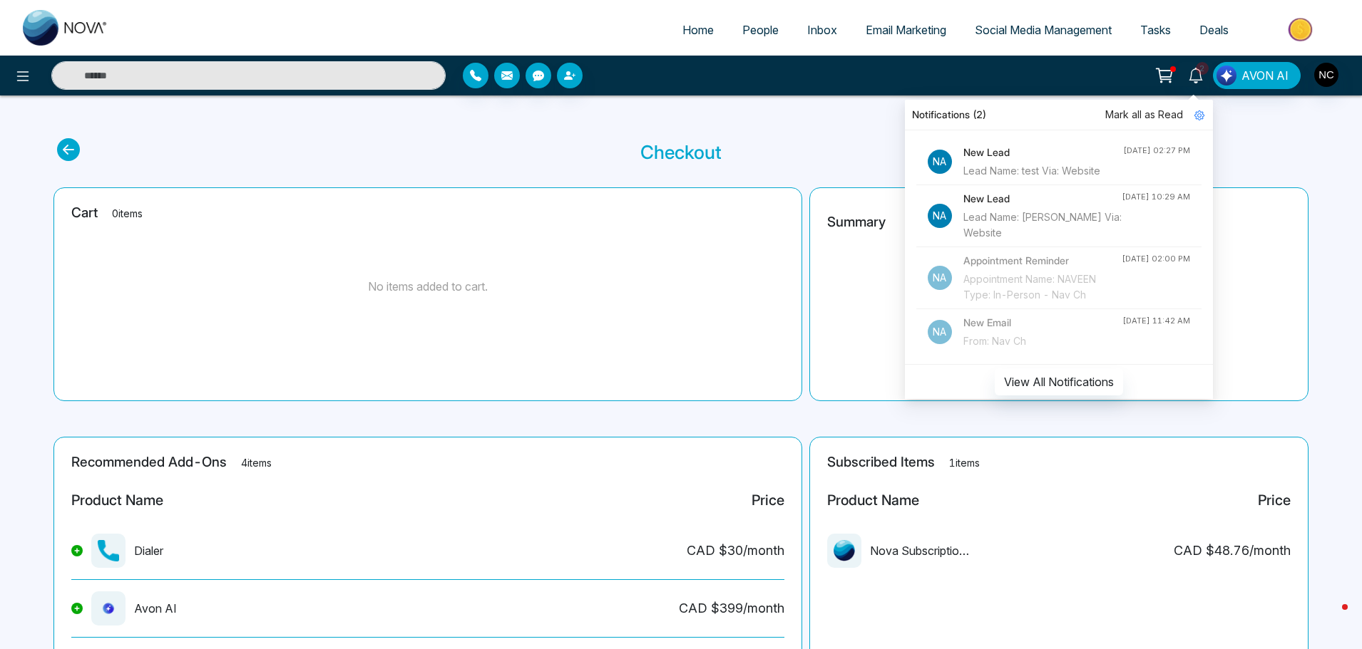
click at [1051, 25] on span "Social Media Management" at bounding box center [1042, 30] width 137 height 14
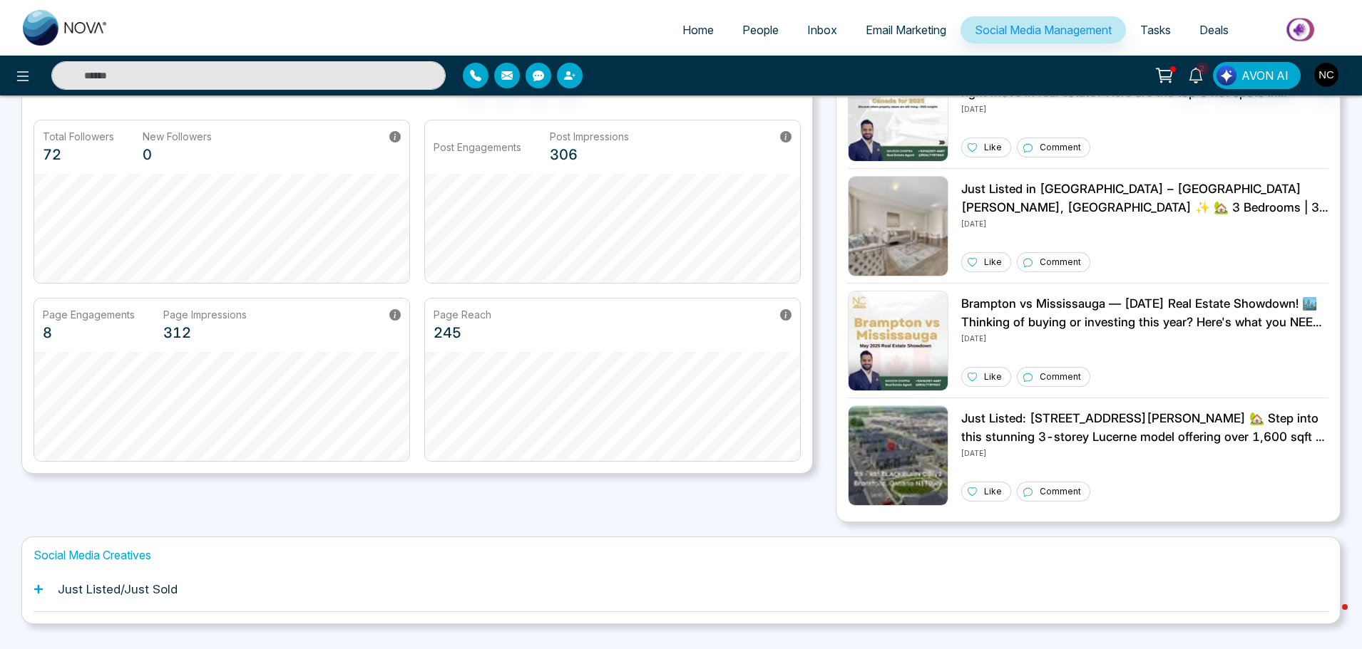
scroll to position [140, 0]
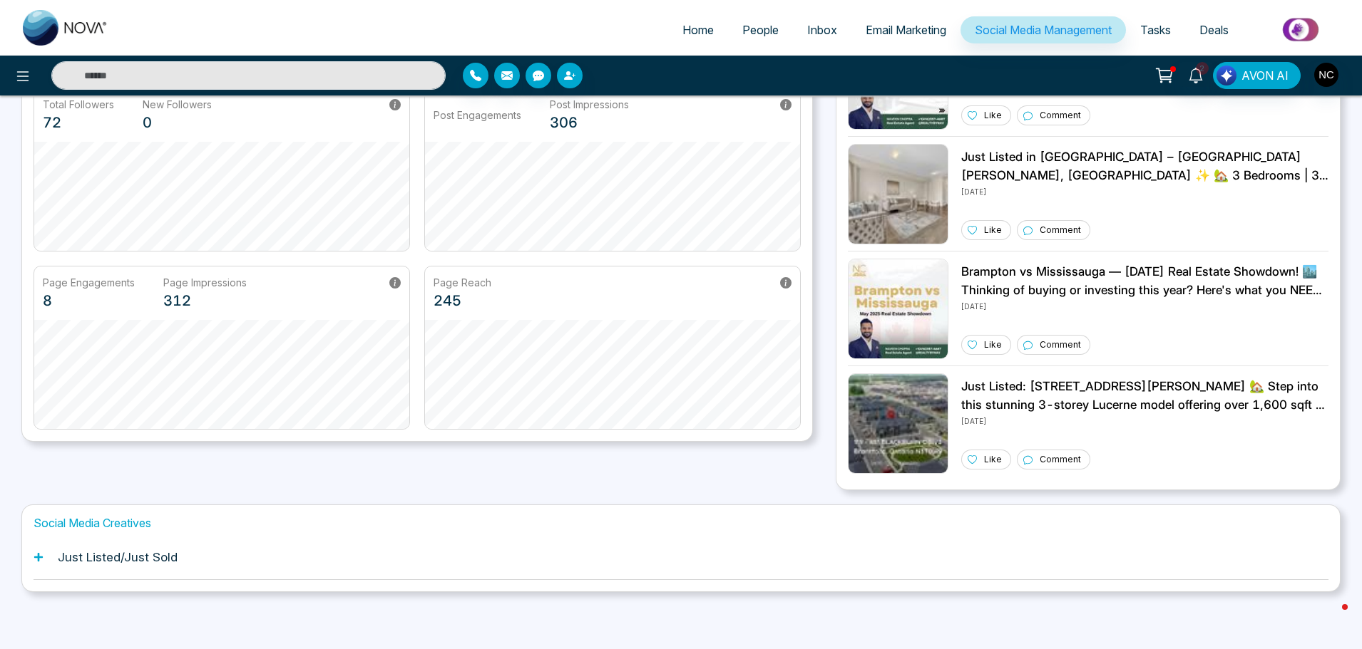
click at [287, 570] on div "Just Listed/Just Sold" at bounding box center [681, 557] width 1295 height 43
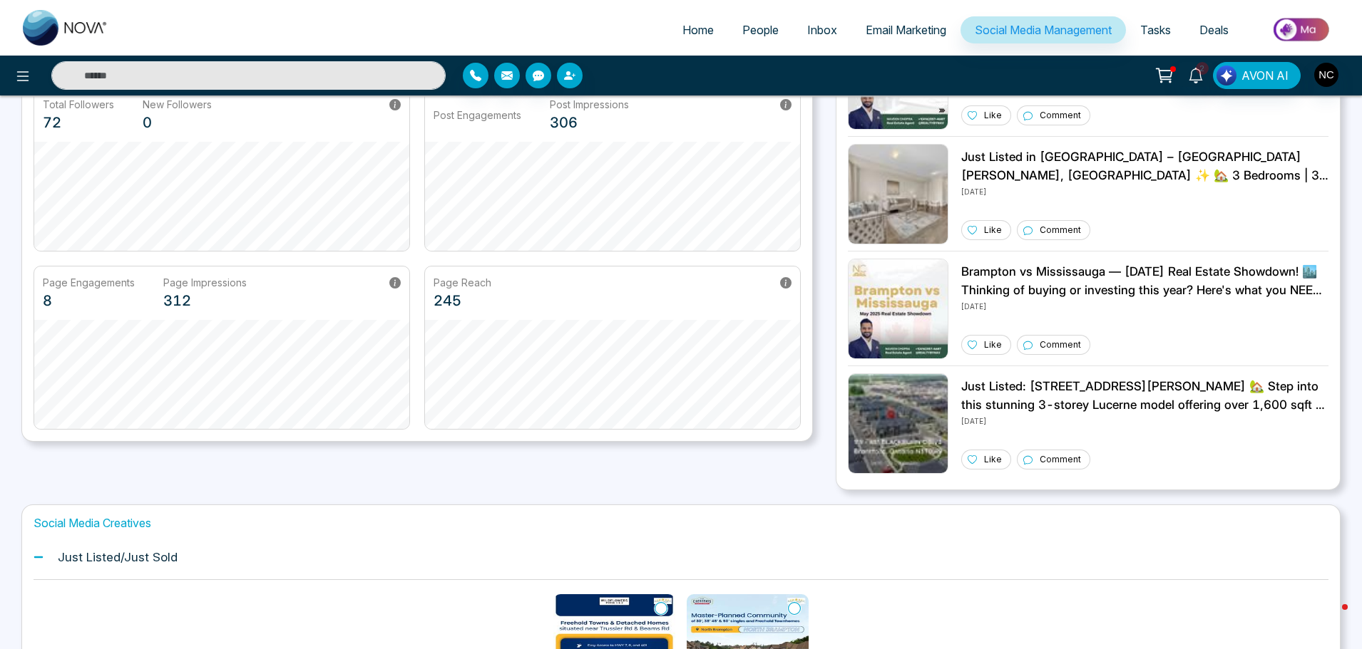
scroll to position [294, 0]
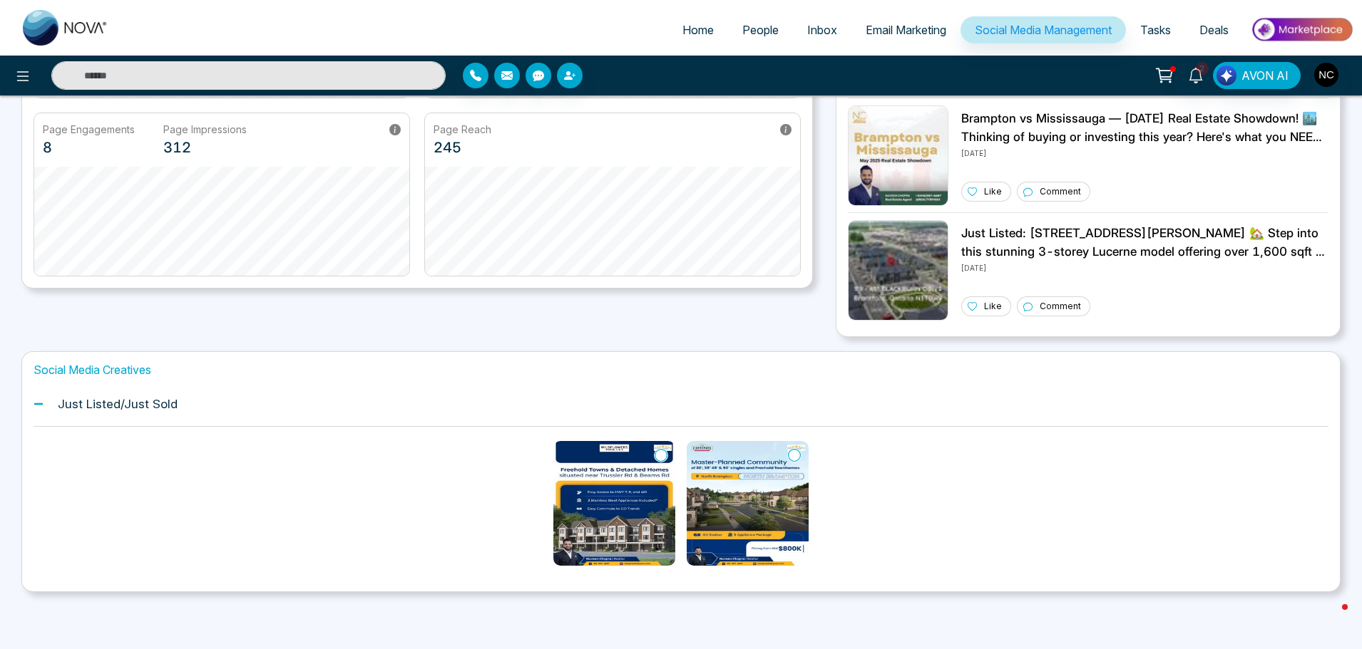
click at [660, 447] on img at bounding box center [614, 503] width 122 height 125
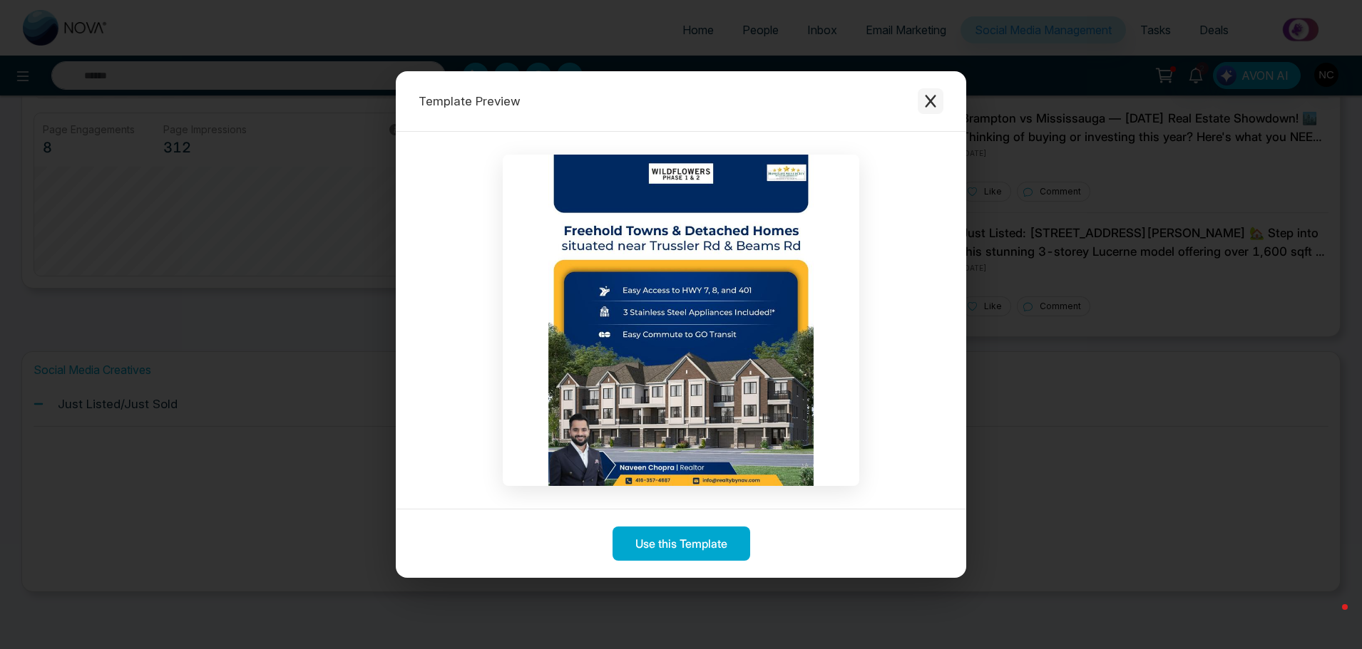
click at [922, 102] on button "Close modal" at bounding box center [930, 101] width 26 height 26
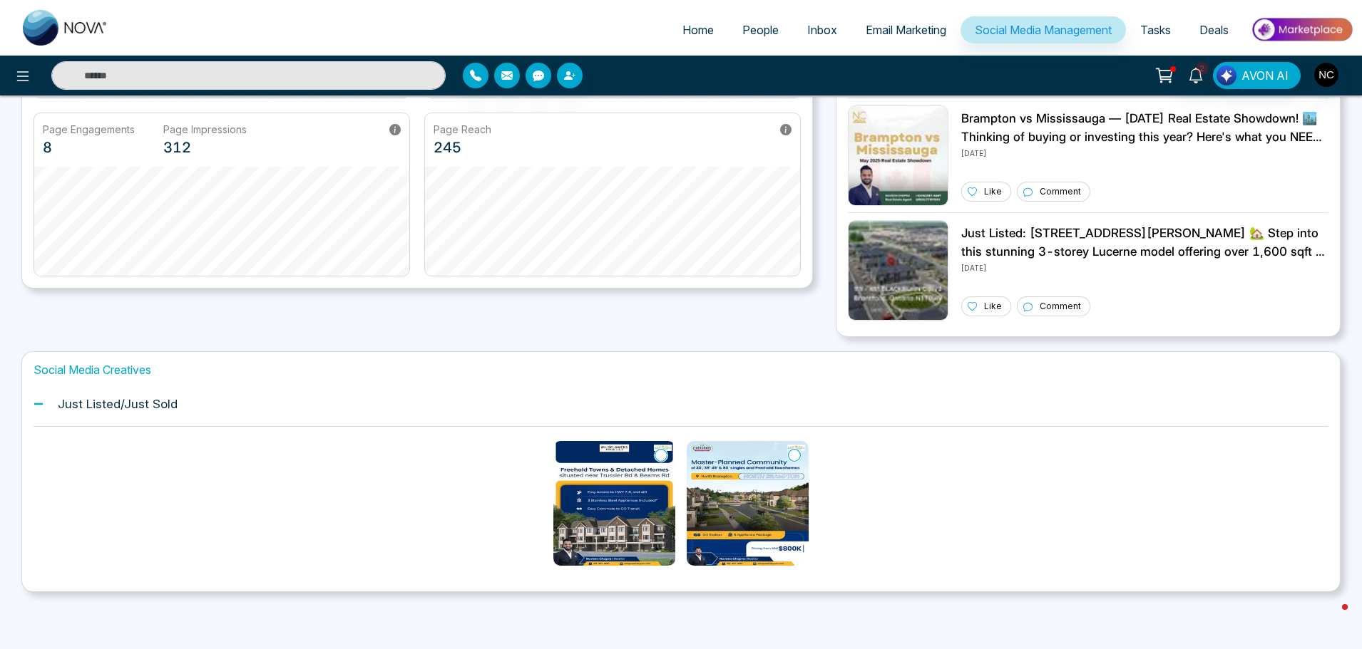
click at [74, 419] on div "Just Listed/Just Sold" at bounding box center [681, 404] width 1295 height 43
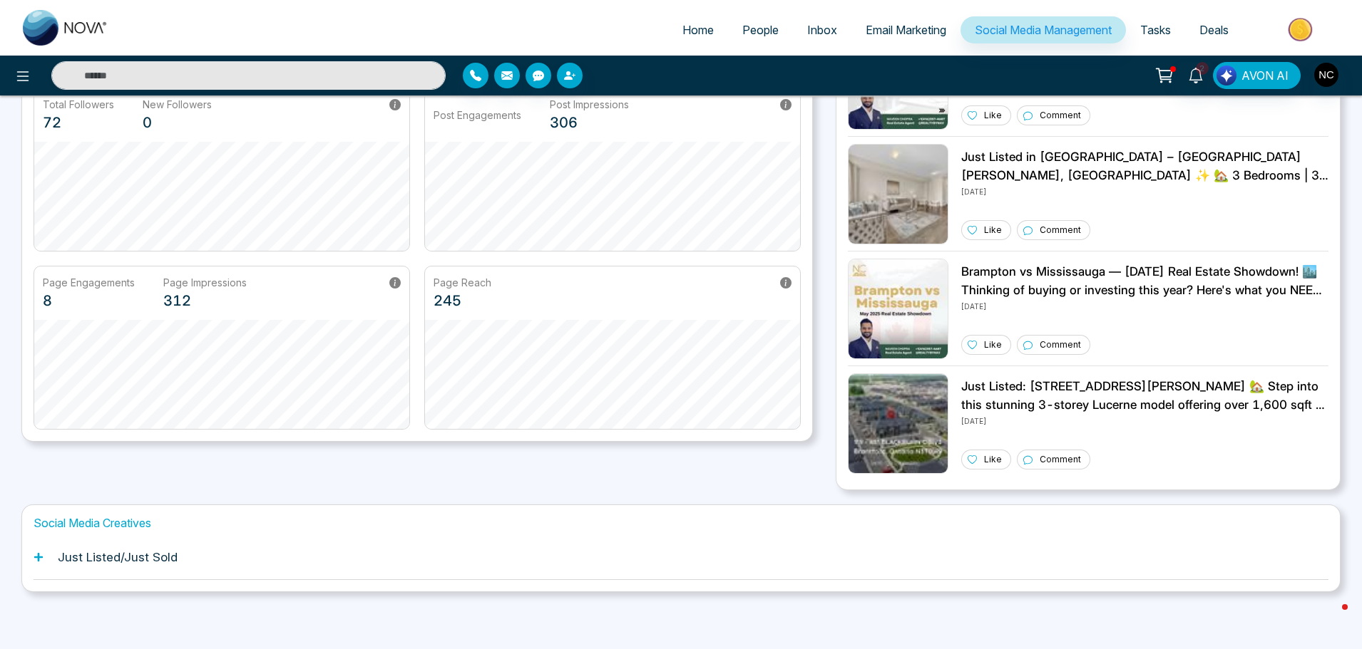
click at [76, 522] on h1 "Social Media Creatives" at bounding box center [681, 524] width 1295 height 14
click at [27, 70] on icon at bounding box center [22, 76] width 17 height 17
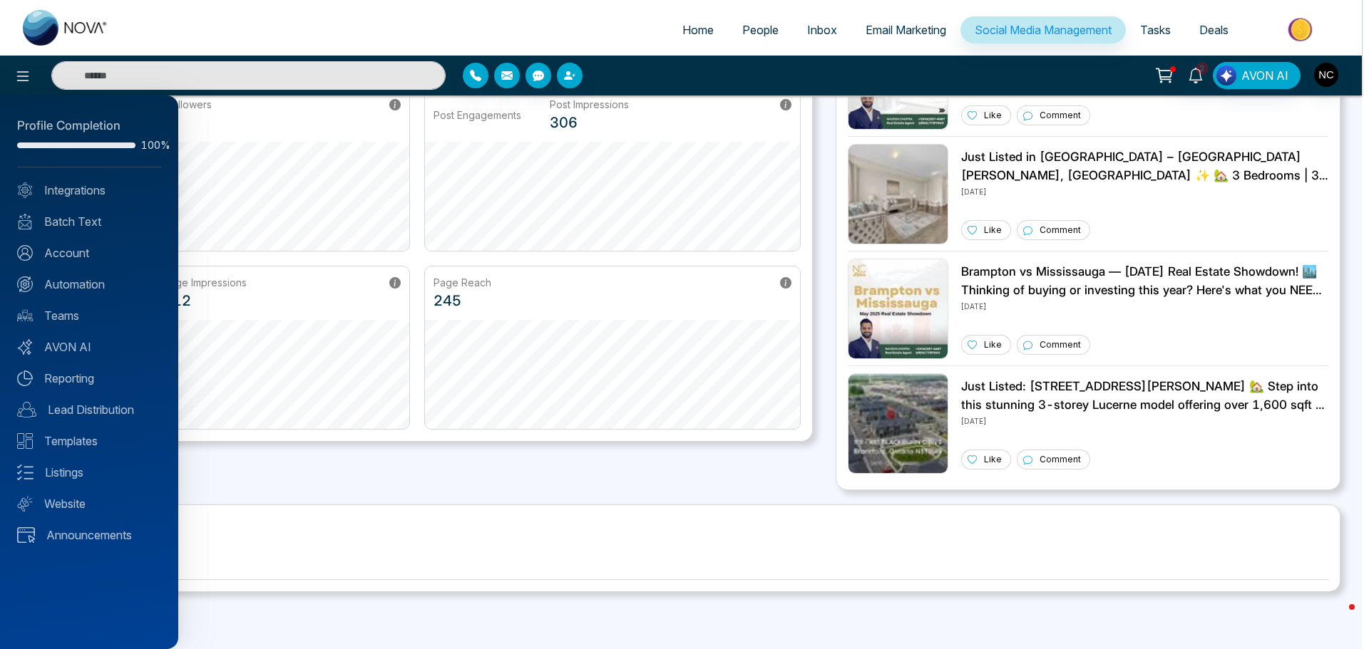
click at [92, 272] on div "Profile Completion 100% Integrations Batch Text Account Automation Teams AVON A…" at bounding box center [89, 373] width 178 height 554
click at [80, 254] on link "Account" at bounding box center [89, 253] width 144 height 17
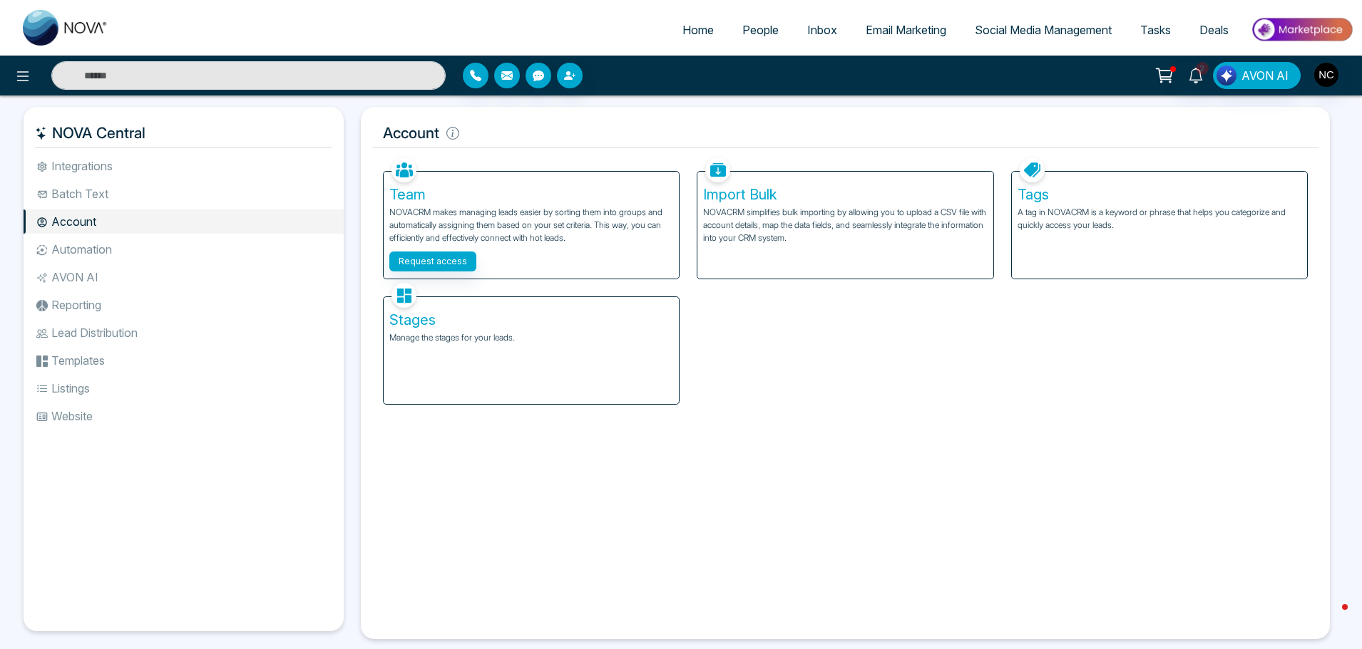
click at [80, 317] on li "Reporting" at bounding box center [184, 305] width 320 height 24
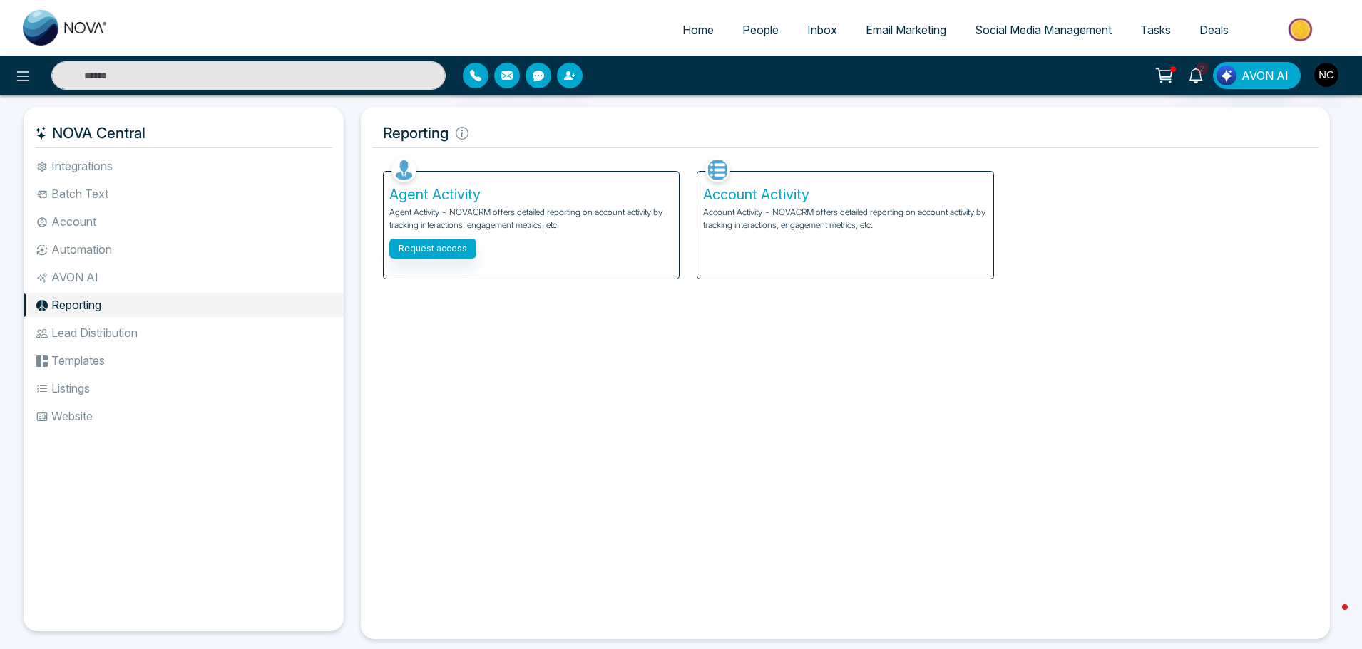
click at [92, 282] on li "AVON AI" at bounding box center [184, 277] width 320 height 24
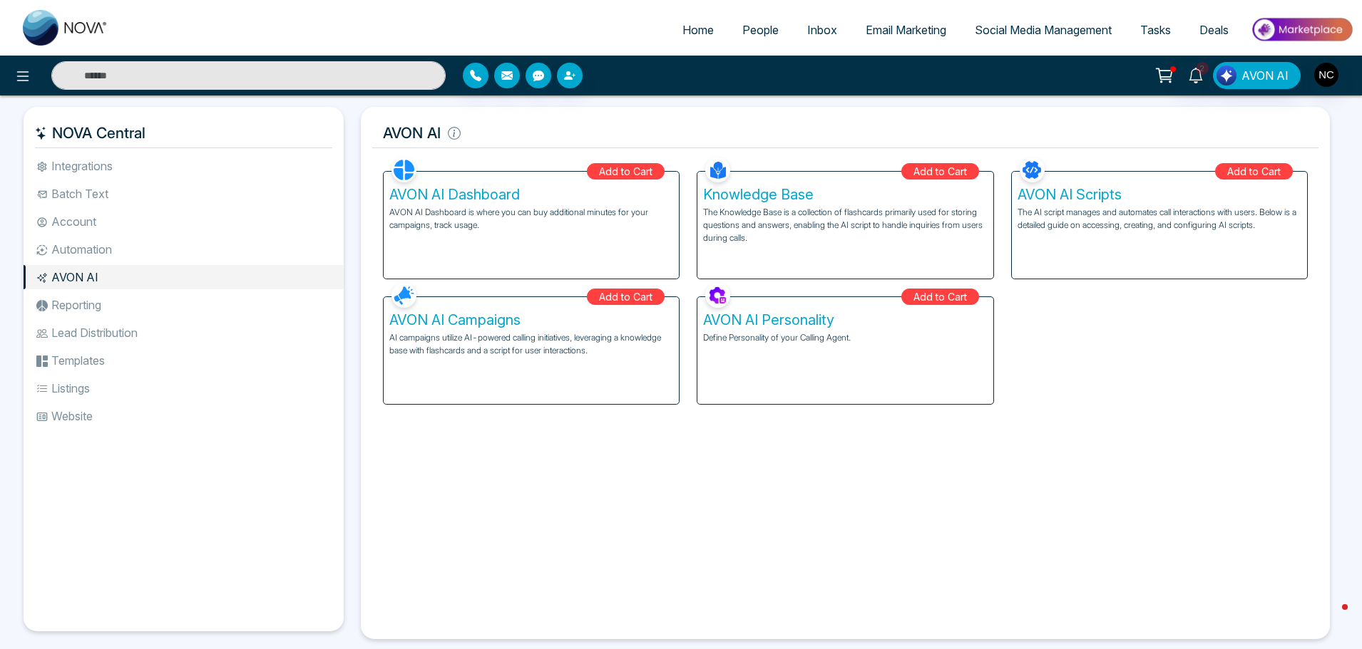
click at [98, 247] on li "Automation" at bounding box center [184, 249] width 320 height 24
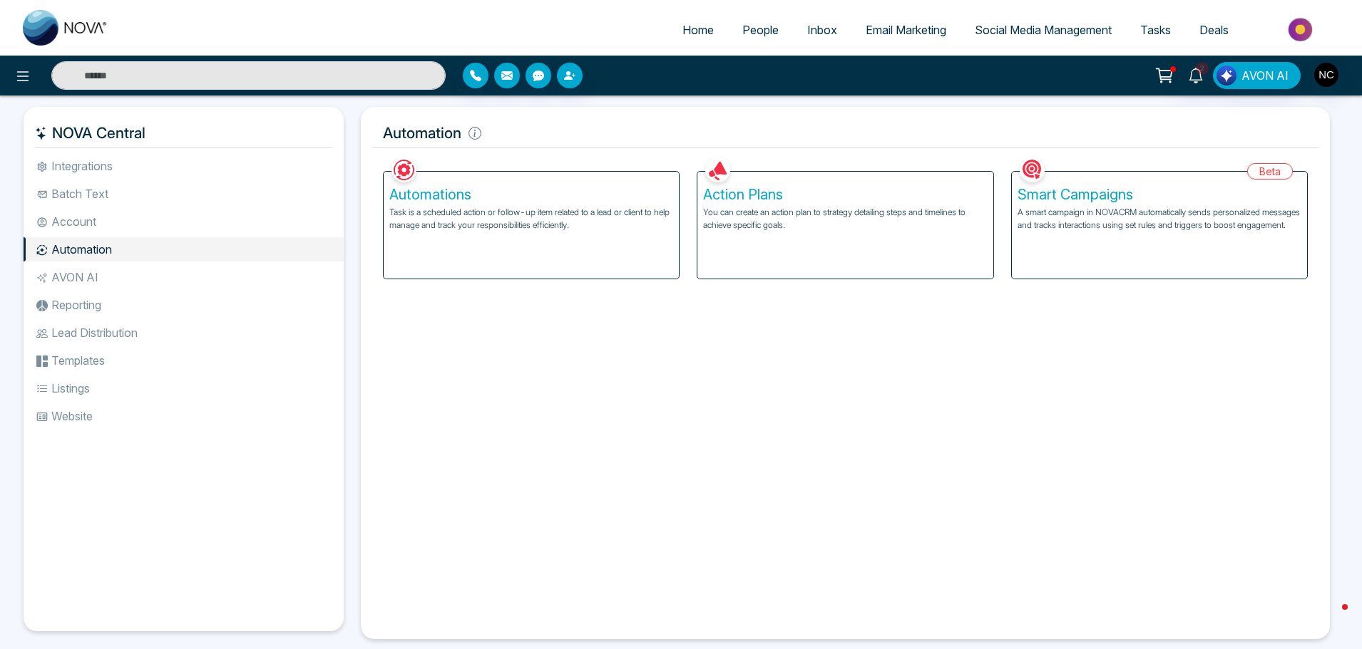
click at [103, 218] on li "Account" at bounding box center [184, 222] width 320 height 24
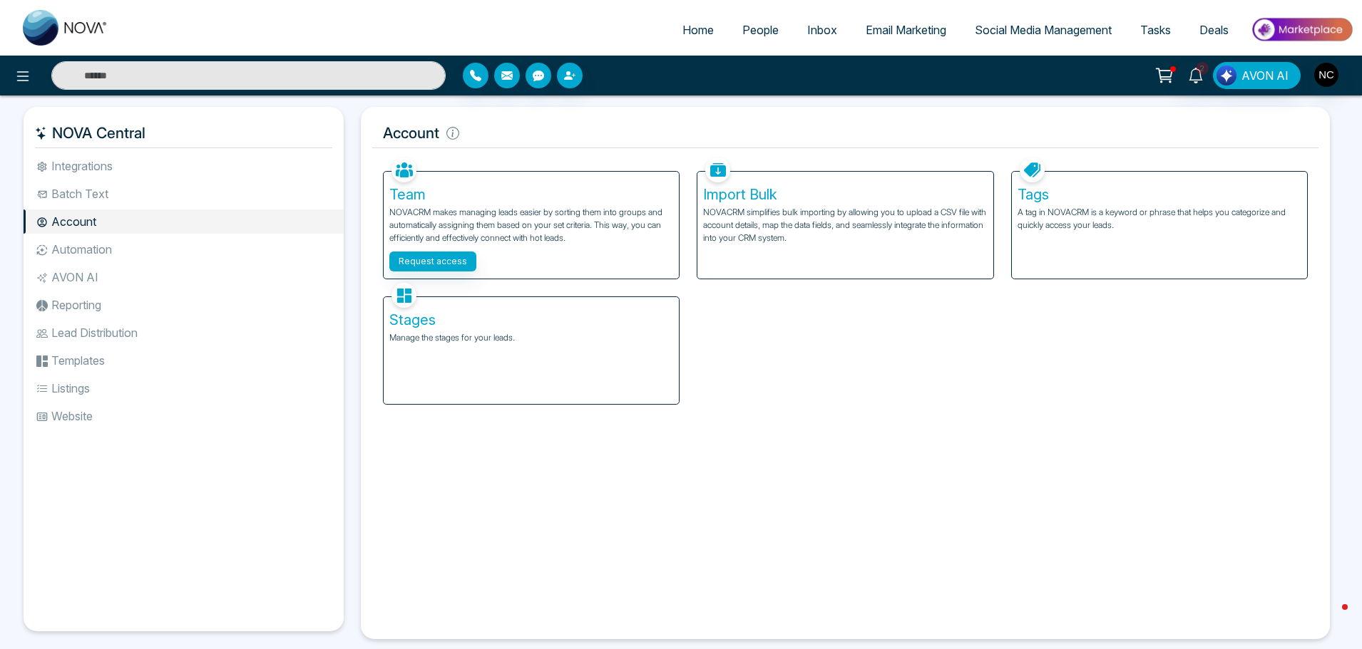
click at [742, 32] on span "People" at bounding box center [760, 30] width 36 height 14
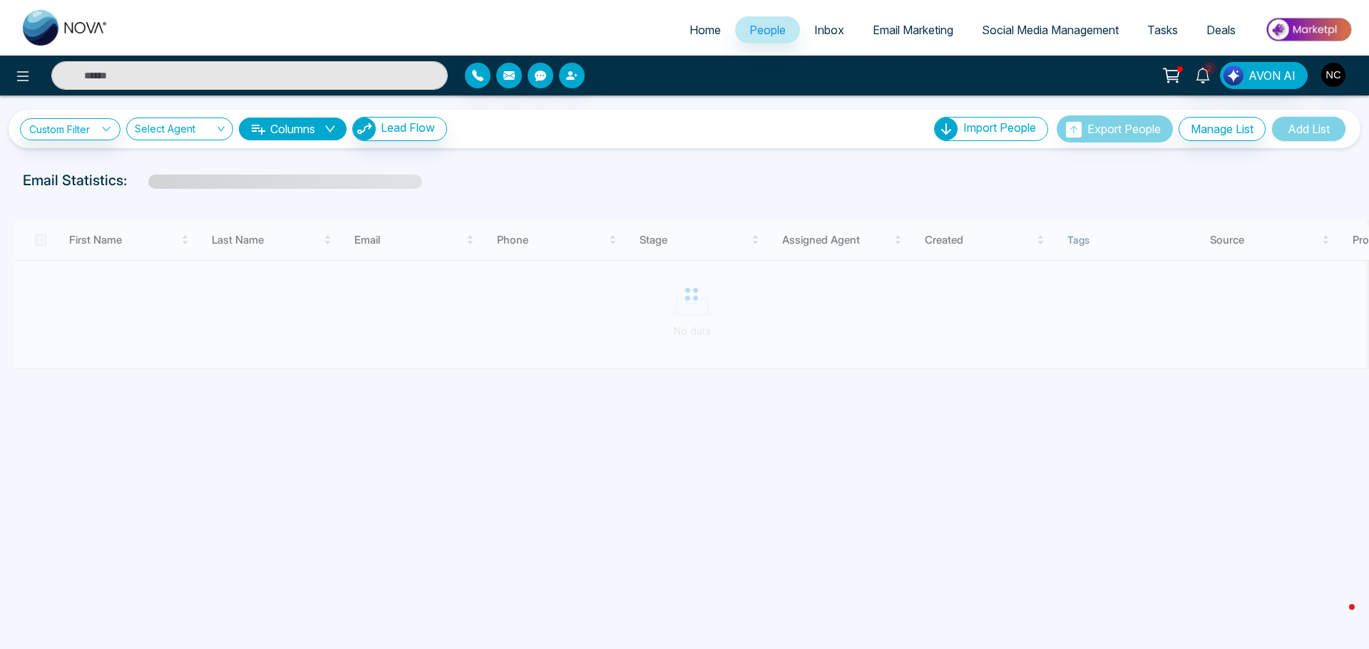
click at [814, 22] on link "Inbox" at bounding box center [829, 29] width 58 height 27
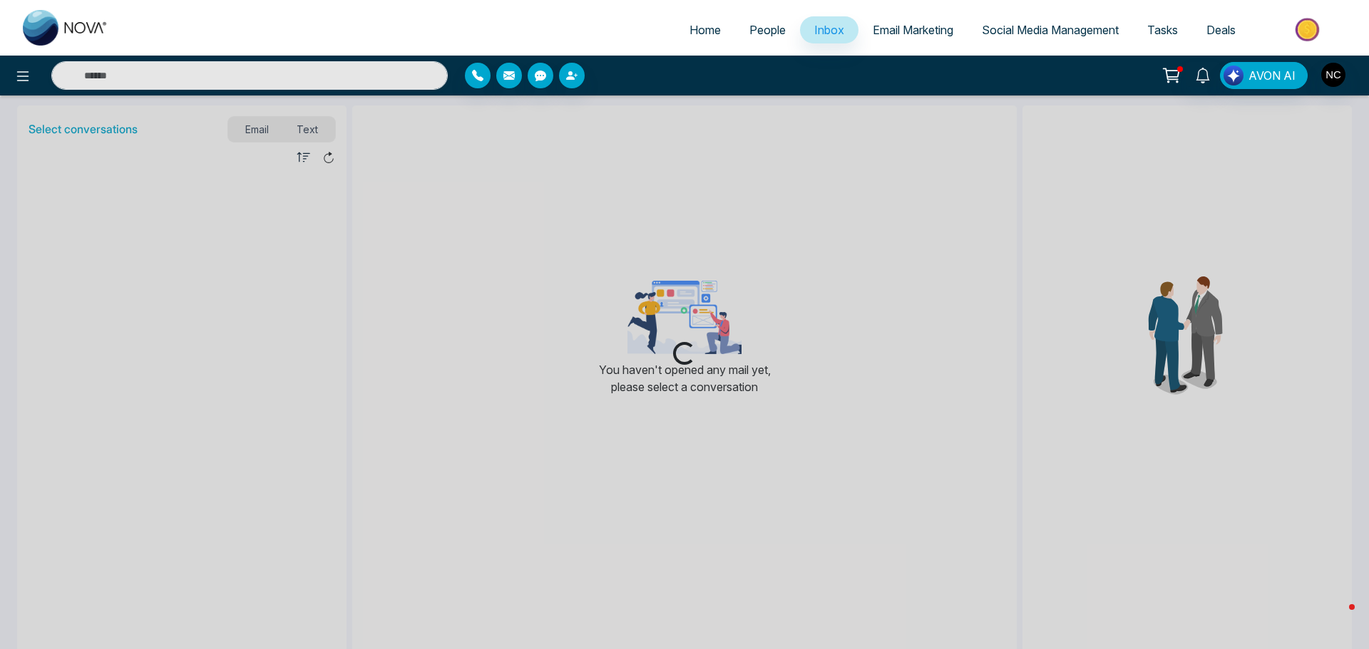
click at [901, 31] on span "Email Marketing" at bounding box center [913, 30] width 81 height 14
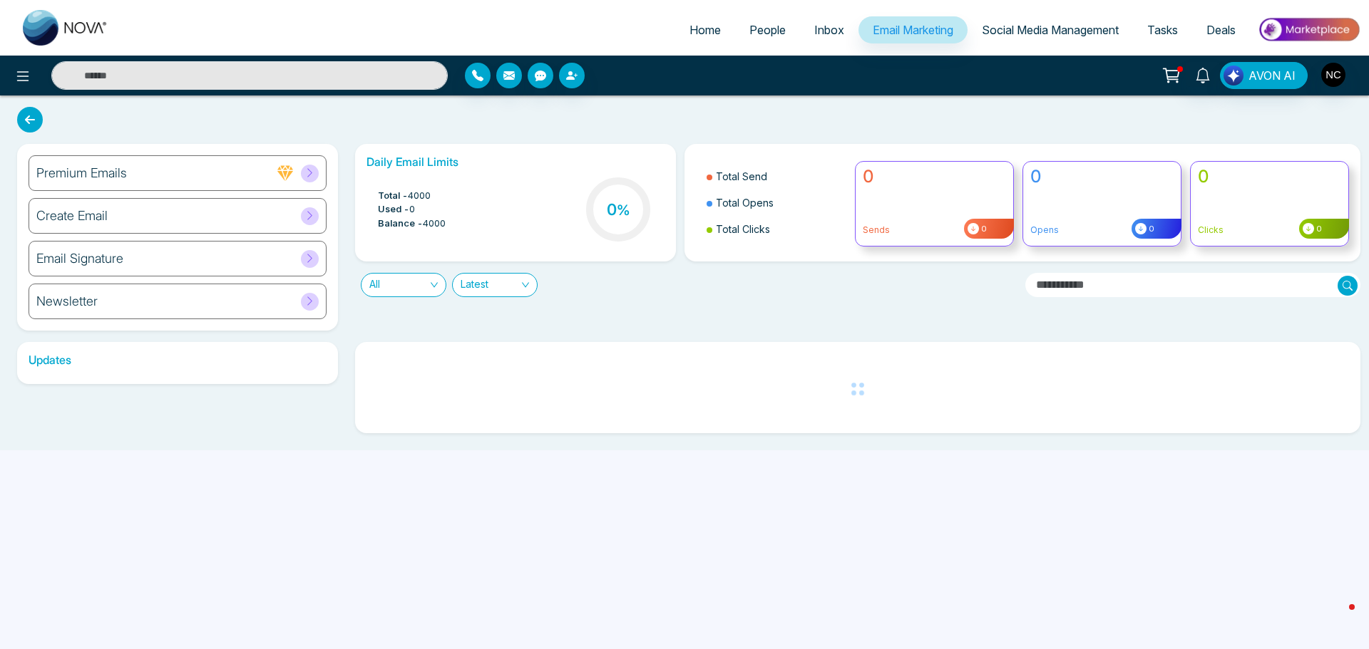
click at [1064, 33] on span "Social Media Management" at bounding box center [1050, 30] width 137 height 14
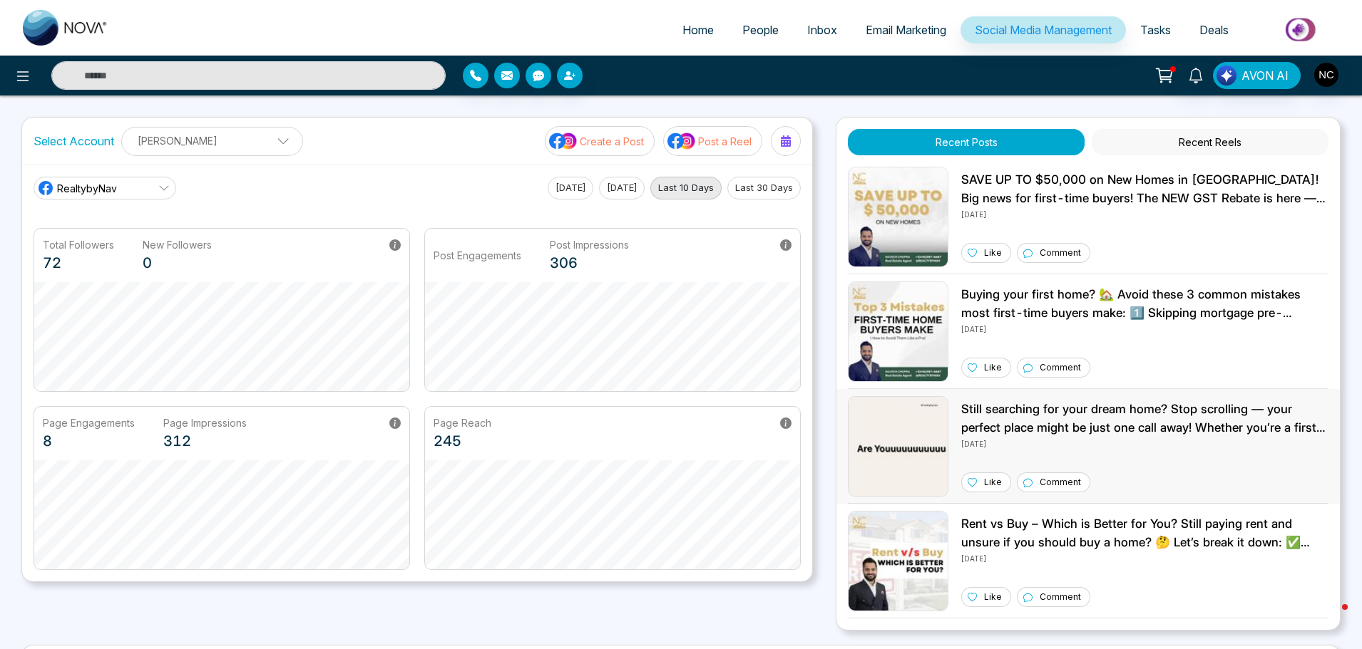
scroll to position [140, 0]
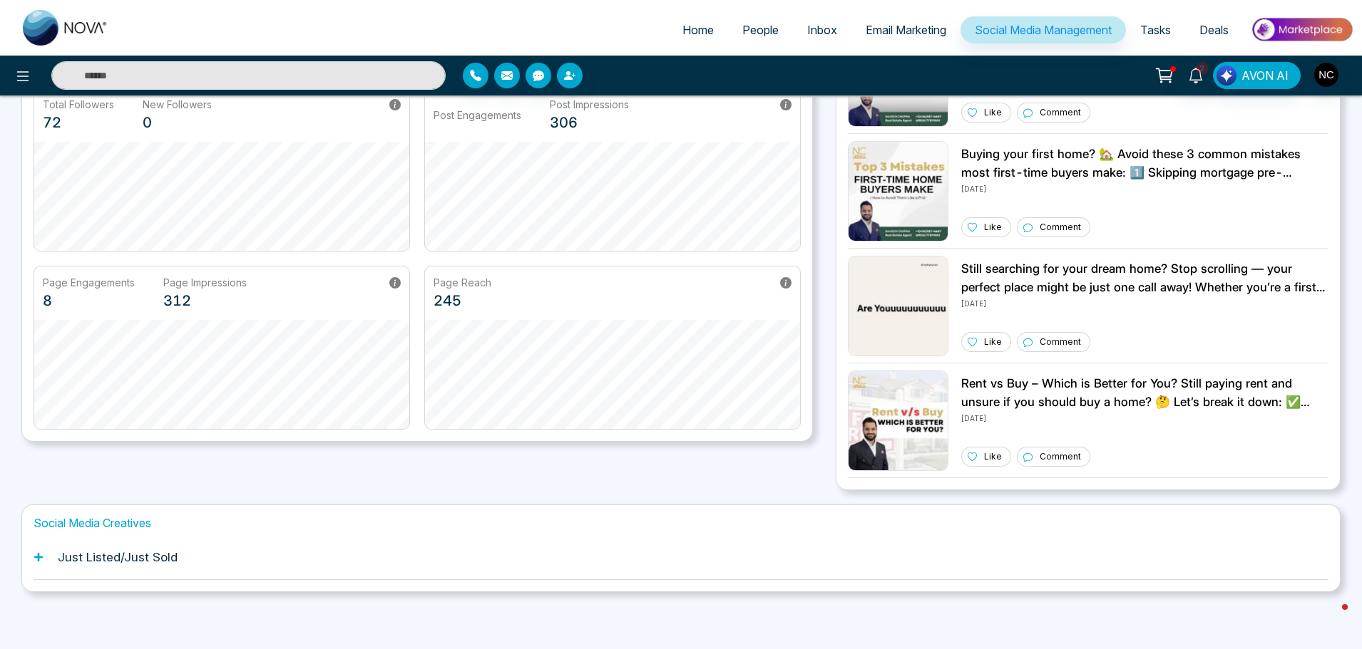
click at [187, 551] on div "Just Listed/Just Sold" at bounding box center [681, 557] width 1295 height 43
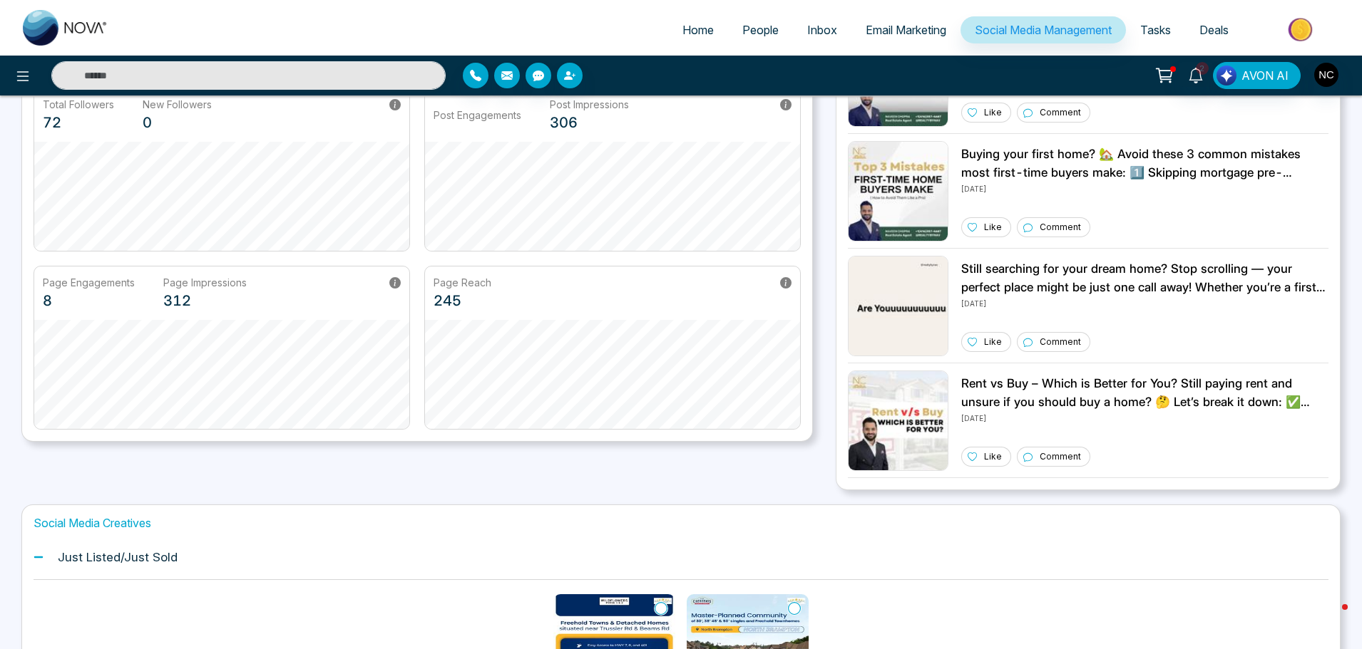
scroll to position [294, 0]
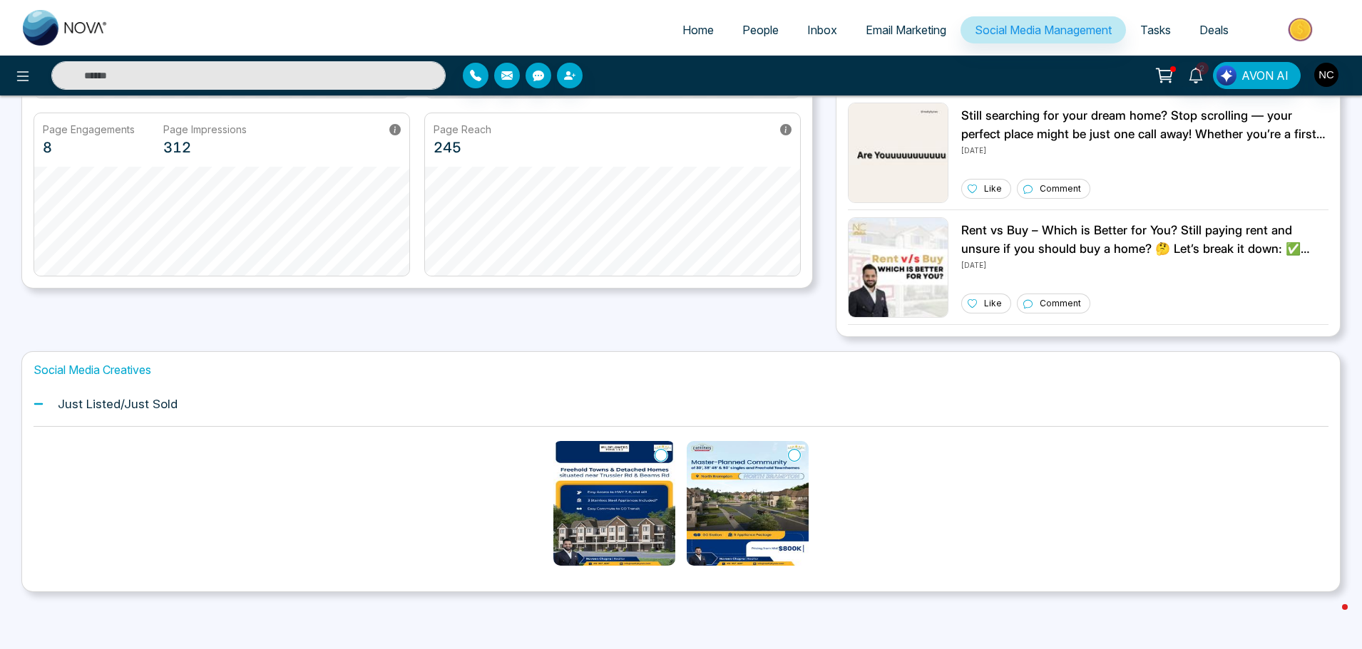
click at [866, 24] on span "Email Marketing" at bounding box center [905, 30] width 81 height 14
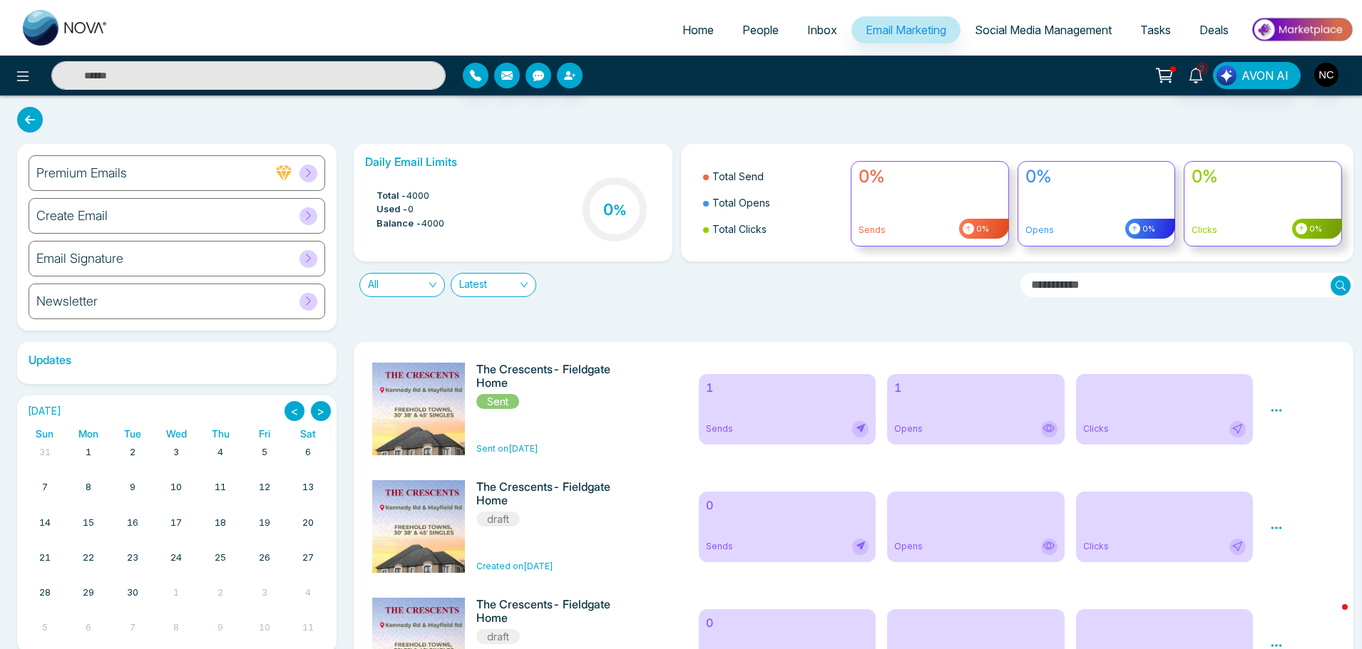
click at [98, 172] on h6 "Premium Emails" at bounding box center [81, 173] width 91 height 16
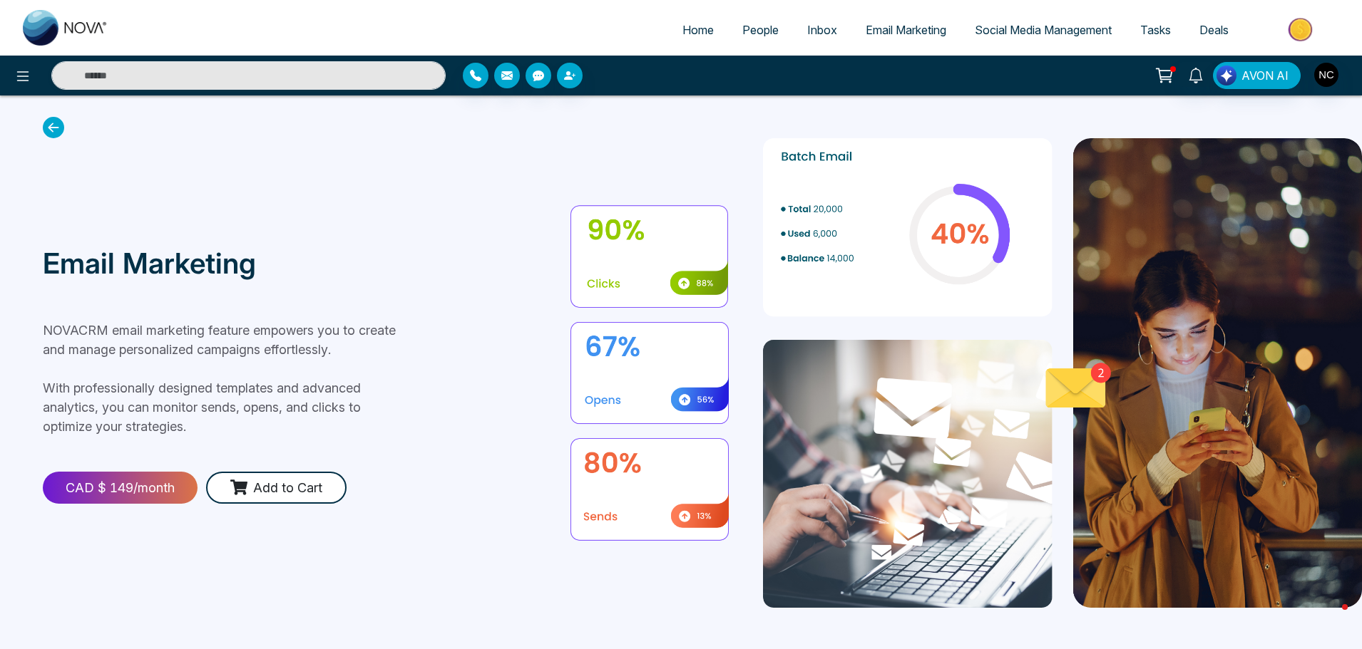
click at [40, 105] on section "Email Marketing NOVACRM email marketing feature empowers you to create and mana…" at bounding box center [681, 373] width 1362 height 555
click at [55, 133] on icon at bounding box center [53, 127] width 21 height 21
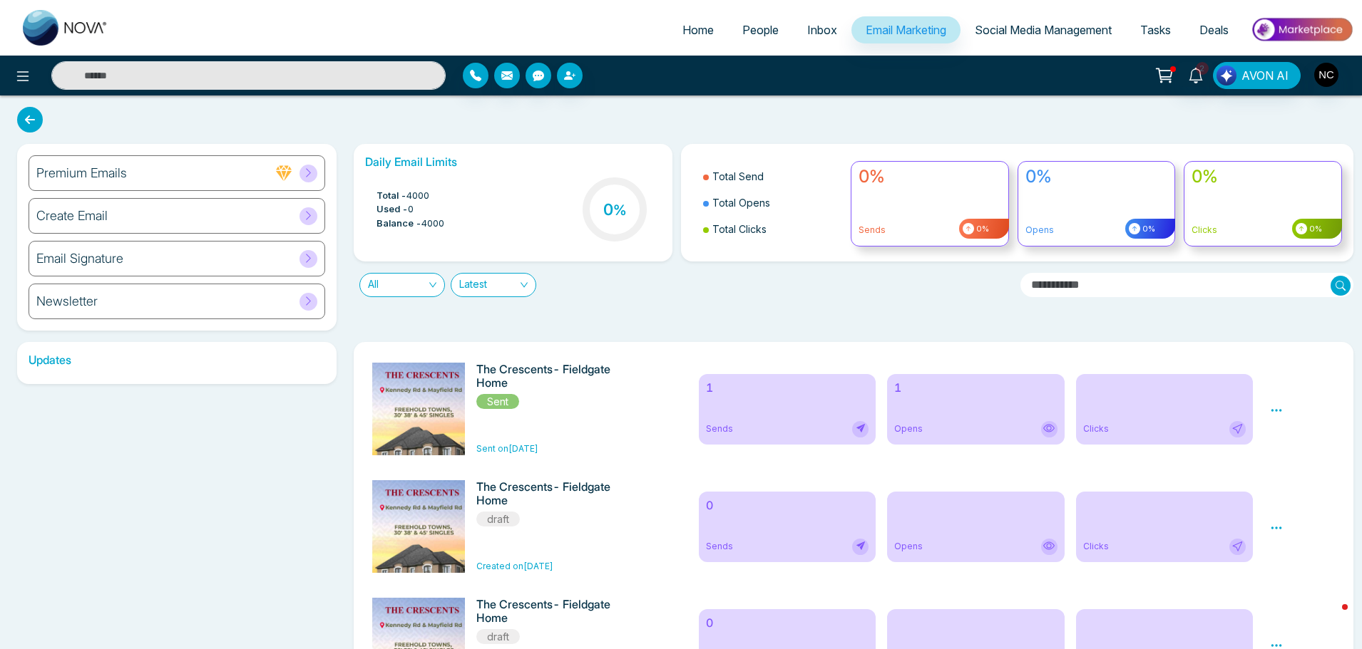
click at [115, 359] on h6 "Updates" at bounding box center [176, 361] width 319 height 14
click at [55, 362] on h6 "Updates" at bounding box center [176, 361] width 319 height 14
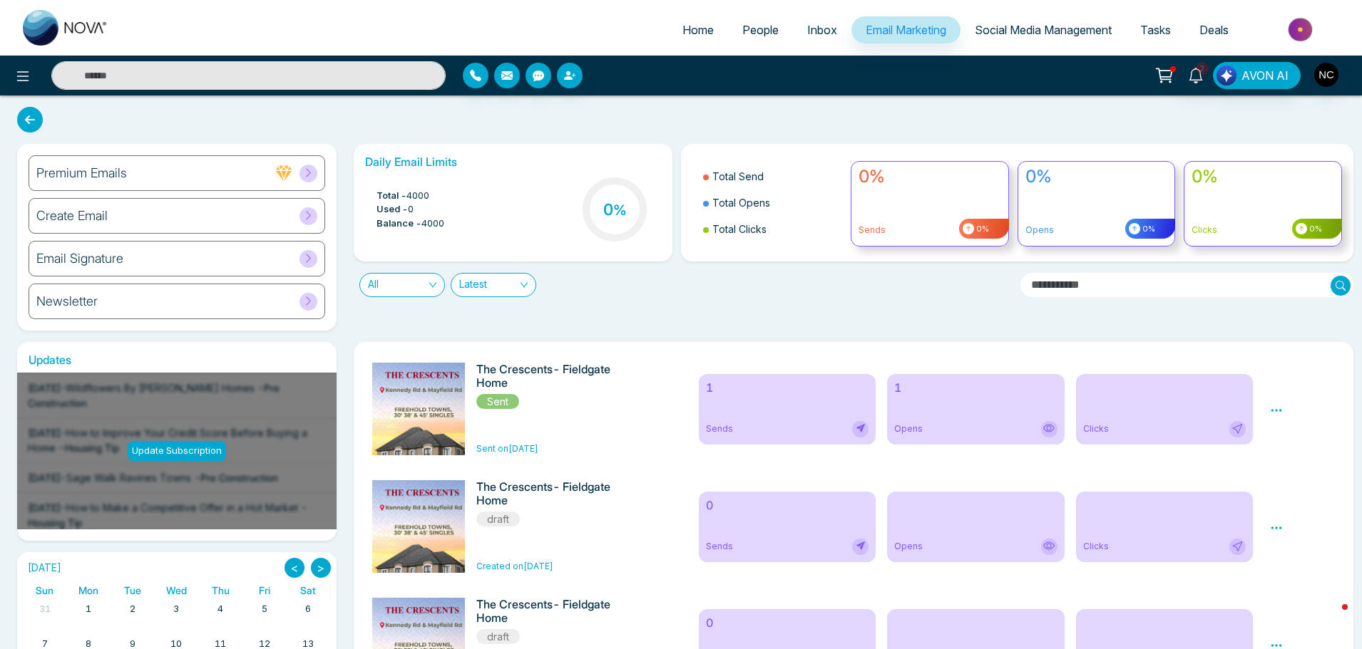
click at [175, 441] on div "Update Subscription" at bounding box center [176, 451] width 319 height 157
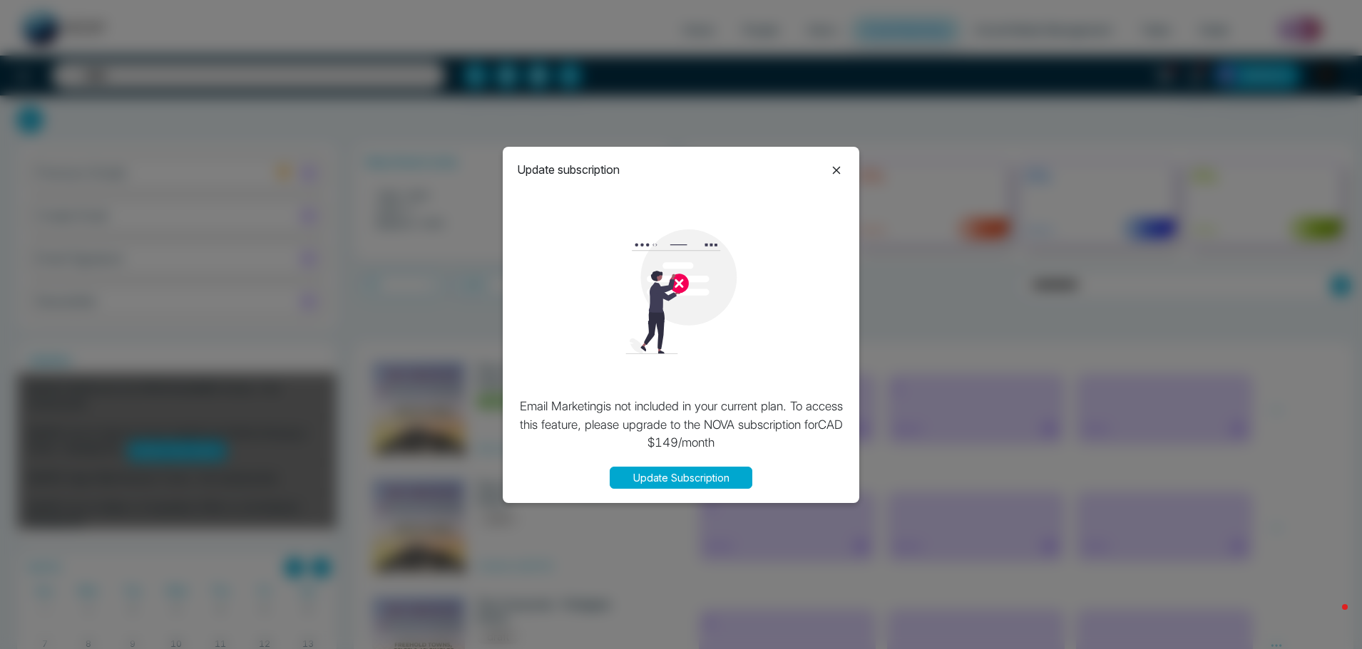
click at [844, 163] on icon at bounding box center [836, 170] width 17 height 17
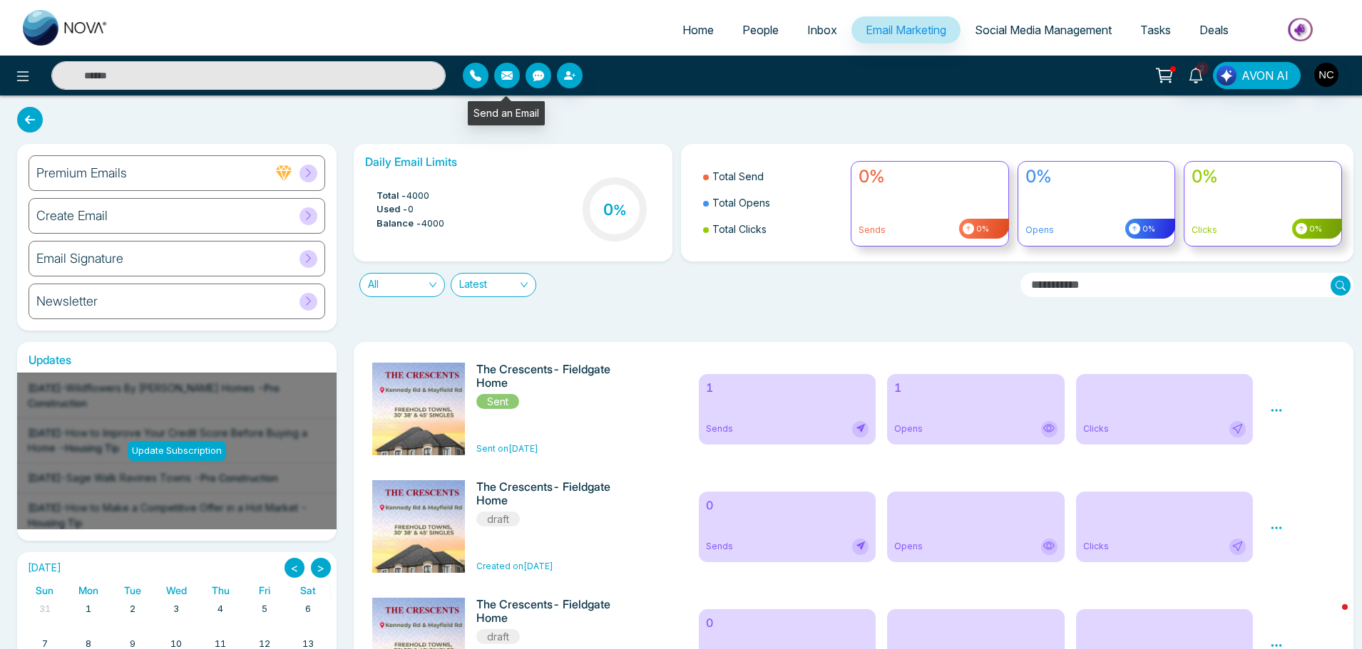
click at [504, 78] on icon "button" at bounding box center [506, 75] width 11 height 9
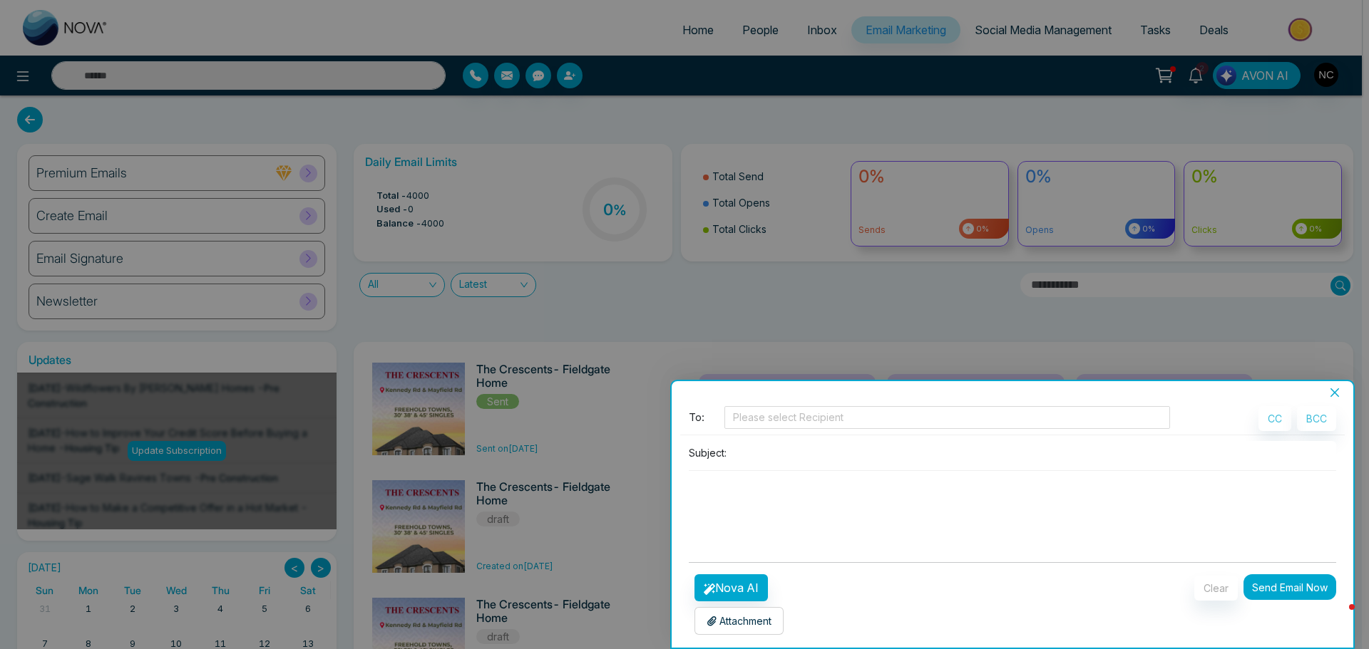
click at [991, 478] on textarea at bounding box center [1012, 505] width 647 height 68
click at [718, 618] on p "Attachment" at bounding box center [738, 621] width 65 height 15
click at [745, 565] on form "**********" at bounding box center [1012, 520] width 647 height 229
click at [741, 595] on button "Nova AI" at bounding box center [730, 588] width 73 height 27
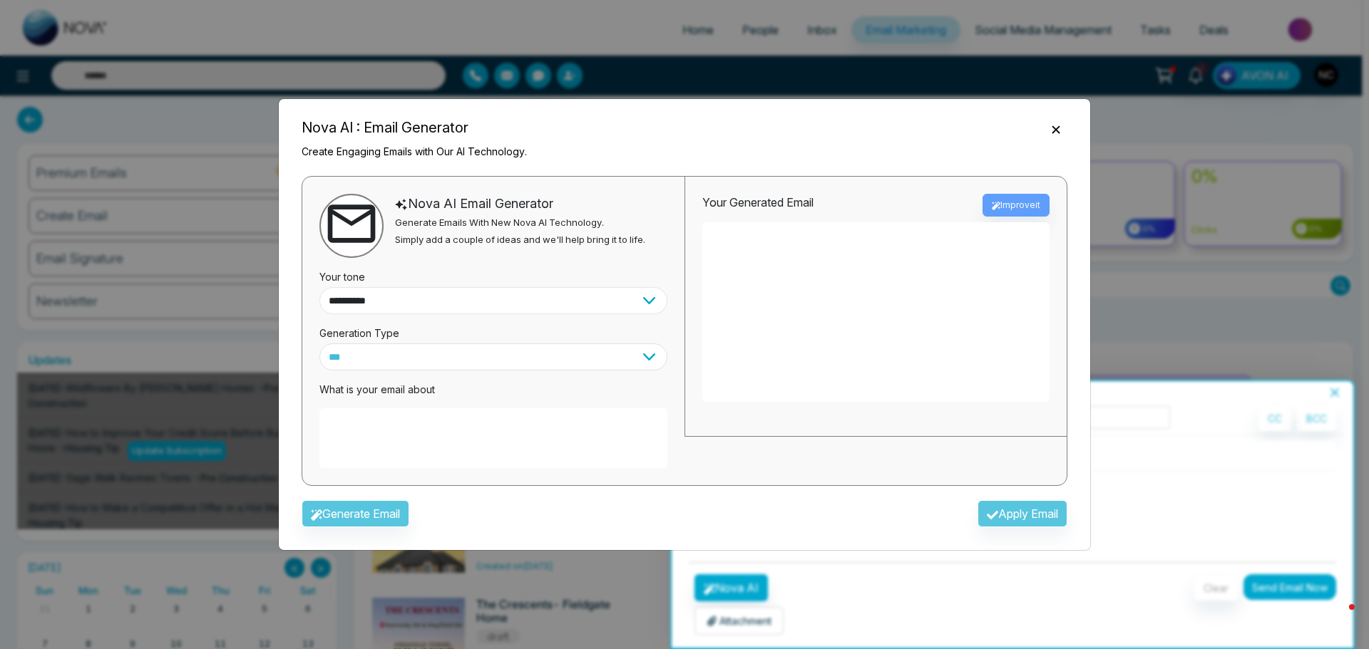
click at [596, 309] on select "**********" at bounding box center [493, 300] width 348 height 27
click at [1054, 130] on icon "Close" at bounding box center [1056, 130] width 14 height 14
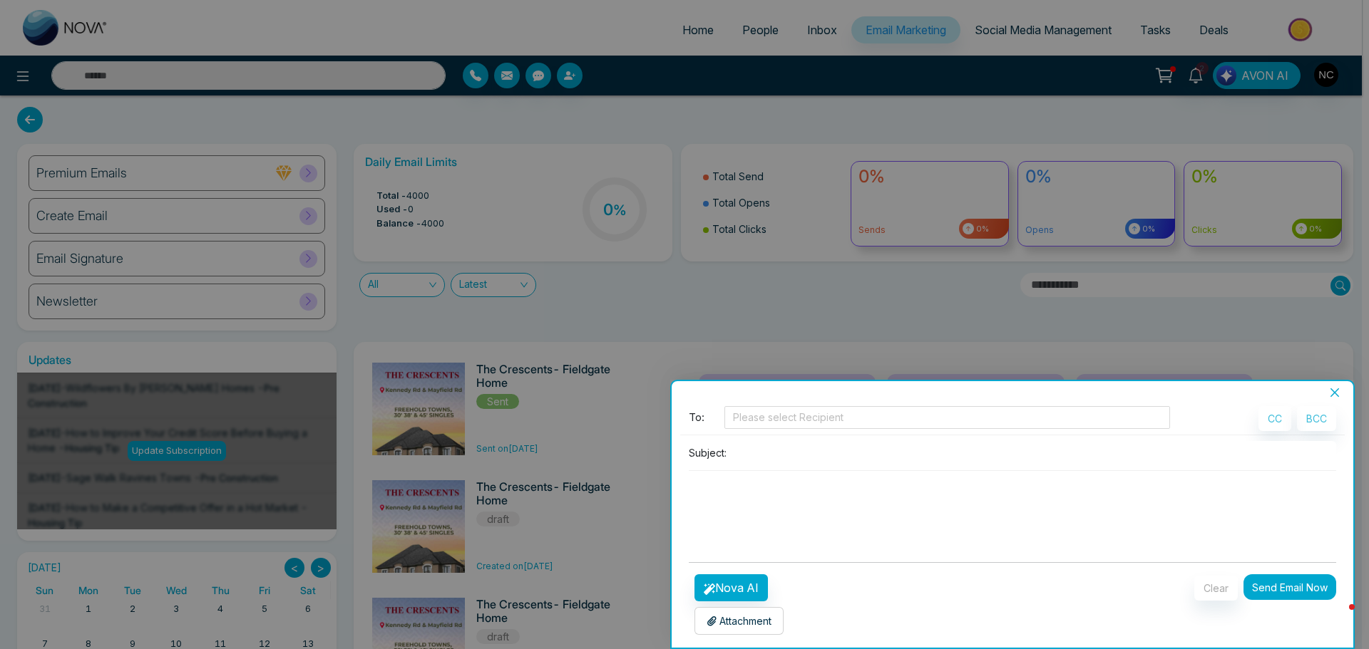
click at [1280, 24] on div at bounding box center [684, 324] width 1369 height 649
click at [1333, 391] on icon "close" at bounding box center [1334, 393] width 9 height 9
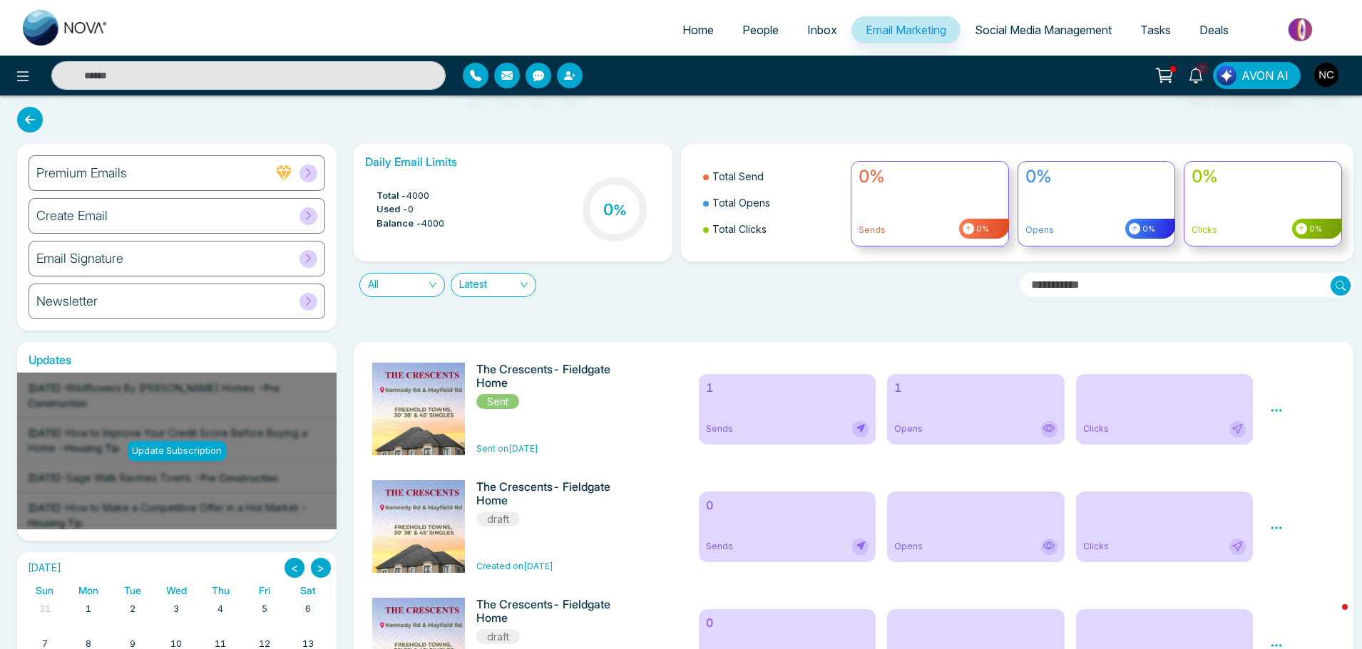
click at [1310, 29] on img at bounding box center [1301, 30] width 103 height 32
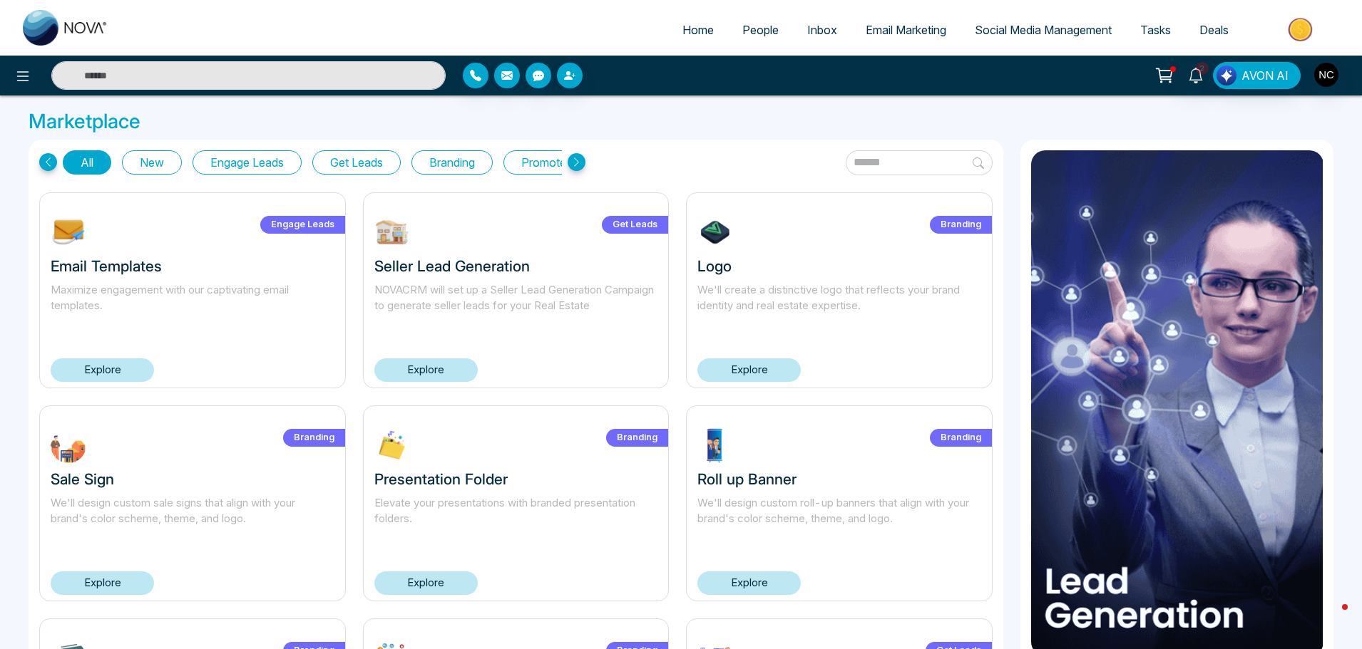
click at [118, 368] on link "Explore" at bounding box center [102, 371] width 103 height 24
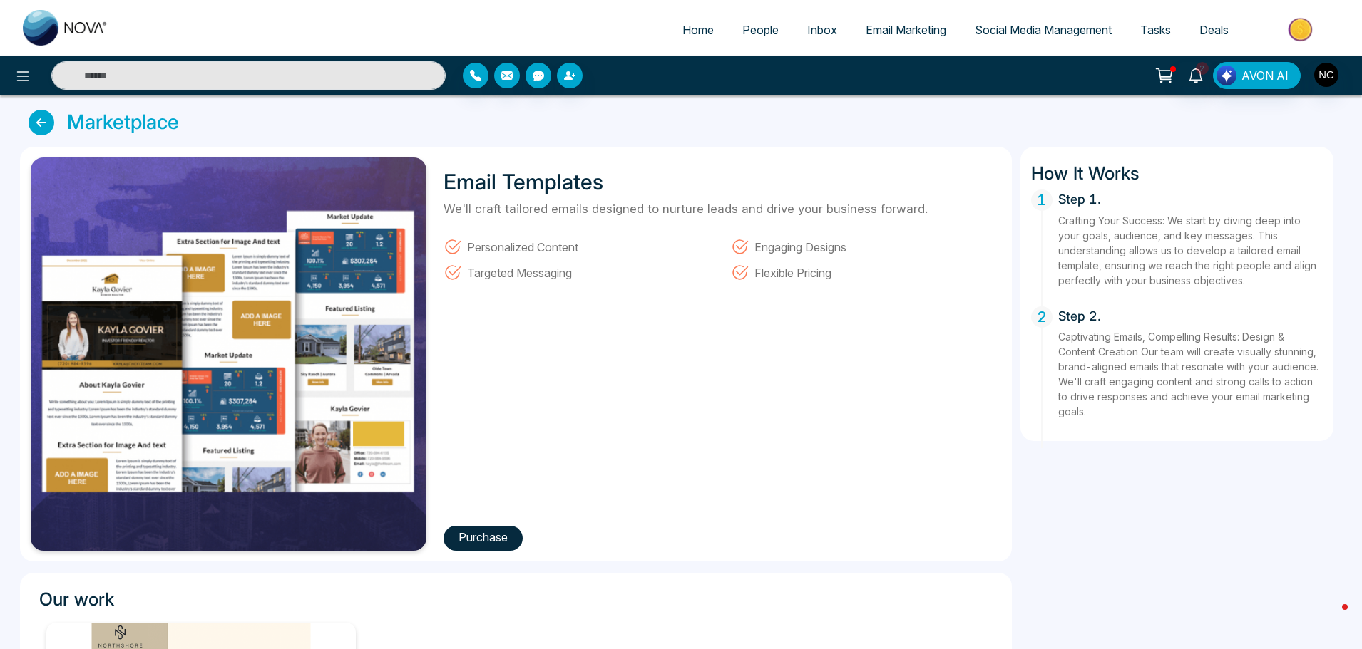
click at [56, 128] on link at bounding box center [45, 123] width 33 height 26
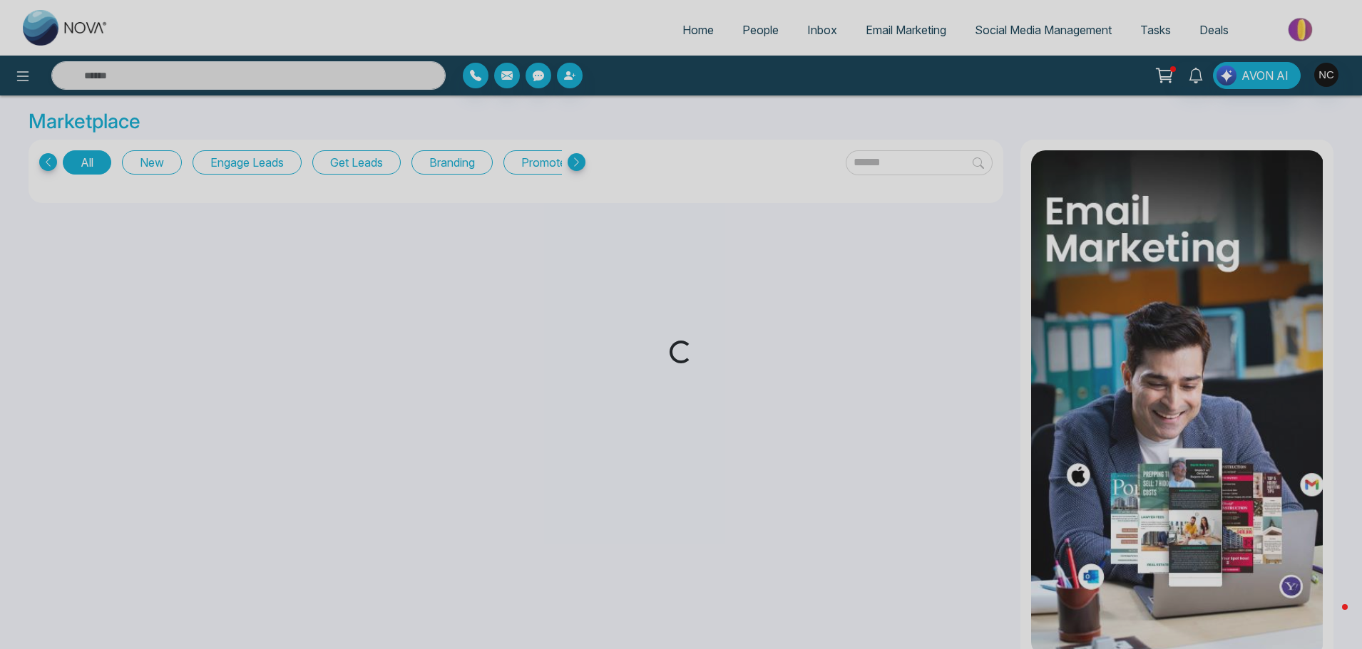
click at [393, 251] on div "Loading..." at bounding box center [681, 324] width 1362 height 649
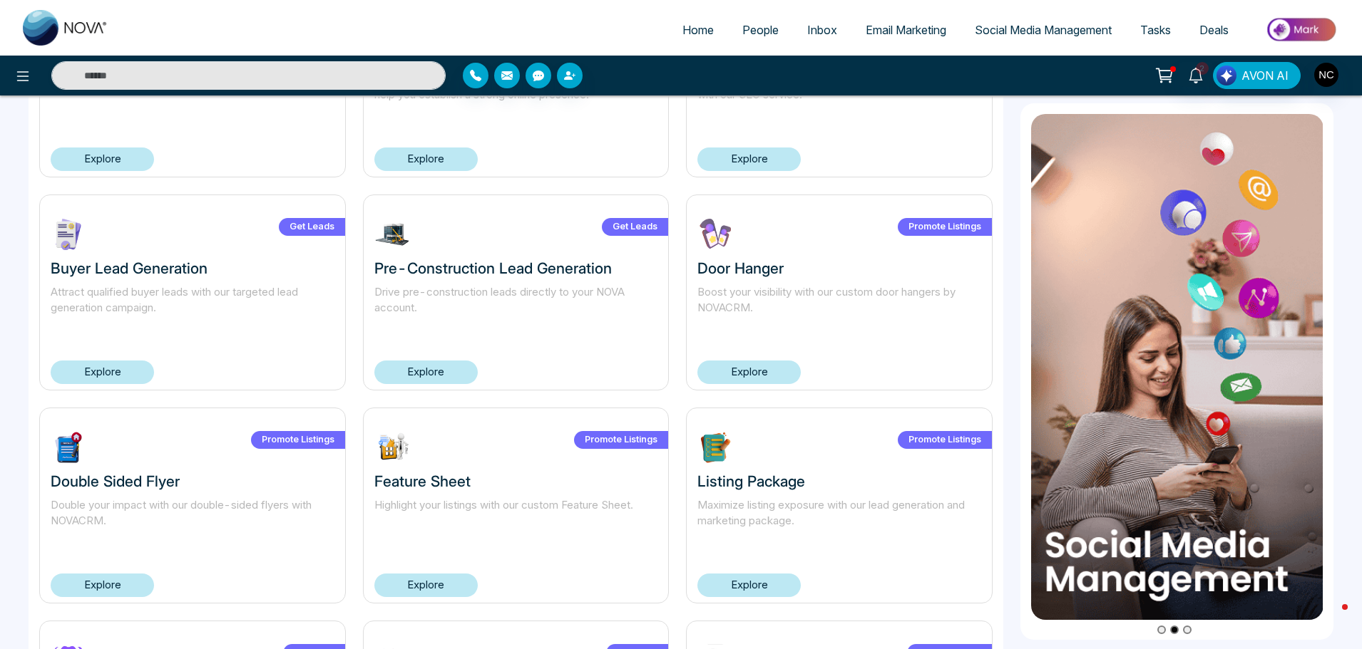
scroll to position [624, 0]
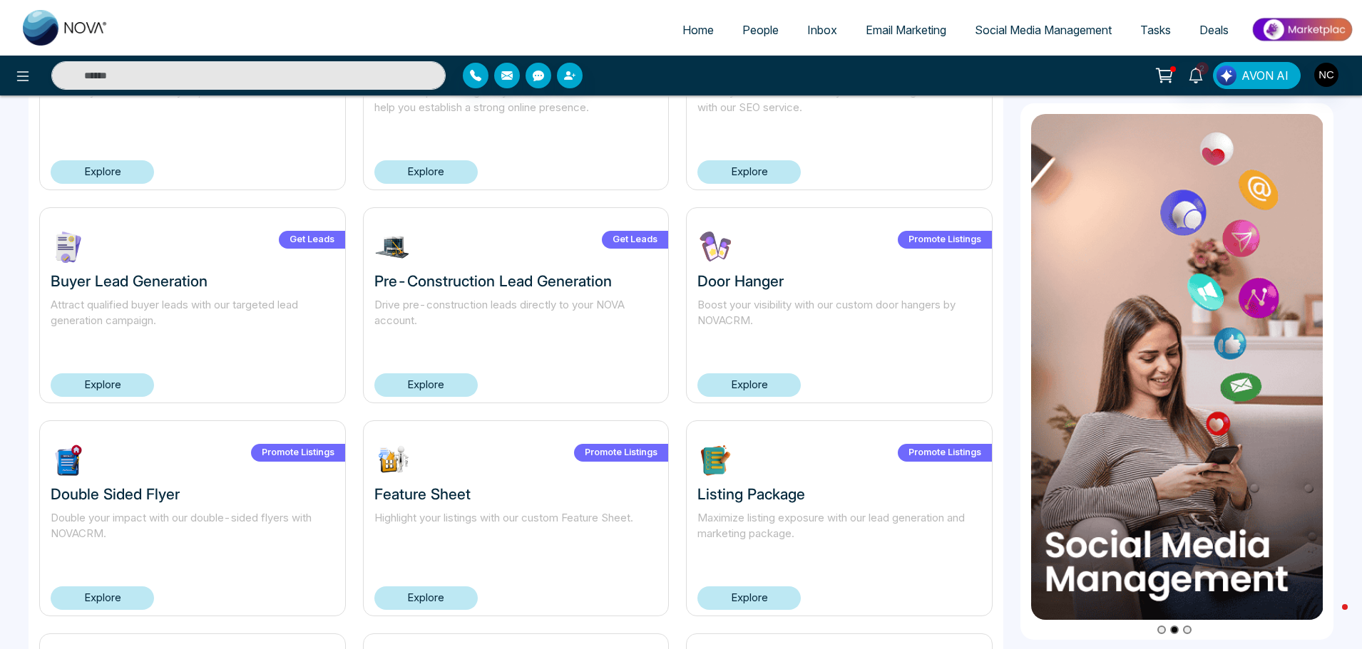
click at [445, 385] on link "Explore" at bounding box center [425, 386] width 103 height 24
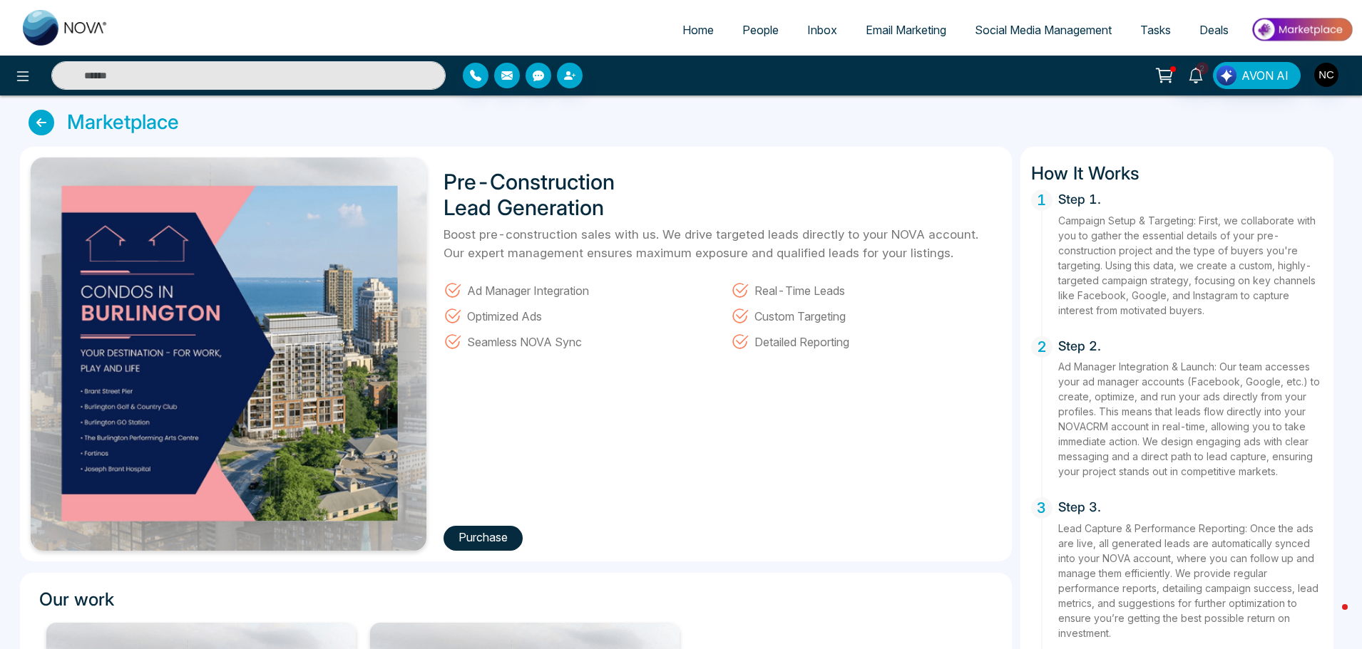
click at [920, 31] on span "Email Marketing" at bounding box center [905, 30] width 81 height 14
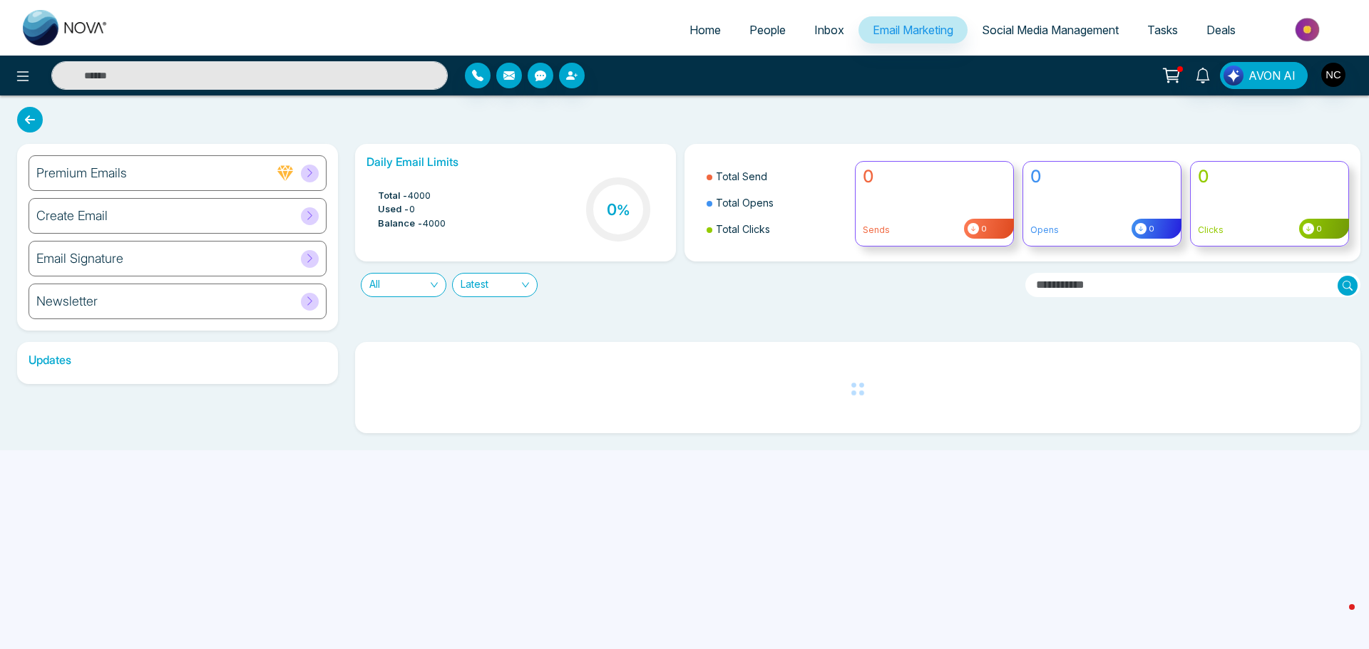
click at [920, 31] on span "Email Marketing" at bounding box center [913, 30] width 81 height 14
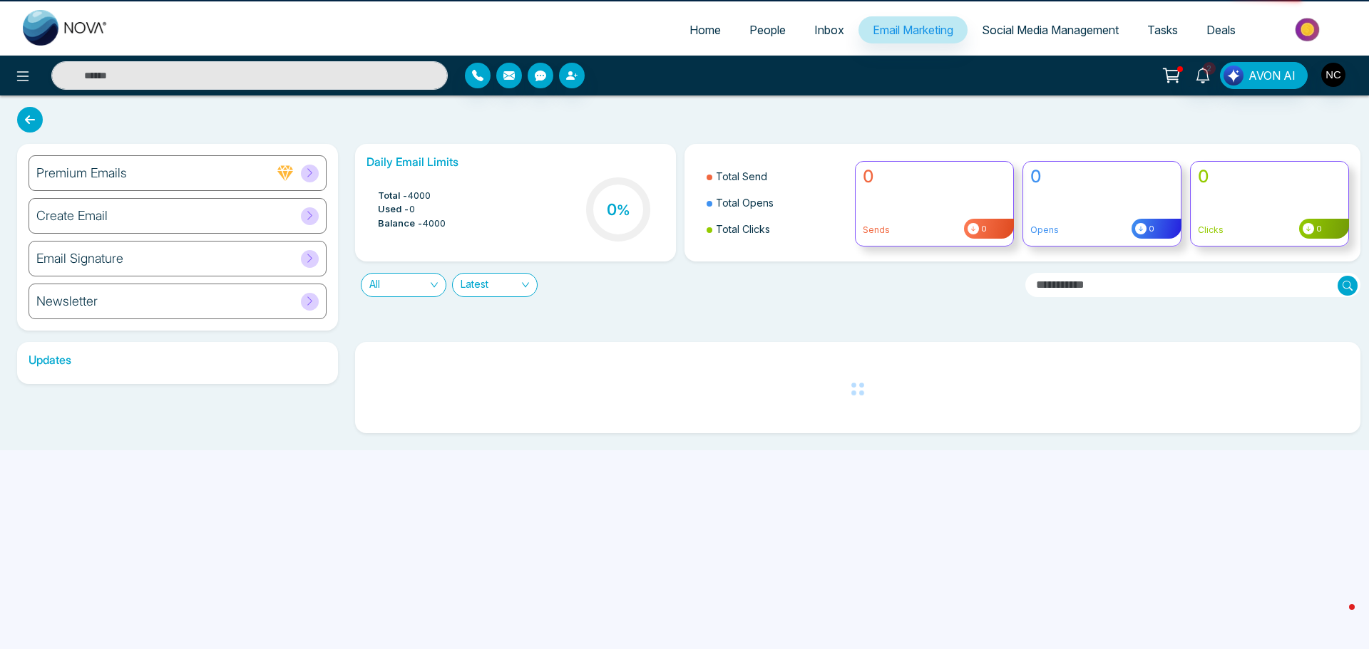
click at [920, 31] on span "Email Marketing" at bounding box center [913, 30] width 81 height 14
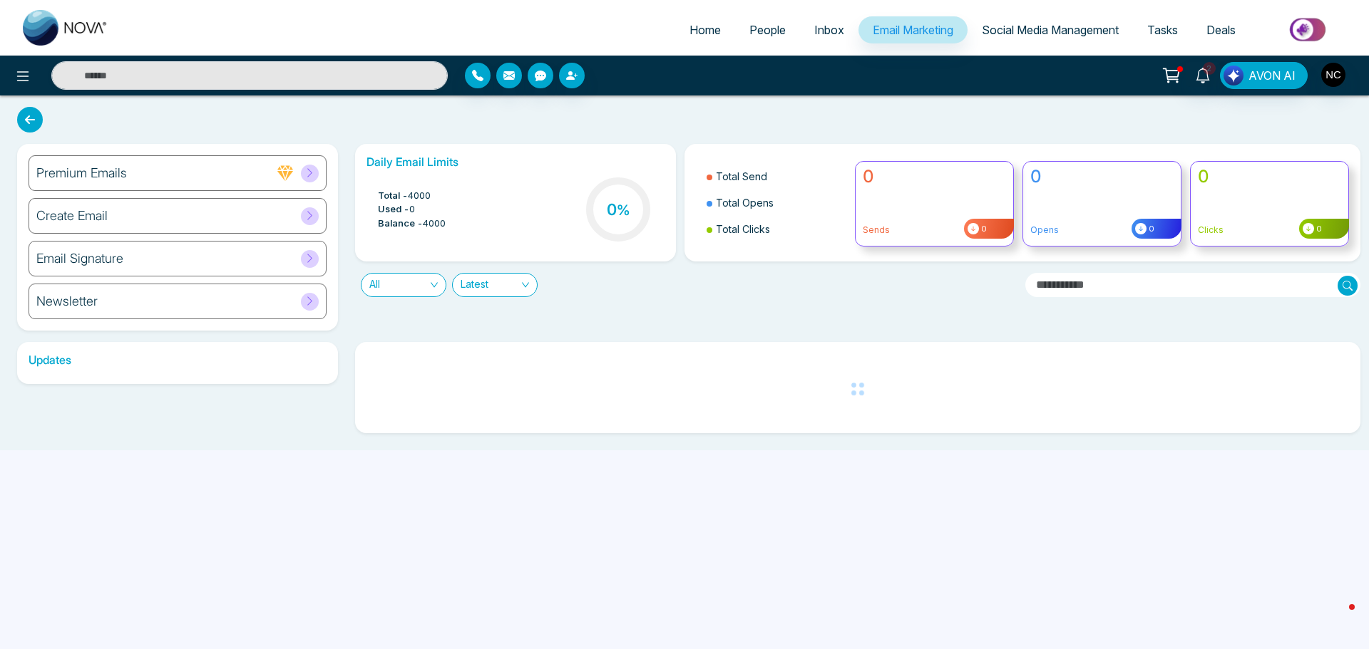
click at [946, 244] on div "0 Sends 0" at bounding box center [934, 204] width 159 height 86
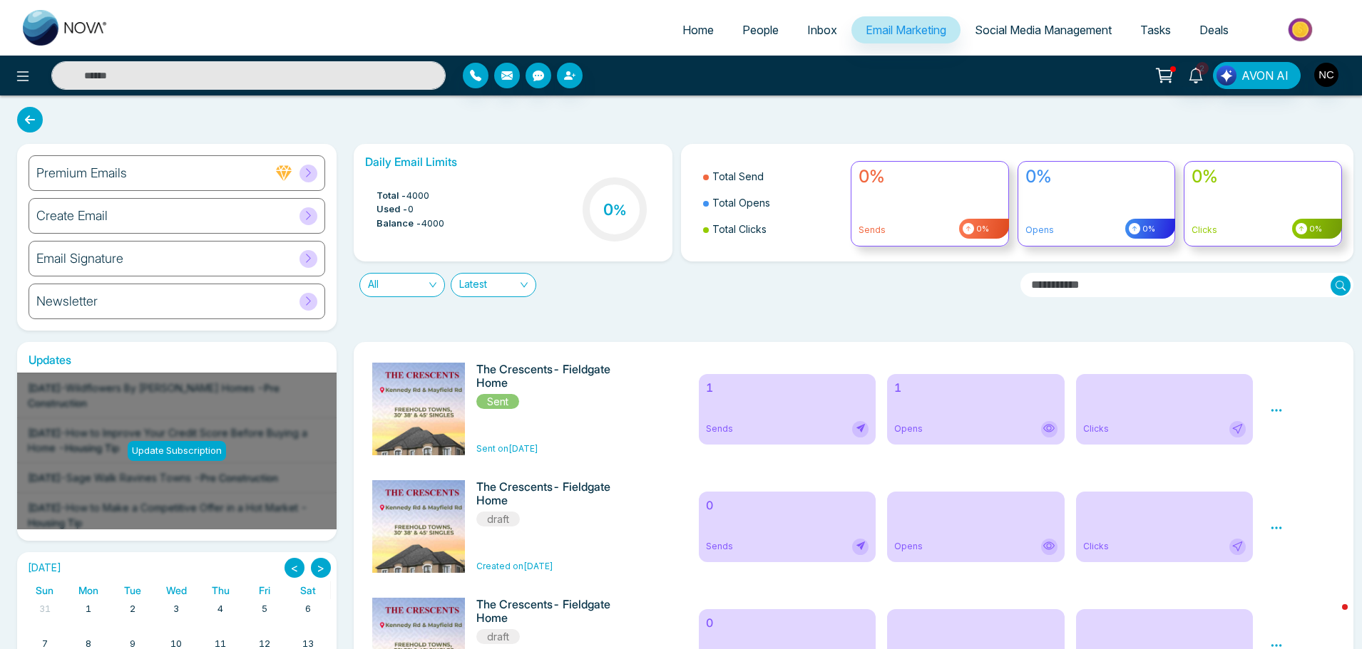
click at [1084, 289] on input "text" at bounding box center [1187, 285] width 334 height 24
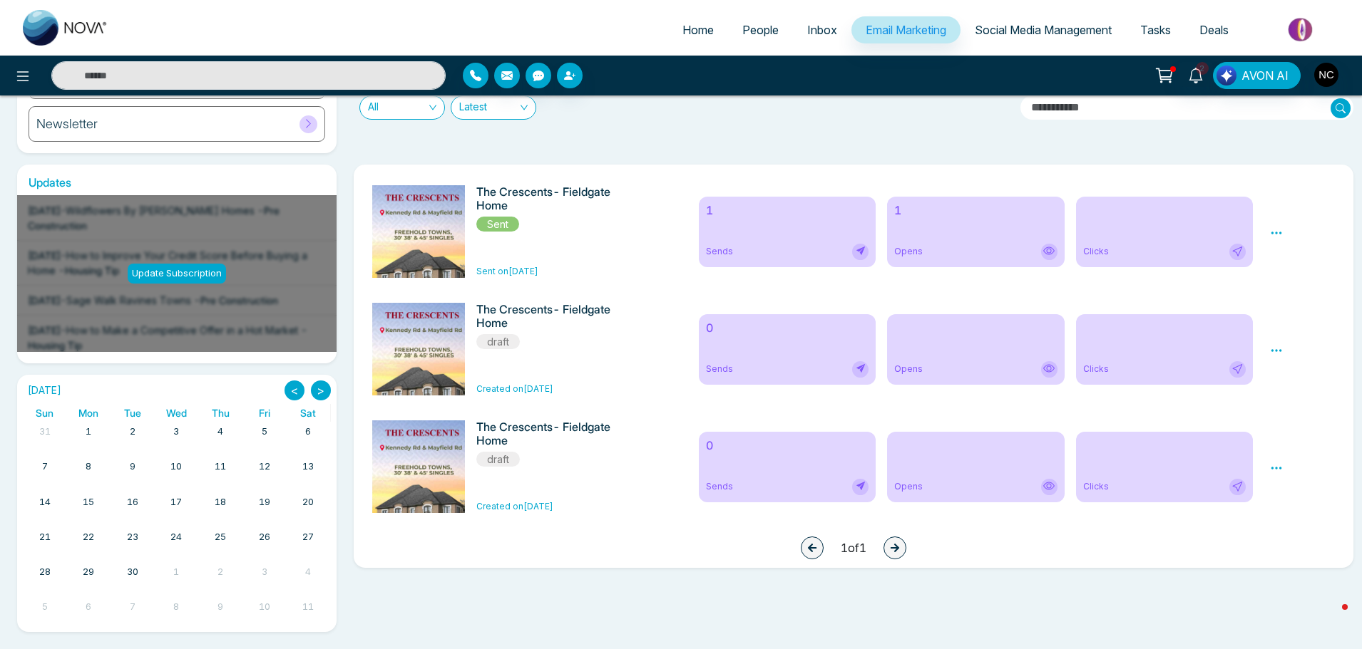
scroll to position [176, 0]
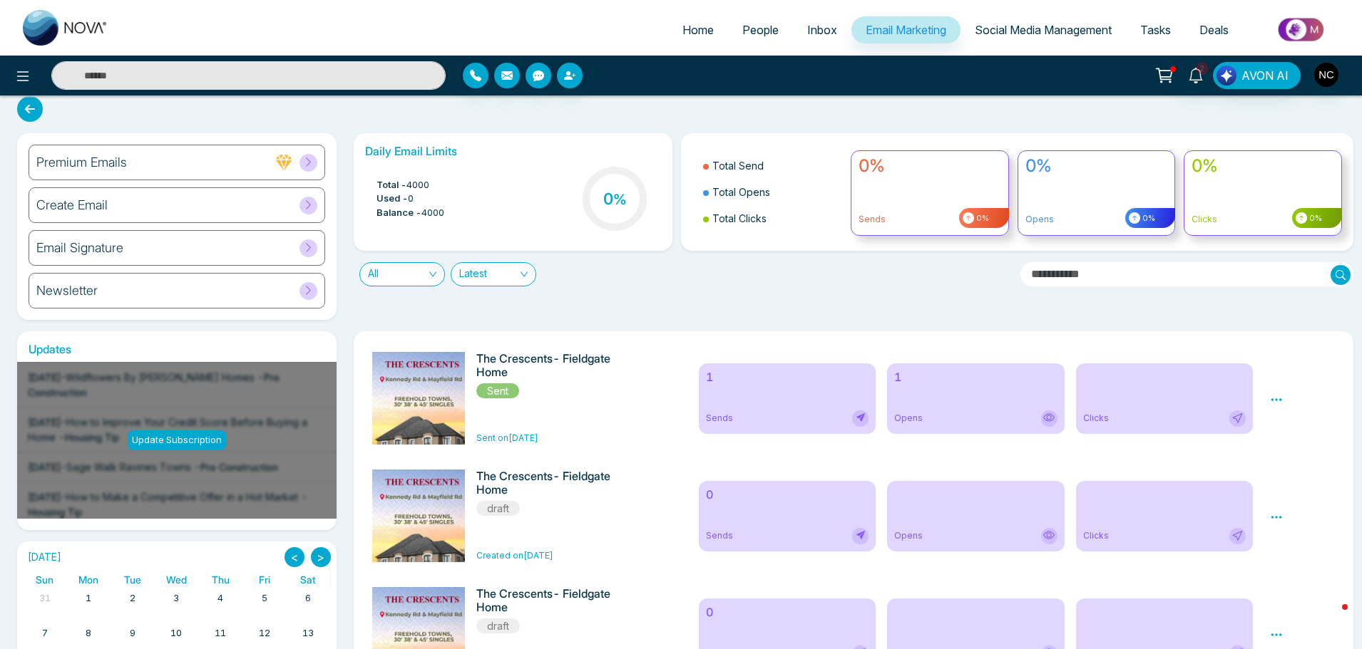
scroll to position [0, 0]
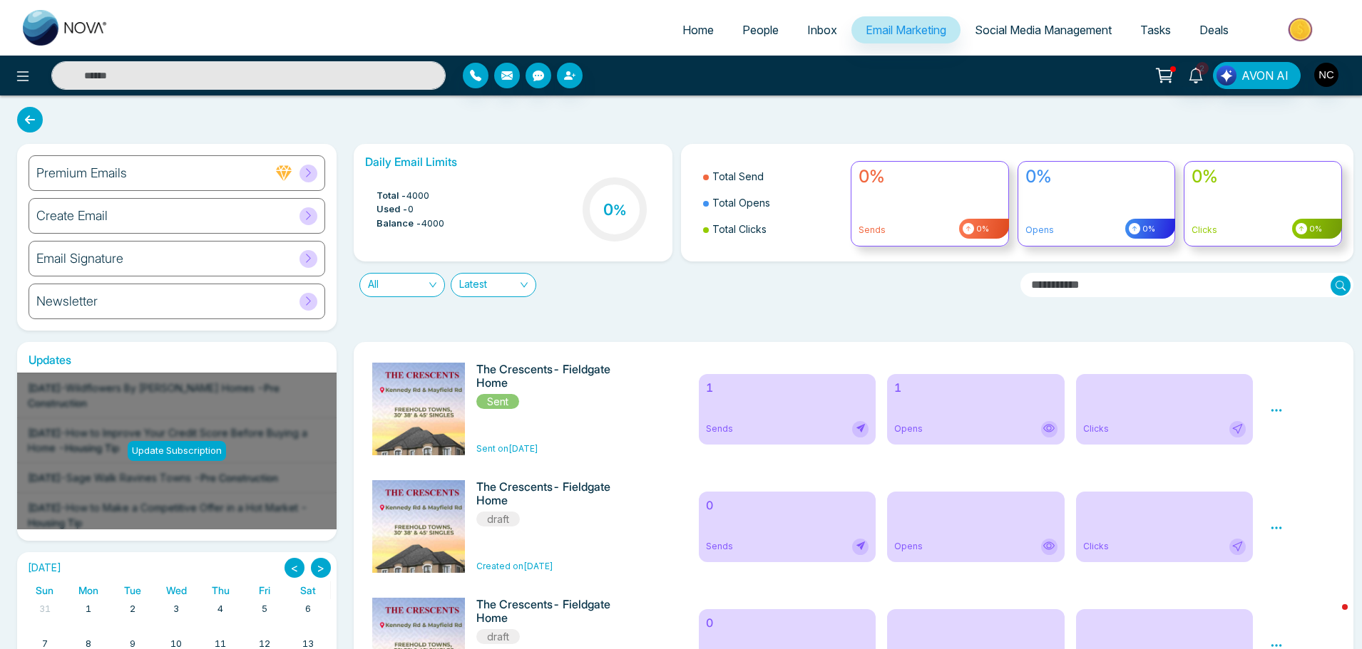
click at [517, 290] on span "Latest" at bounding box center [493, 285] width 68 height 23
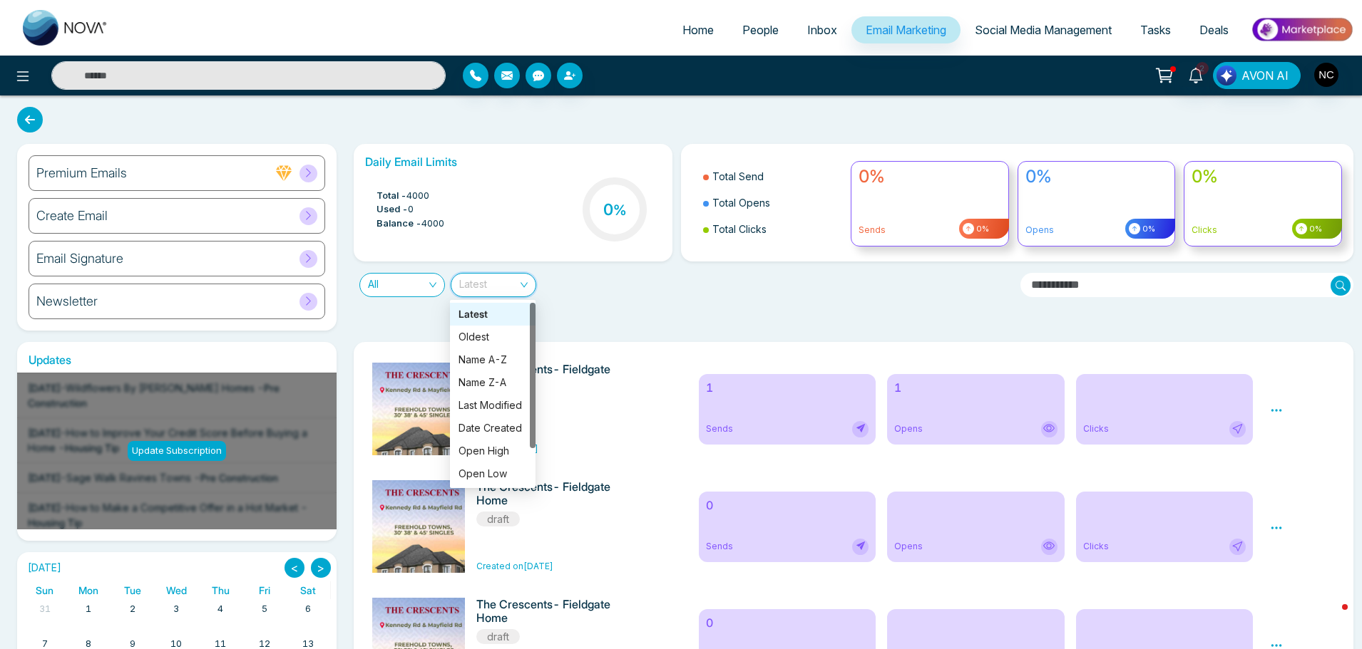
click at [389, 272] on div "All Latest" at bounding box center [681, 280] width 672 height 36
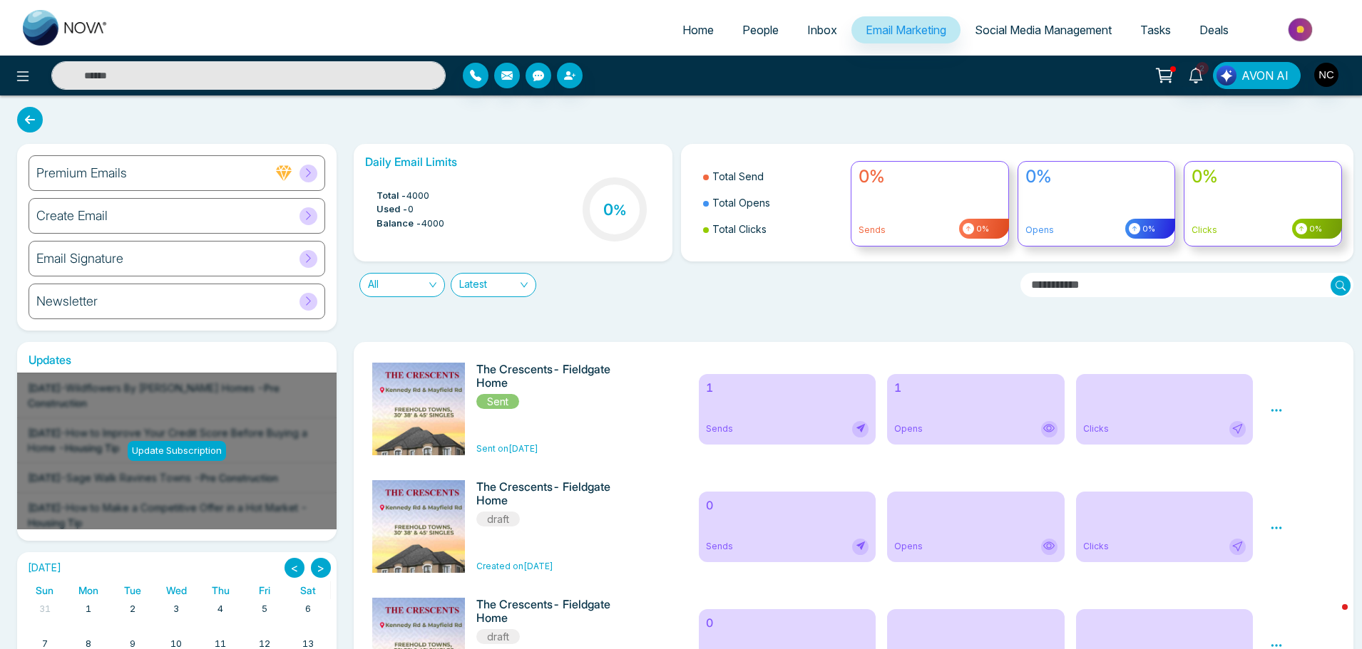
click at [391, 282] on span "All" at bounding box center [402, 285] width 68 height 23
click at [402, 327] on div "Draft" at bounding box center [402, 337] width 86 height 23
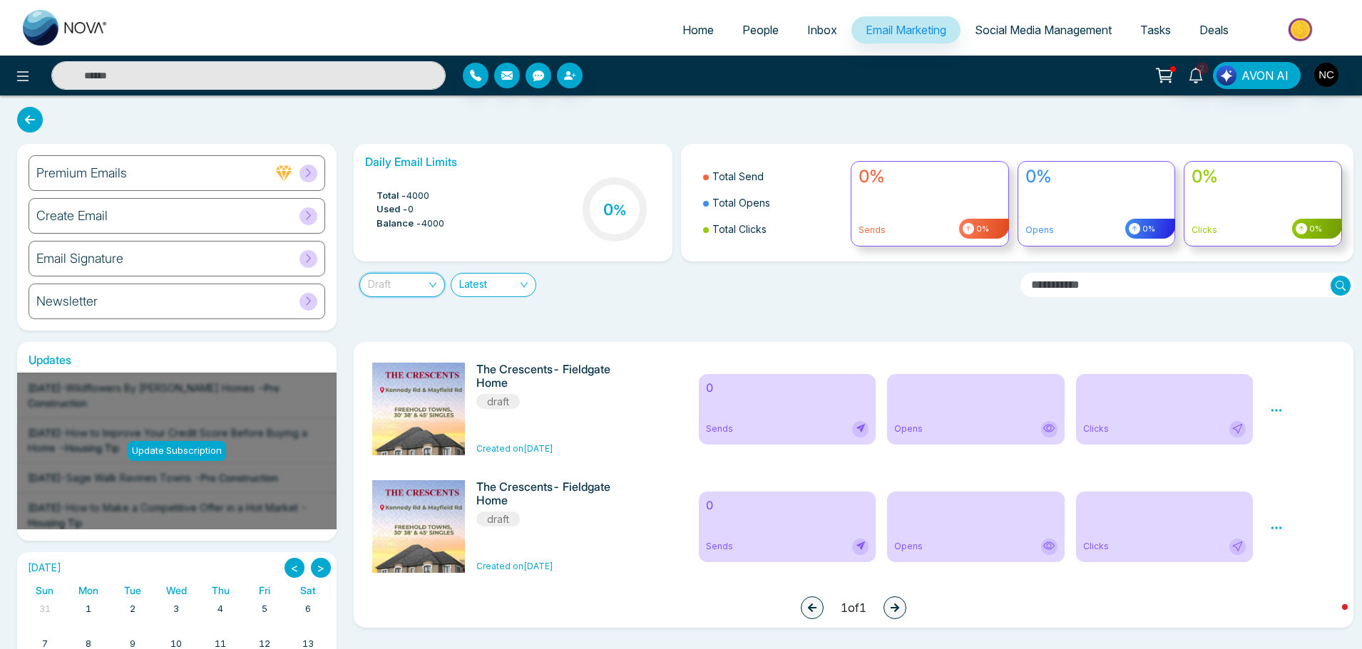
click at [414, 287] on span "Draft" at bounding box center [402, 285] width 68 height 23
click at [414, 320] on div "All" at bounding box center [401, 315] width 68 height 16
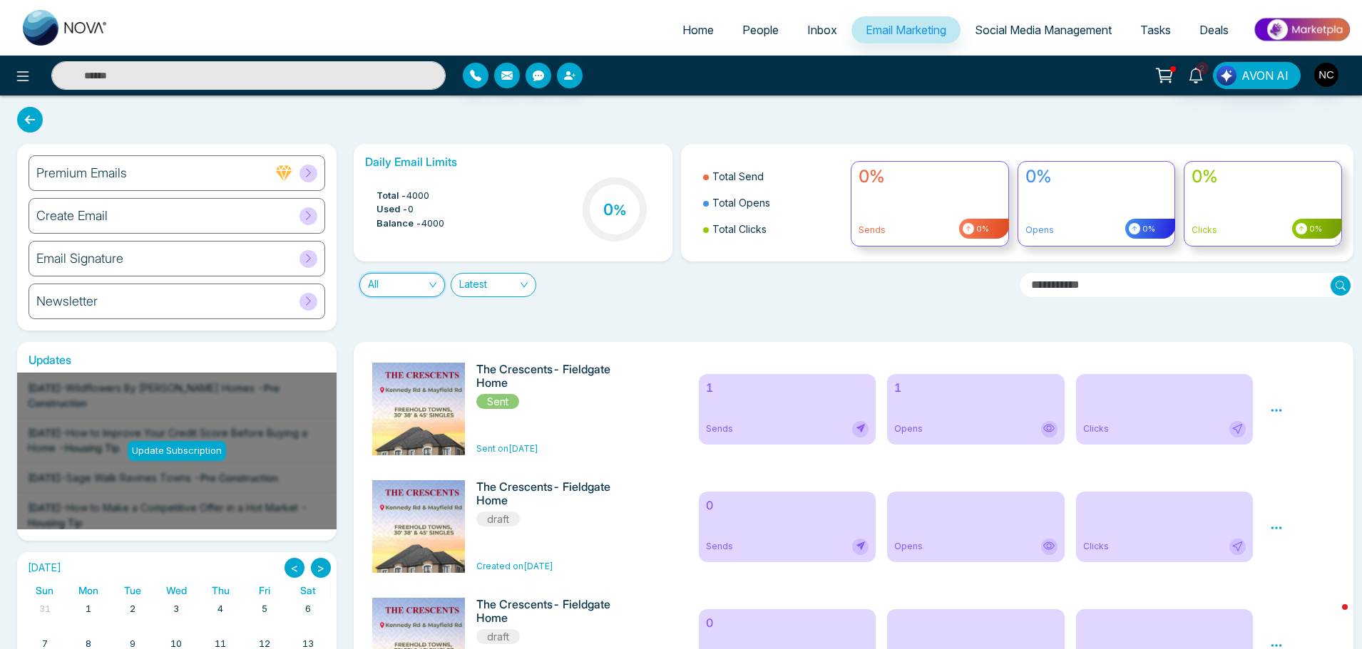
click at [190, 268] on div "Email Signature" at bounding box center [177, 259] width 297 height 36
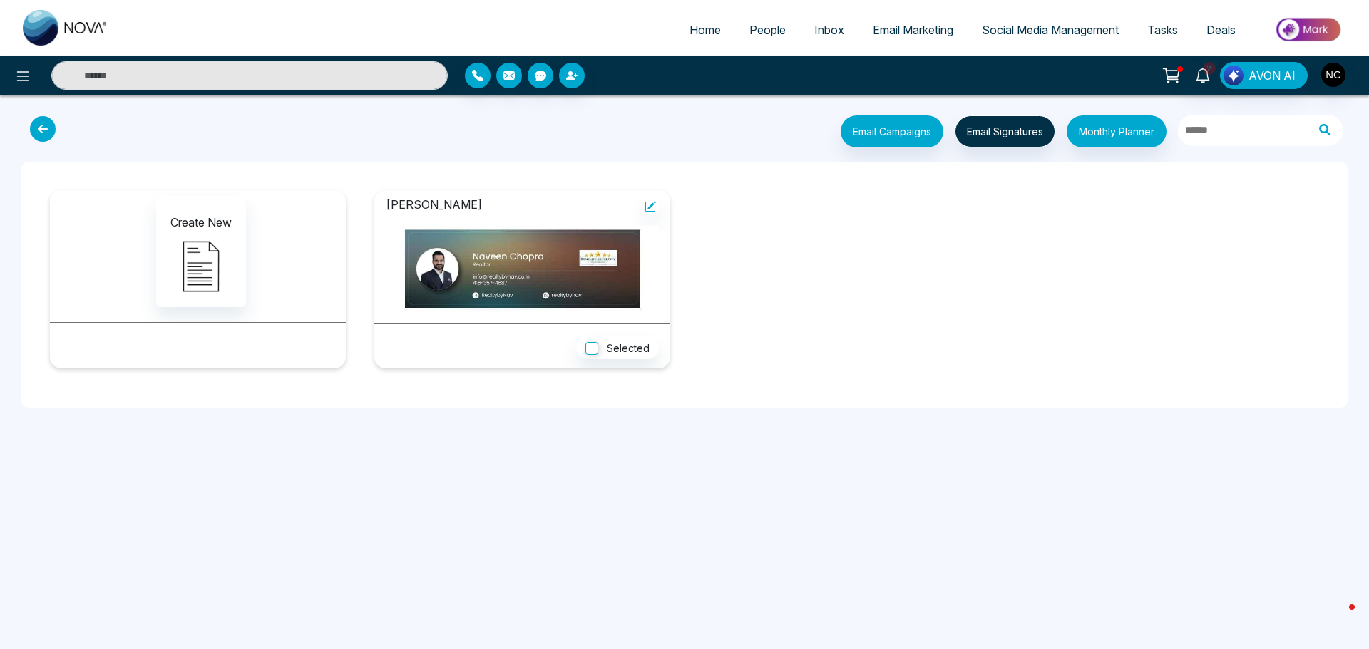
click at [576, 244] on img at bounding box center [522, 269] width 273 height 86
click at [652, 207] on icon at bounding box center [649, 206] width 11 height 11
